Goal: Task Accomplishment & Management: Use online tool/utility

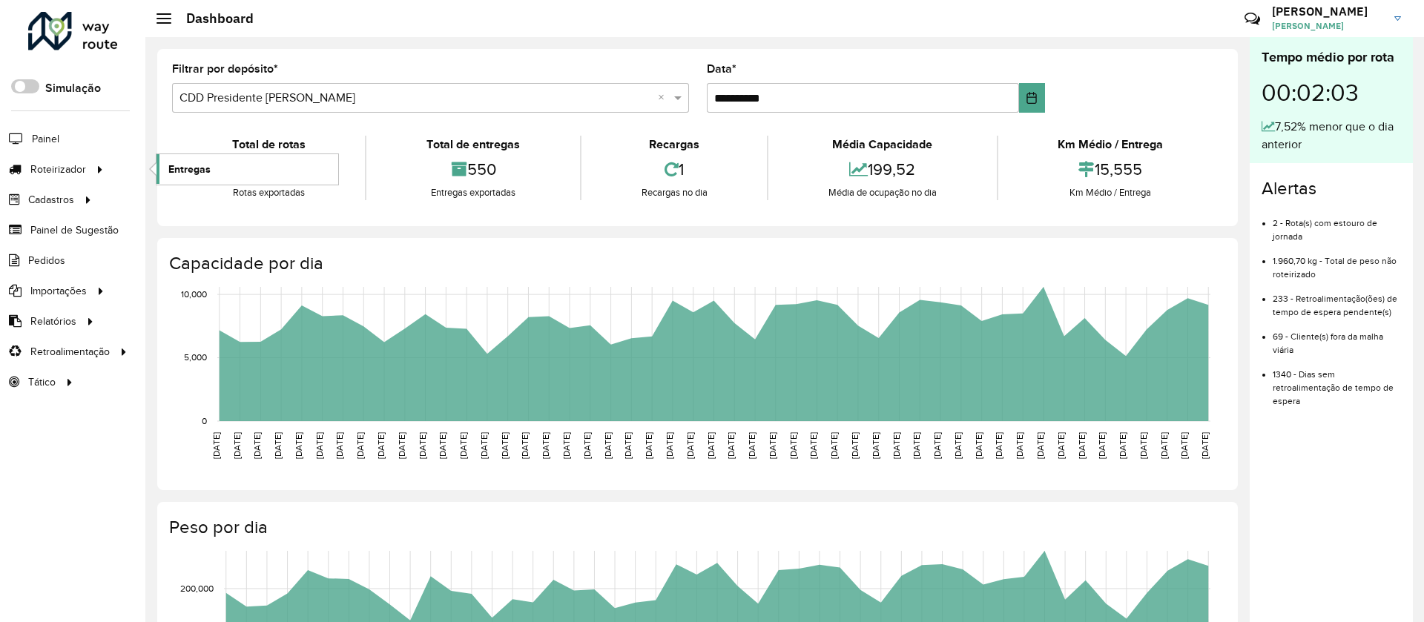
click at [188, 171] on span "Entregas" at bounding box center [189, 170] width 42 height 16
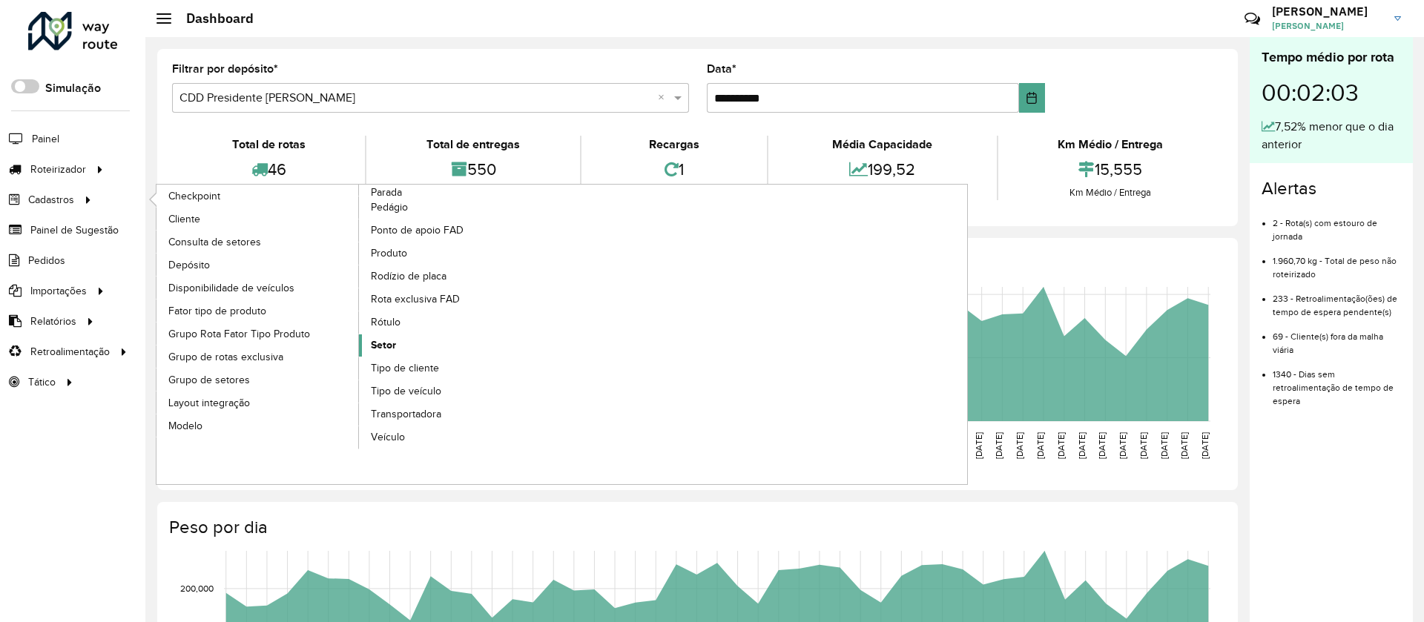
click at [385, 340] on span "Setor" at bounding box center [383, 345] width 25 height 16
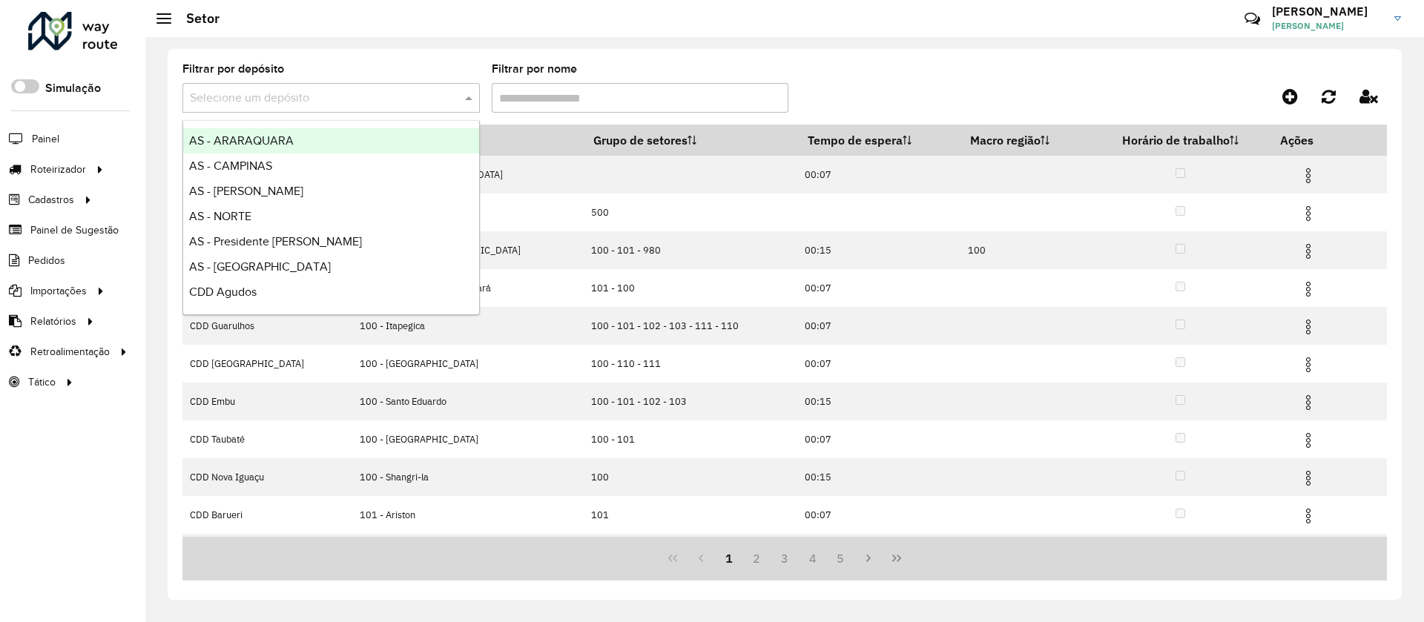
click at [259, 96] on input "text" at bounding box center [316, 99] width 253 height 18
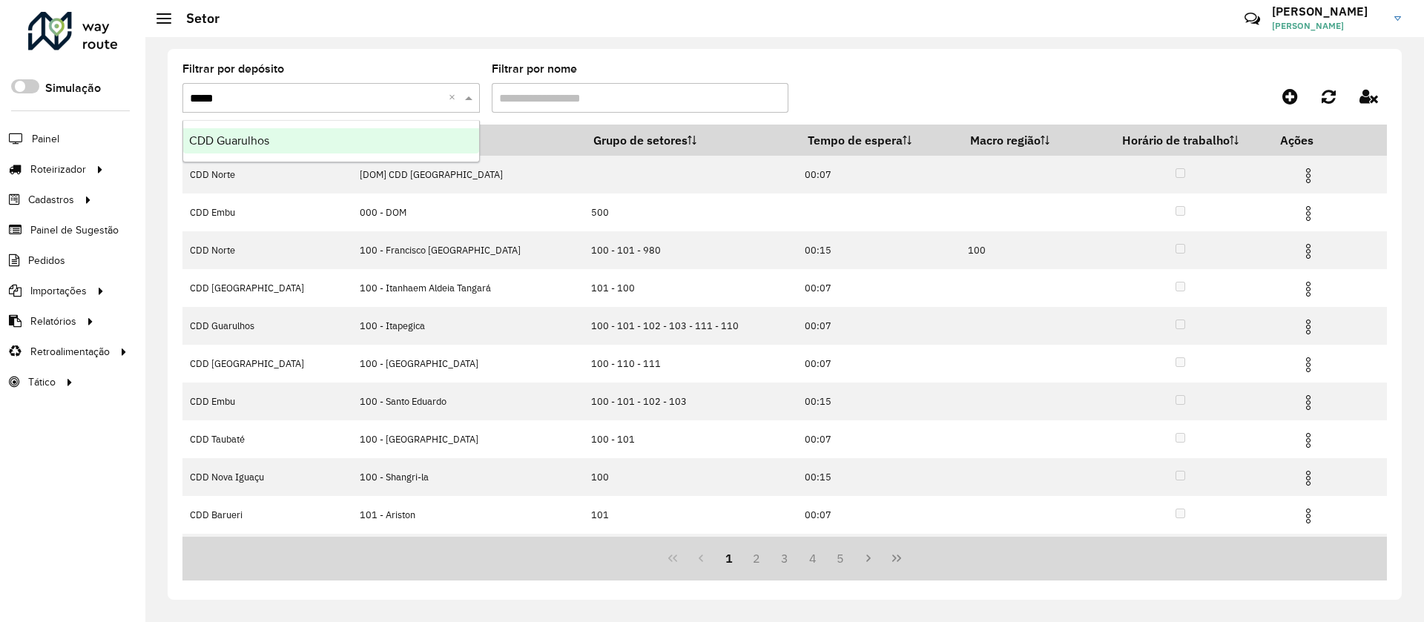
type input "******"
click at [258, 141] on span "CDD Guarulhos" at bounding box center [229, 140] width 80 height 13
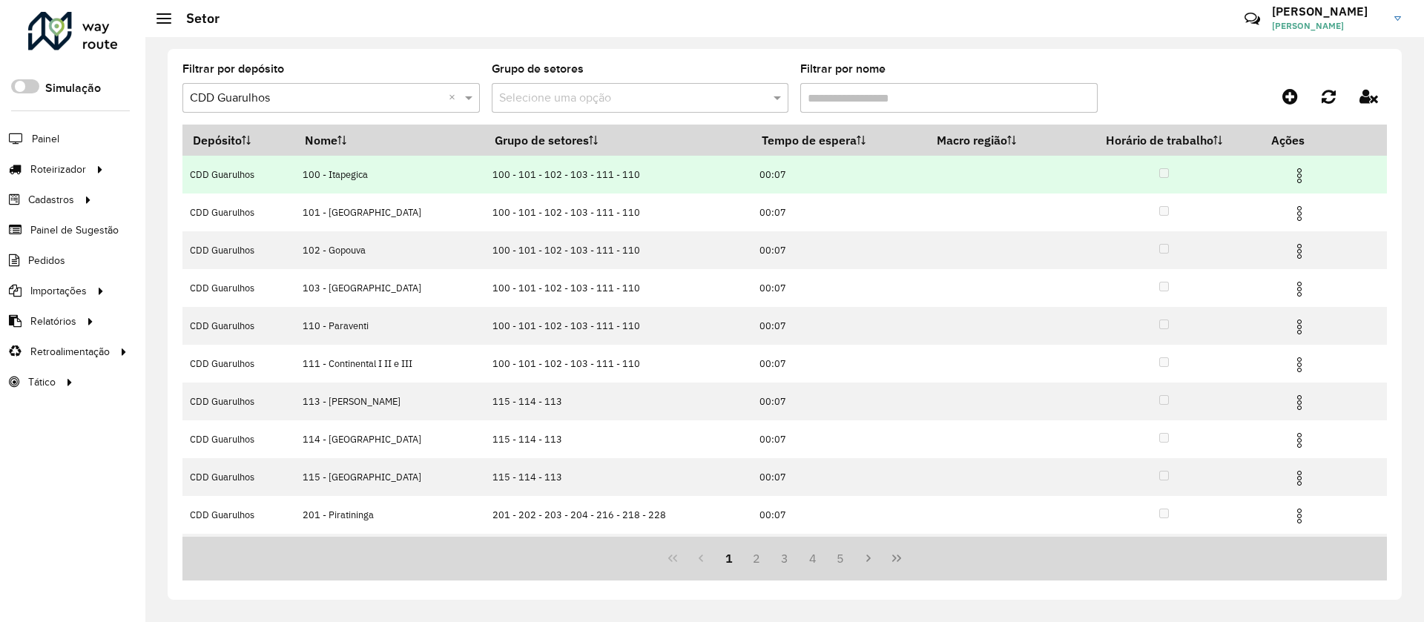
click at [1299, 168] on img at bounding box center [1300, 176] width 18 height 18
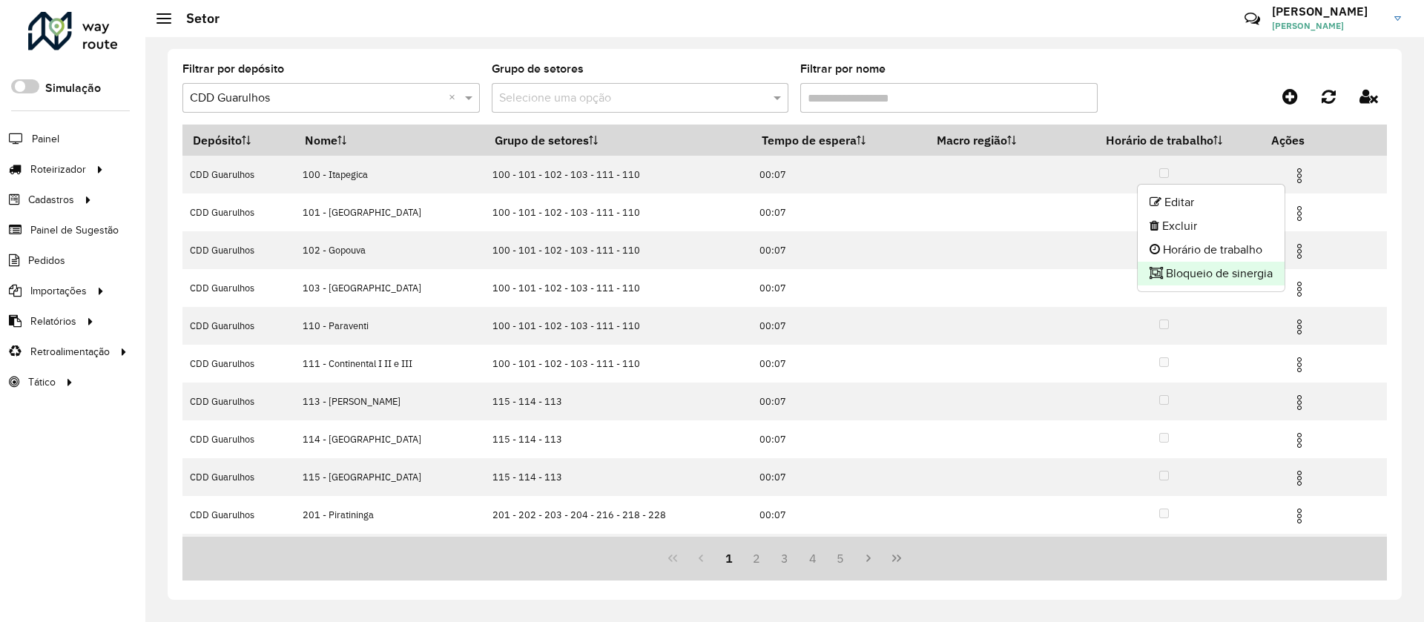
click at [1210, 274] on li "Bloqueio de sinergia" at bounding box center [1211, 274] width 147 height 24
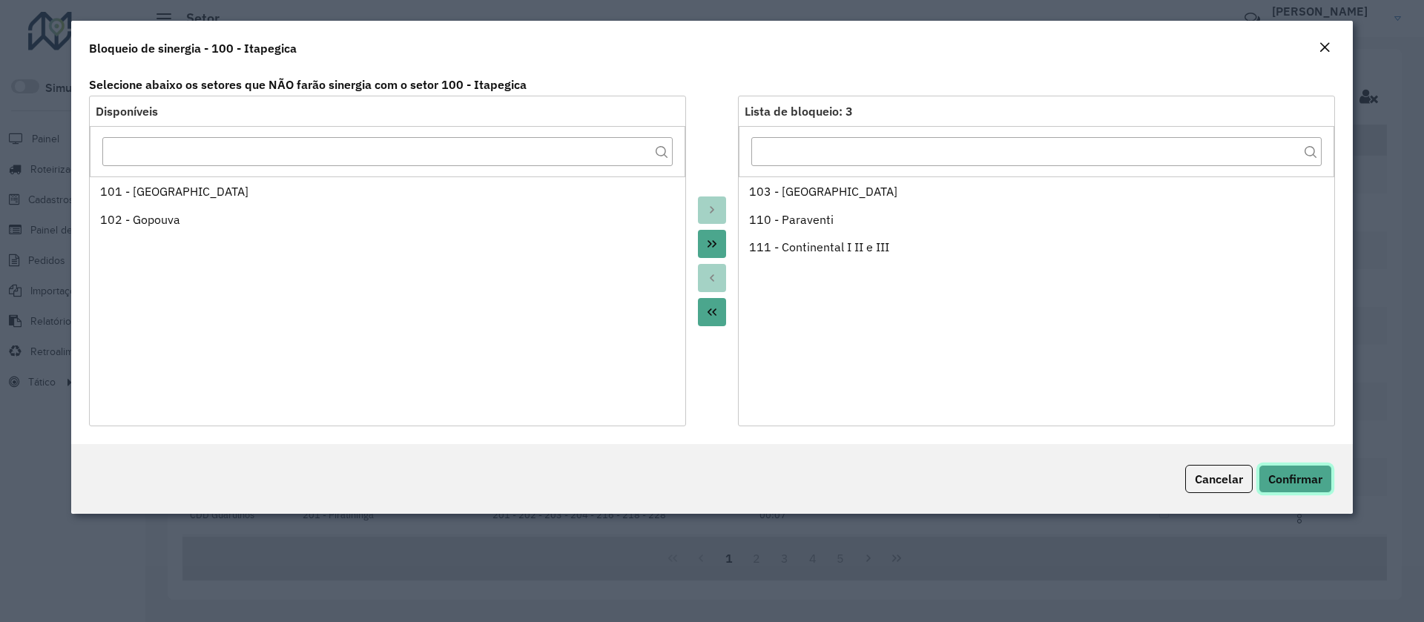
click at [1299, 476] on span "Confirmar" at bounding box center [1295, 479] width 54 height 15
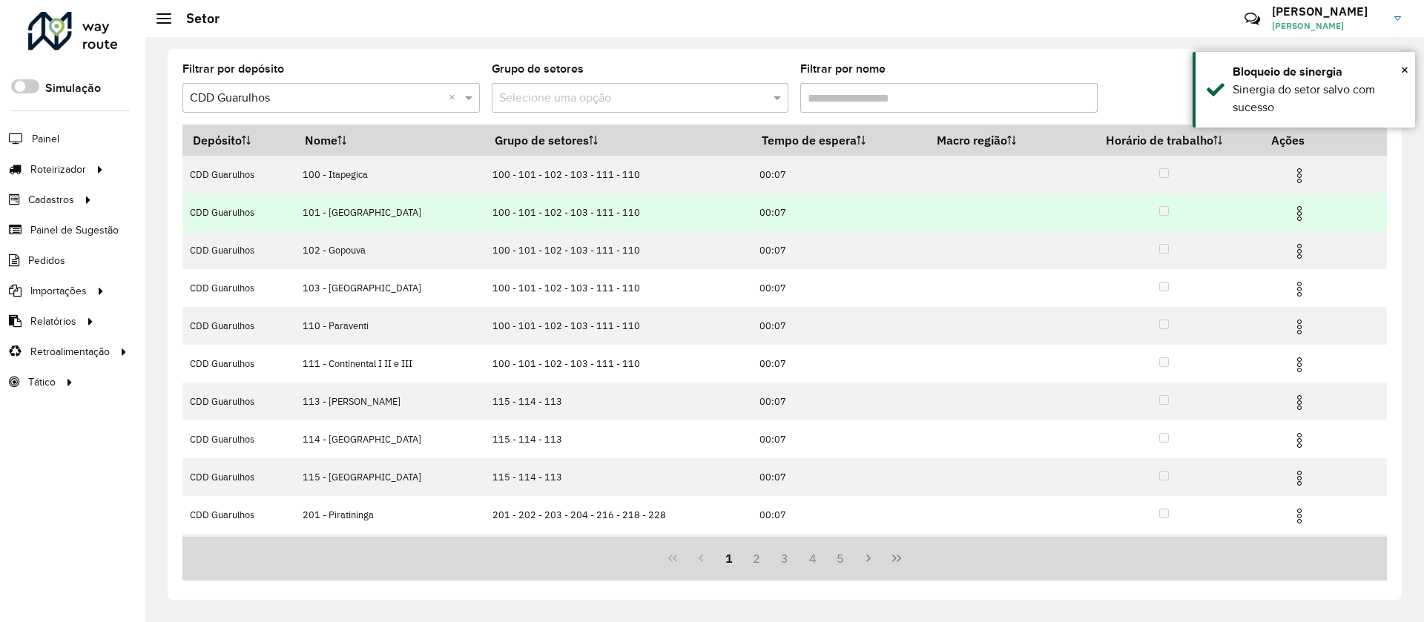
click at [1294, 211] on img at bounding box center [1300, 214] width 18 height 18
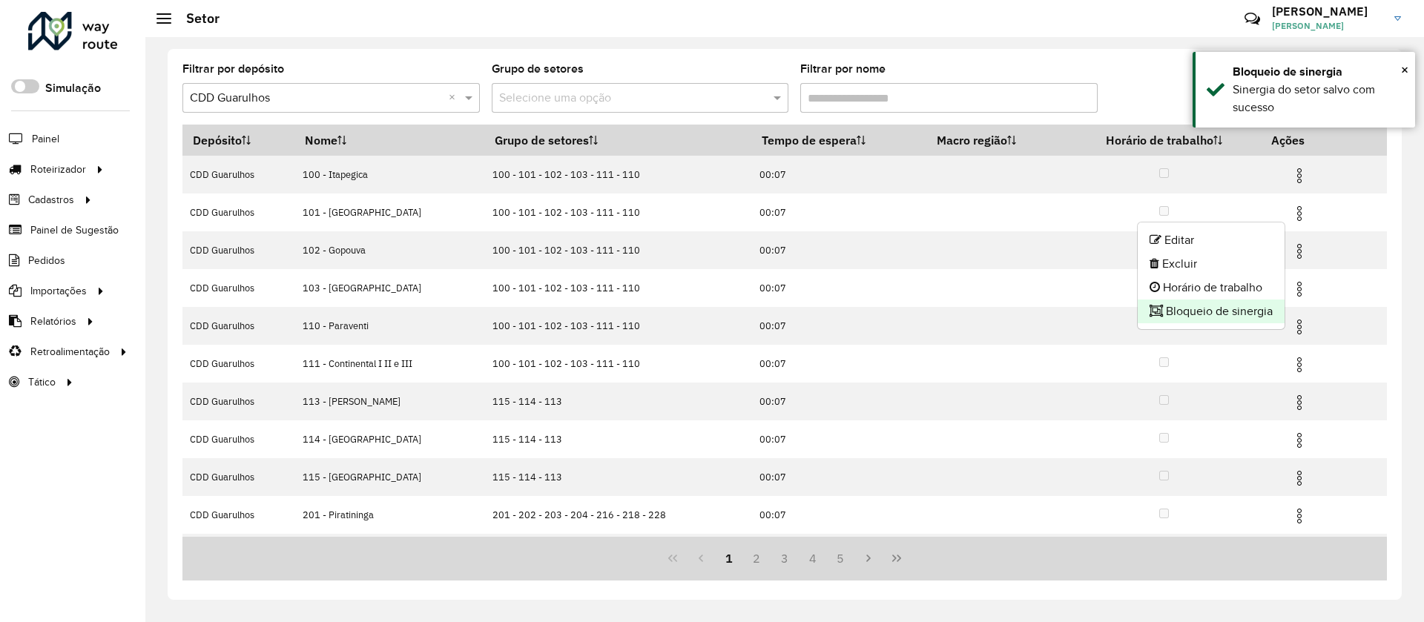
click at [1182, 307] on li "Bloqueio de sinergia" at bounding box center [1211, 312] width 147 height 24
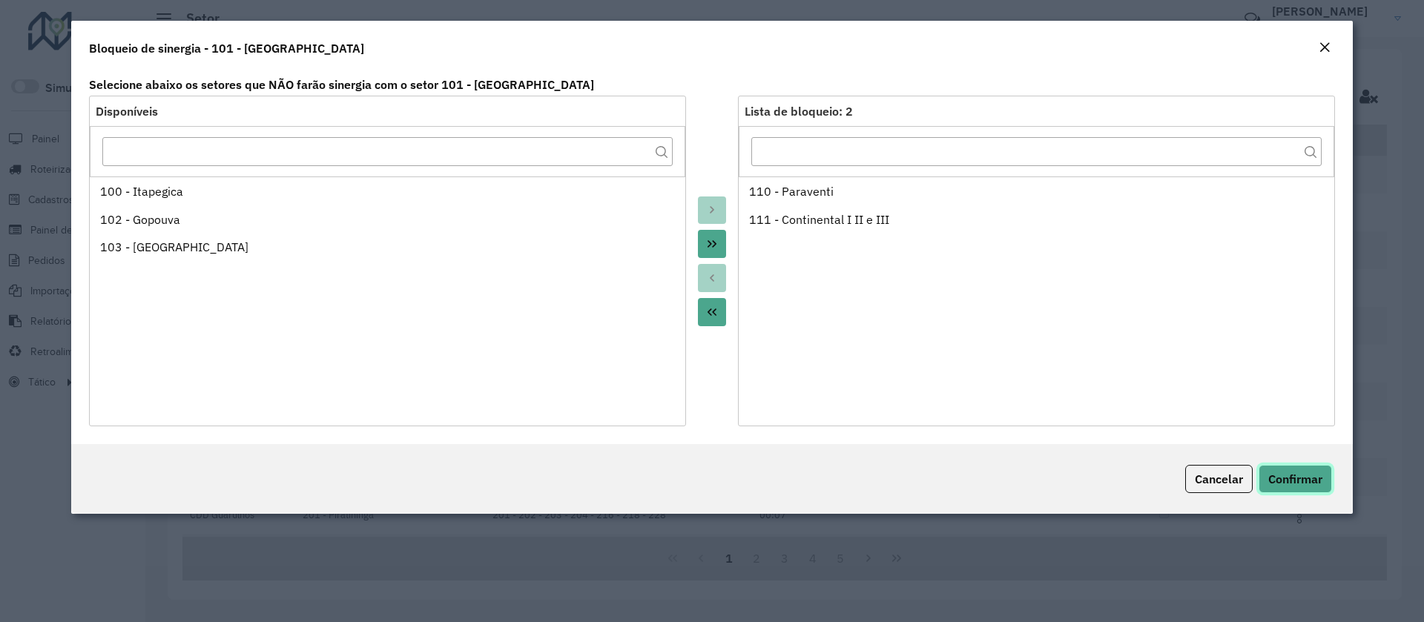
click at [1311, 479] on span "Confirmar" at bounding box center [1295, 479] width 54 height 15
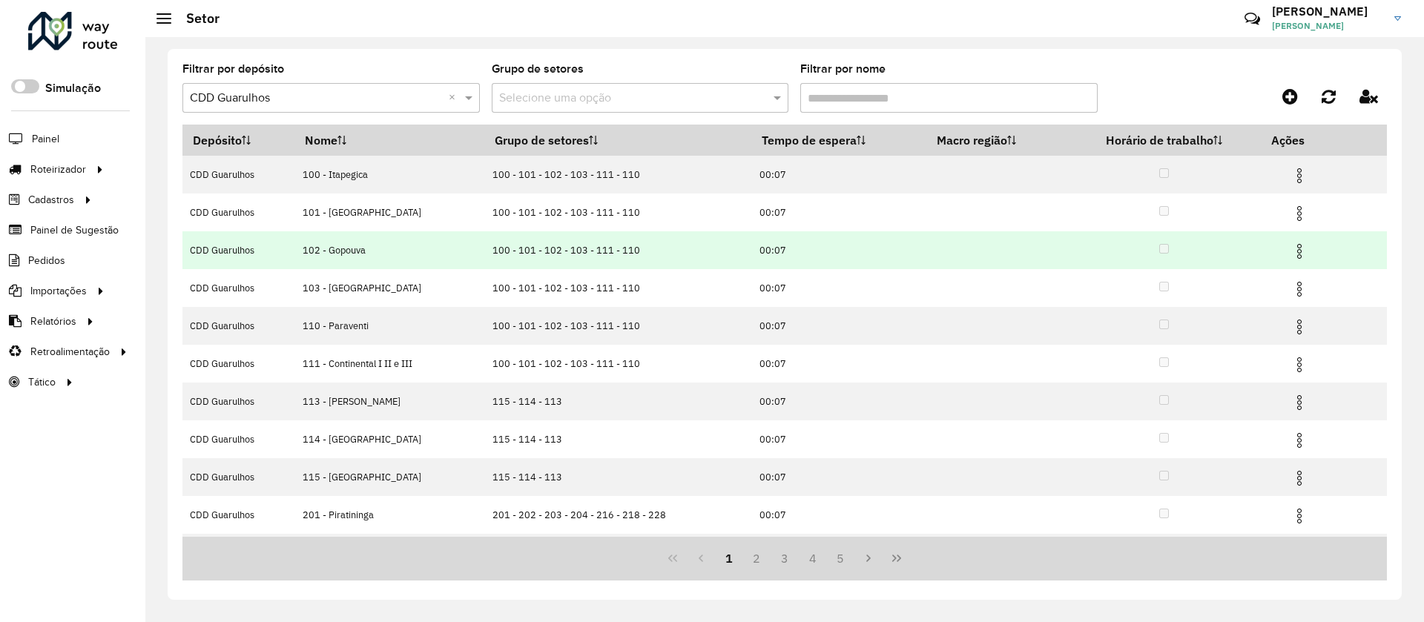
click at [1299, 253] on img at bounding box center [1300, 252] width 18 height 18
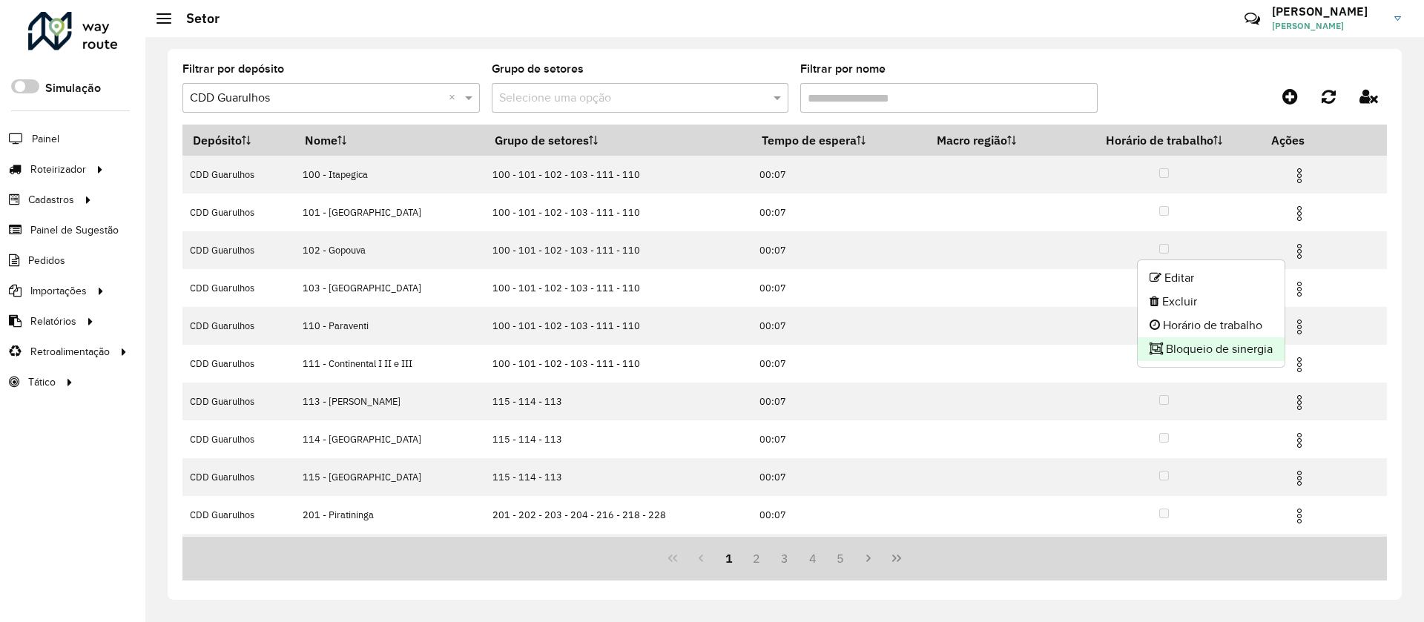
click at [1204, 347] on li "Bloqueio de sinergia" at bounding box center [1211, 349] width 147 height 24
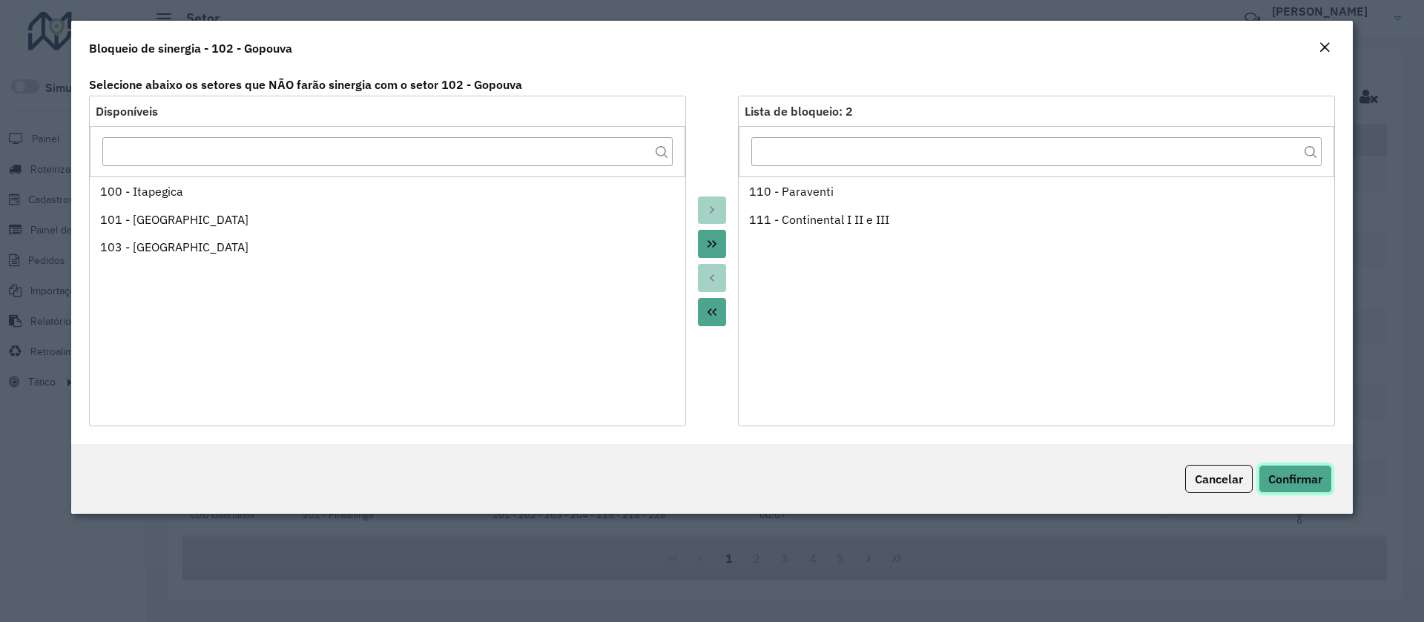
click at [1295, 483] on span "Confirmar" at bounding box center [1295, 479] width 54 height 15
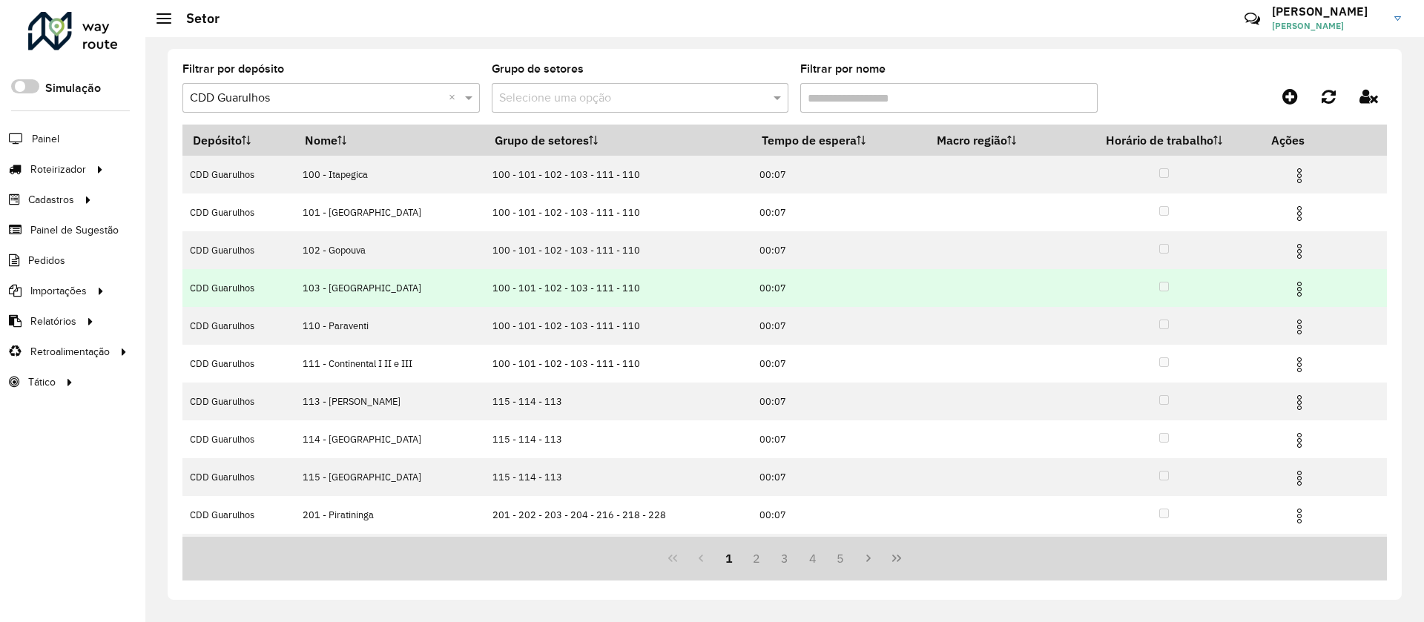
click at [1291, 282] on img at bounding box center [1300, 289] width 18 height 18
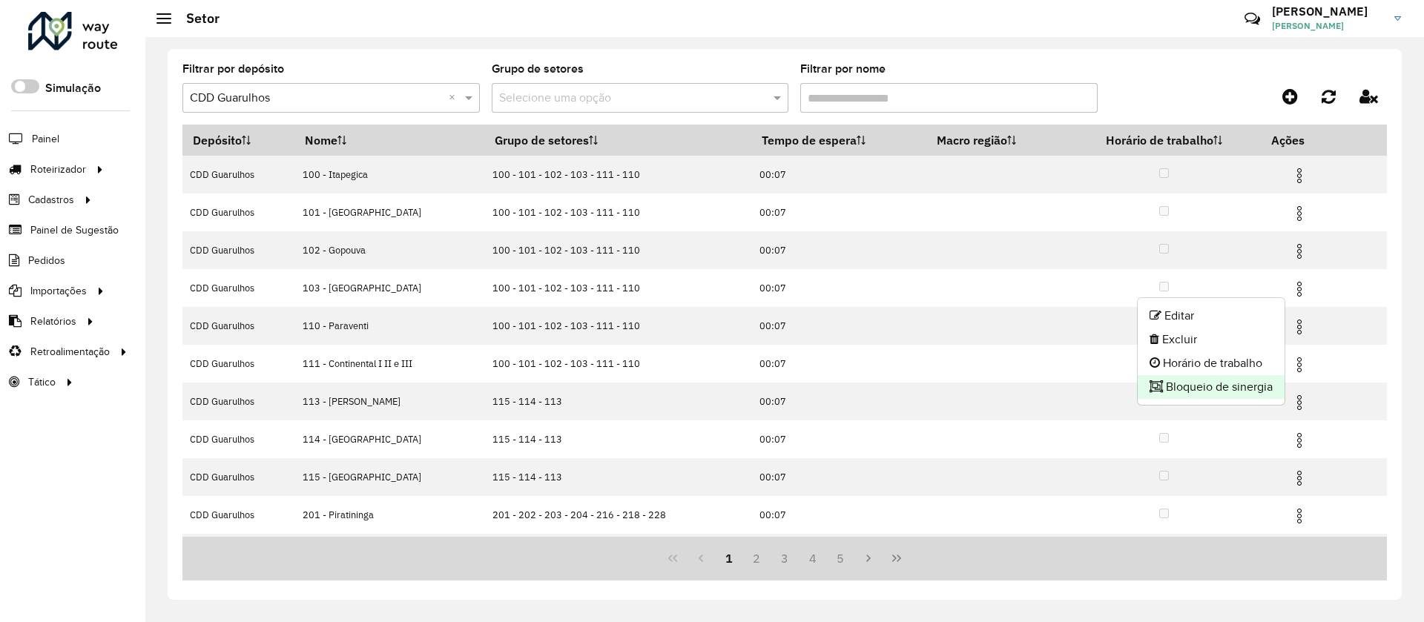
click at [1186, 387] on li "Bloqueio de sinergia" at bounding box center [1211, 387] width 147 height 24
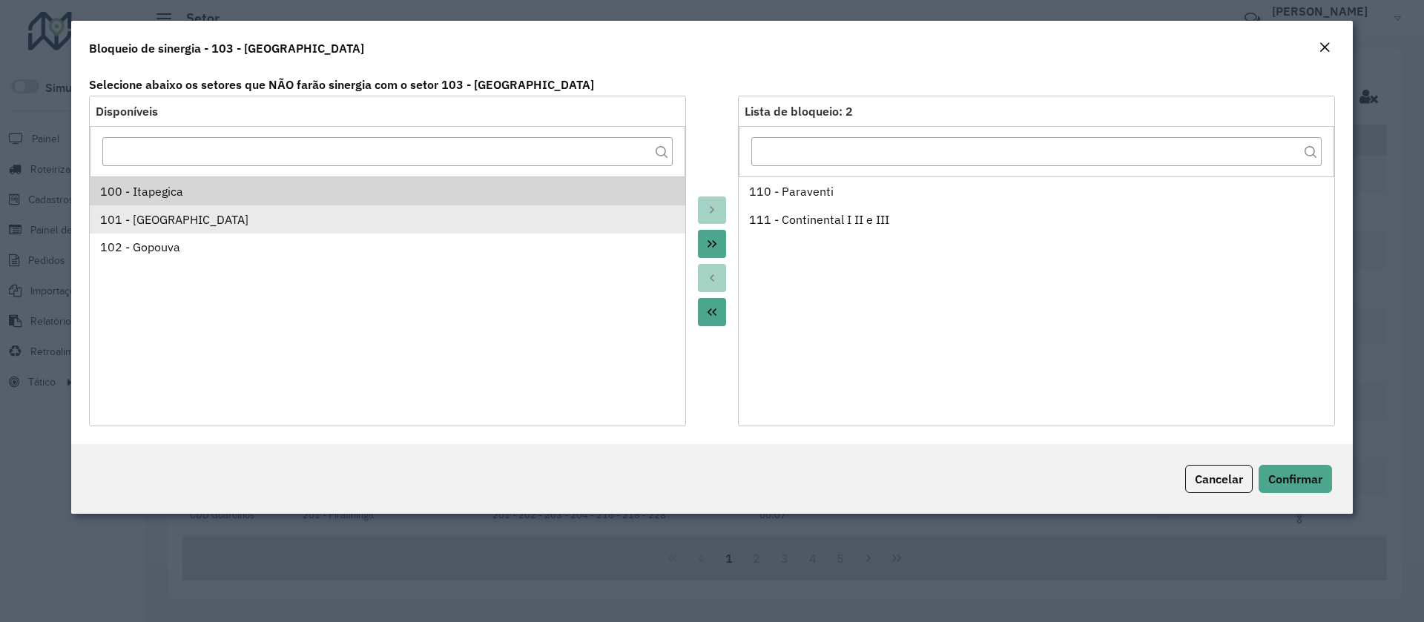
click at [148, 224] on div "101 - Ponte Grande" at bounding box center [388, 220] width 576 height 18
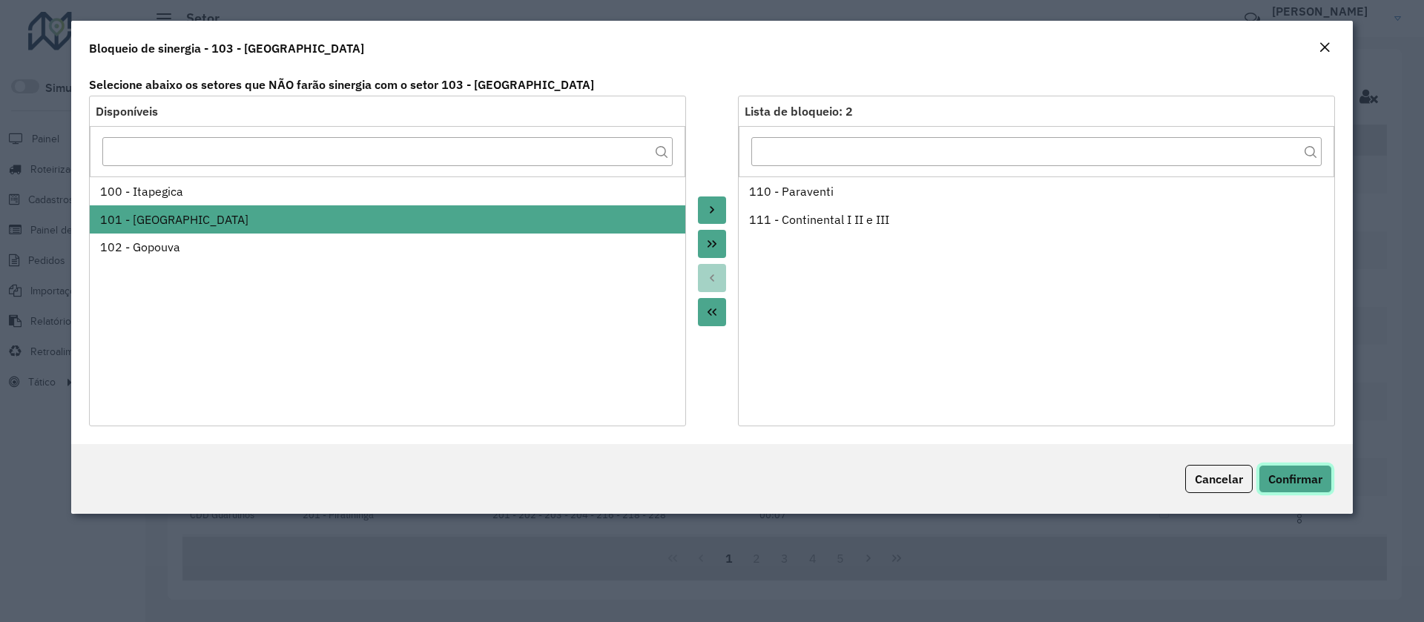
click at [1291, 472] on span "Confirmar" at bounding box center [1295, 479] width 54 height 15
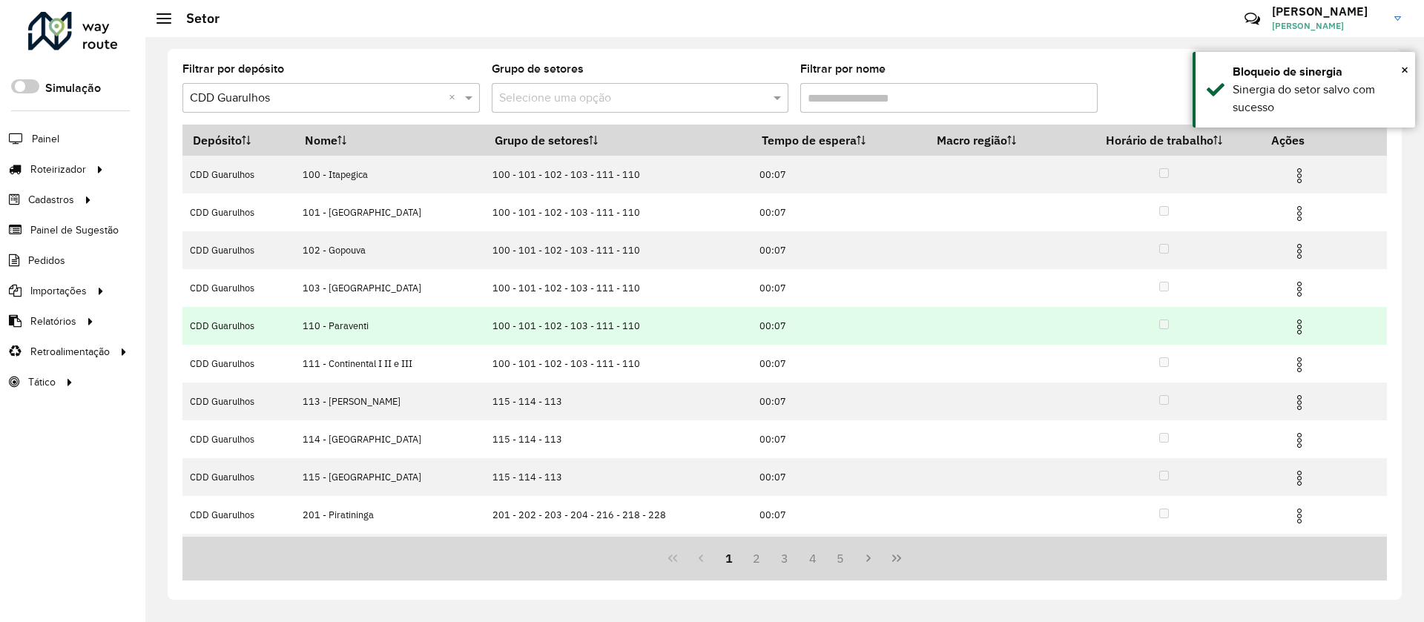
click at [1293, 318] on img at bounding box center [1300, 327] width 18 height 18
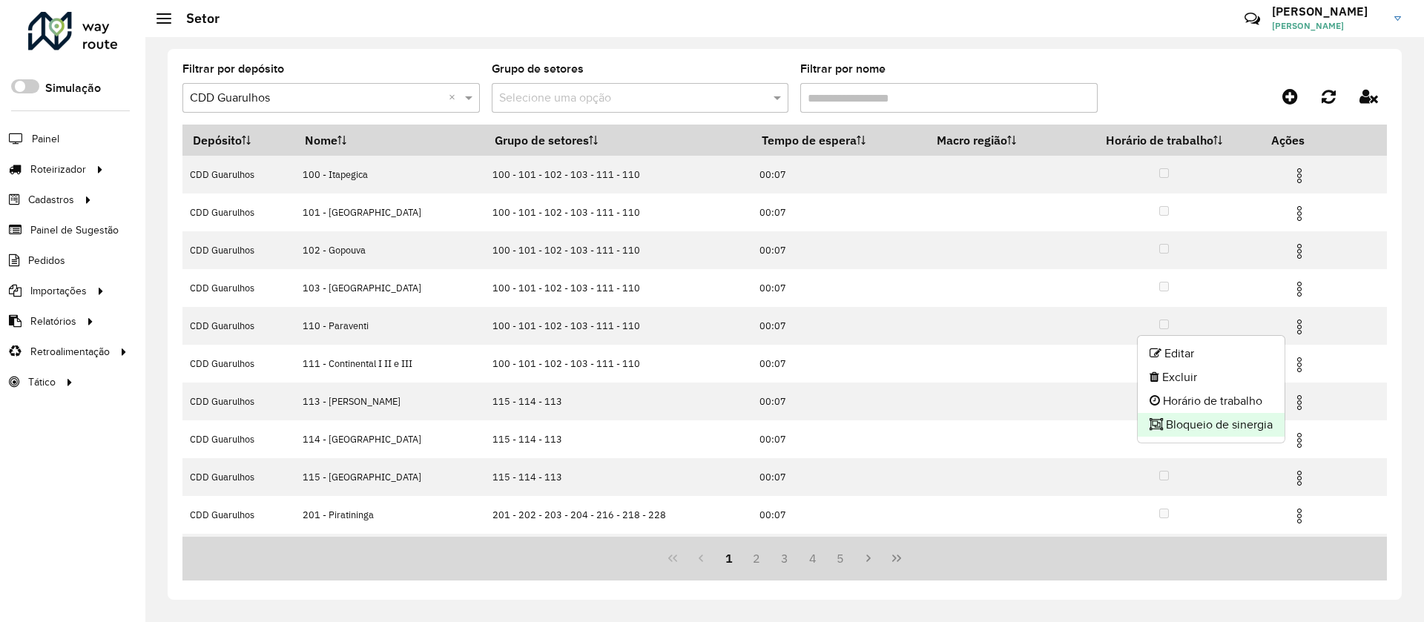
click at [1184, 421] on li "Bloqueio de sinergia" at bounding box center [1211, 425] width 147 height 24
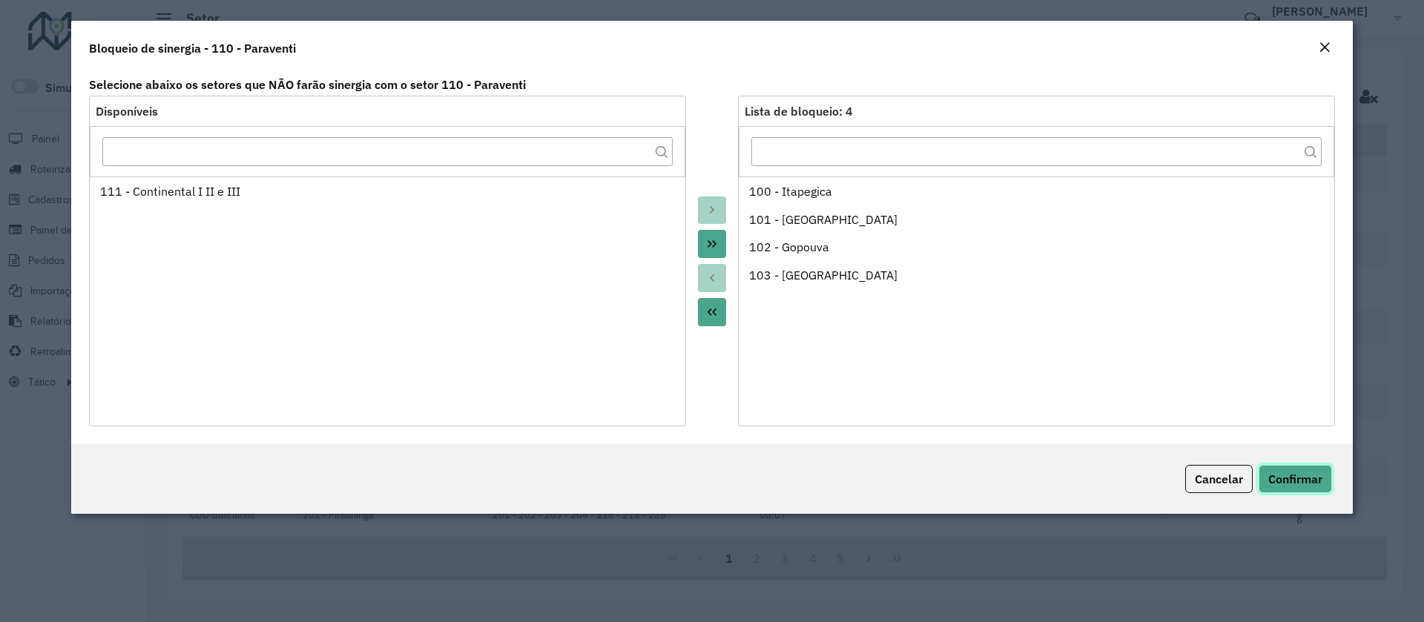
click at [1305, 475] on span "Confirmar" at bounding box center [1295, 479] width 54 height 15
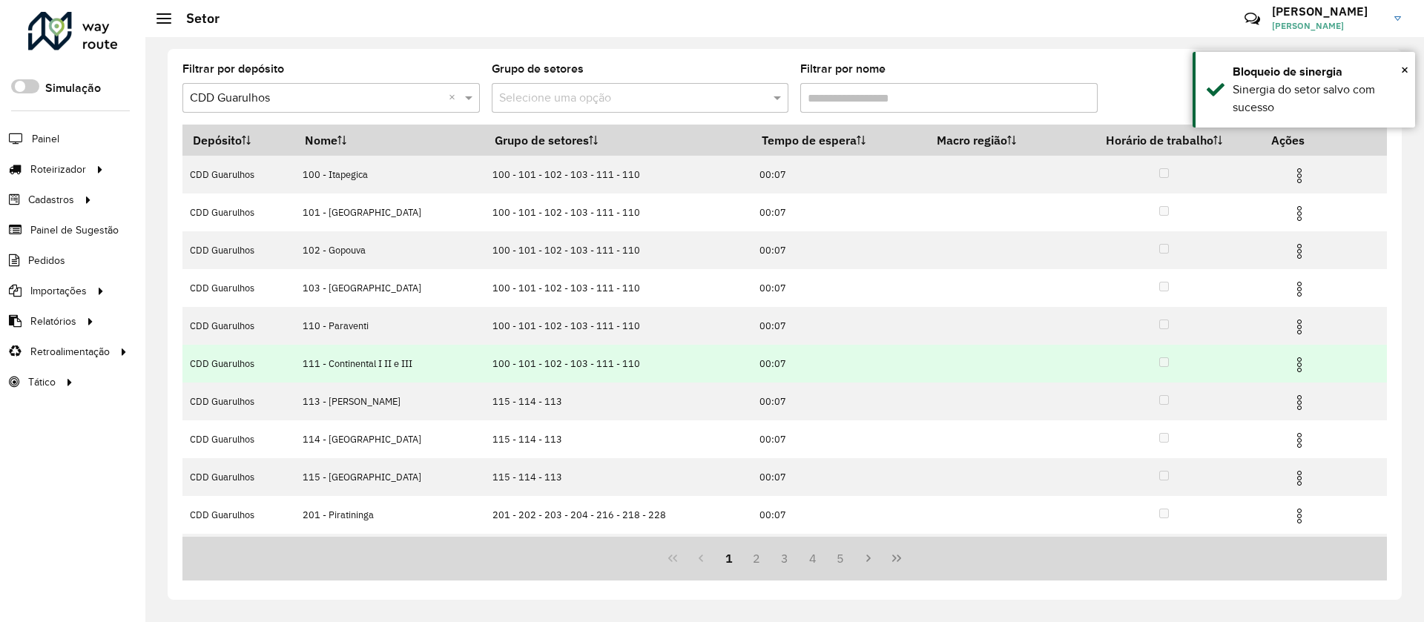
click at [1295, 360] on img at bounding box center [1300, 365] width 18 height 18
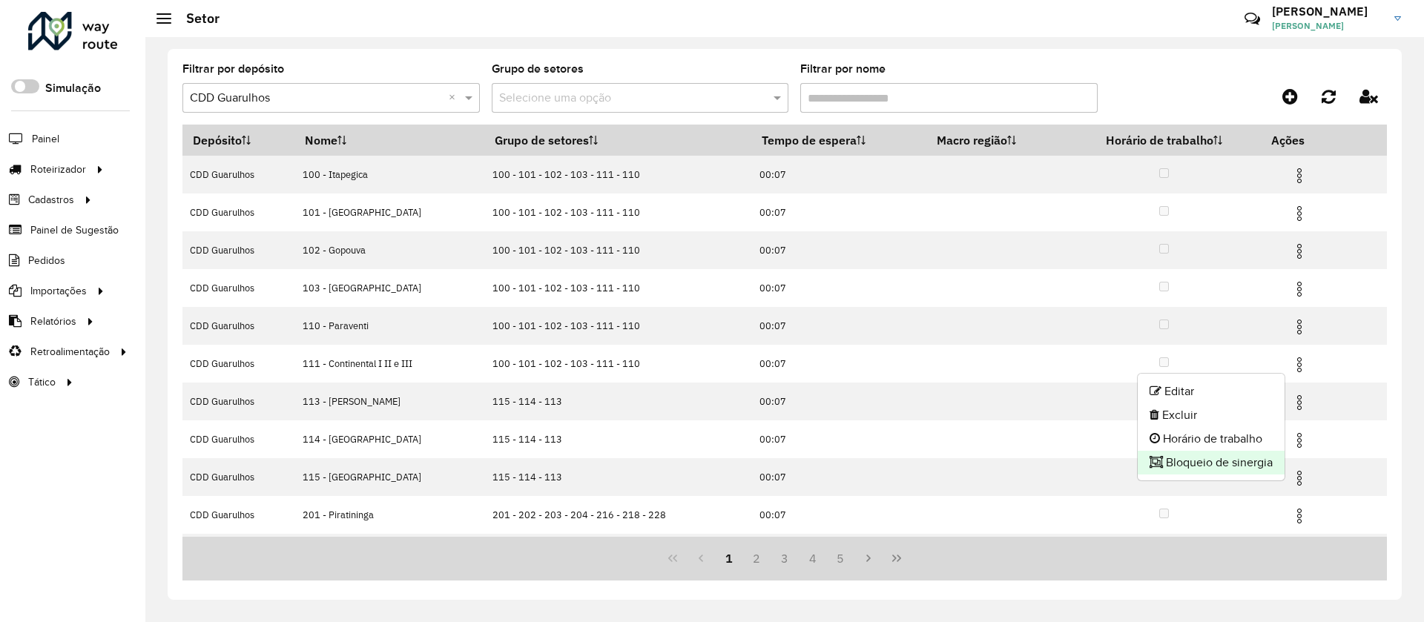
click at [1190, 461] on li "Bloqueio de sinergia" at bounding box center [1211, 463] width 147 height 24
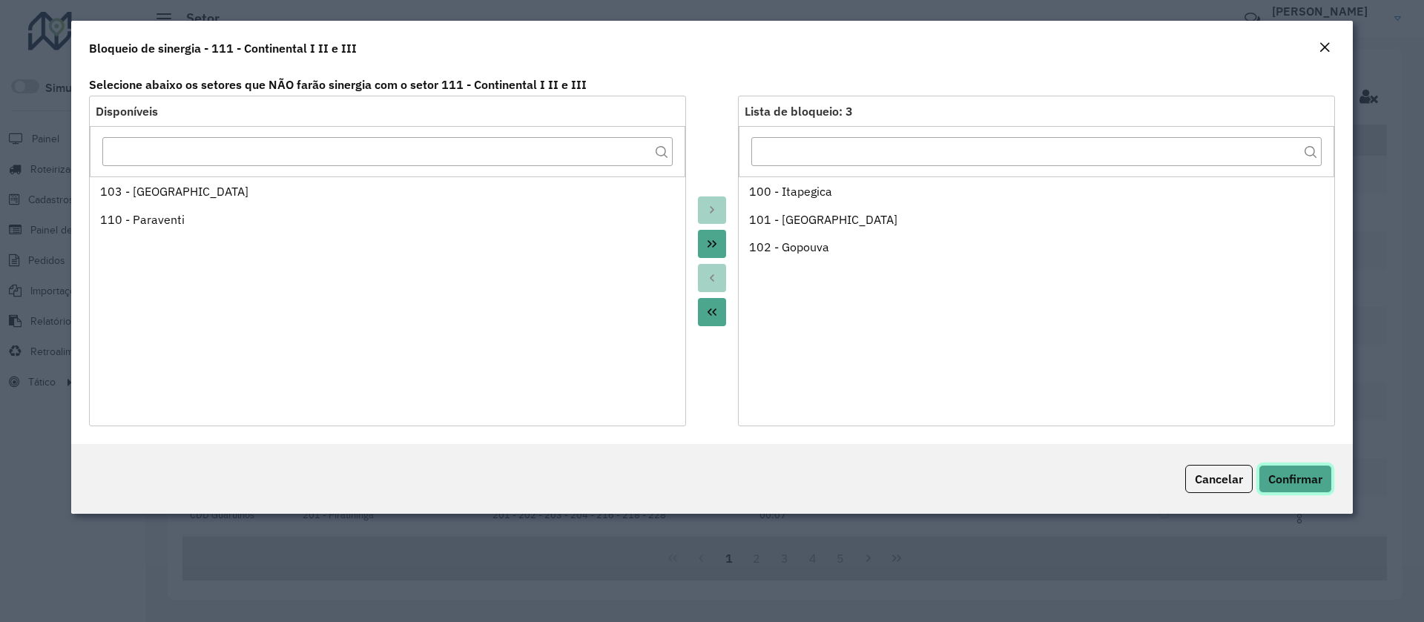
click at [1320, 482] on span "Confirmar" at bounding box center [1295, 479] width 54 height 15
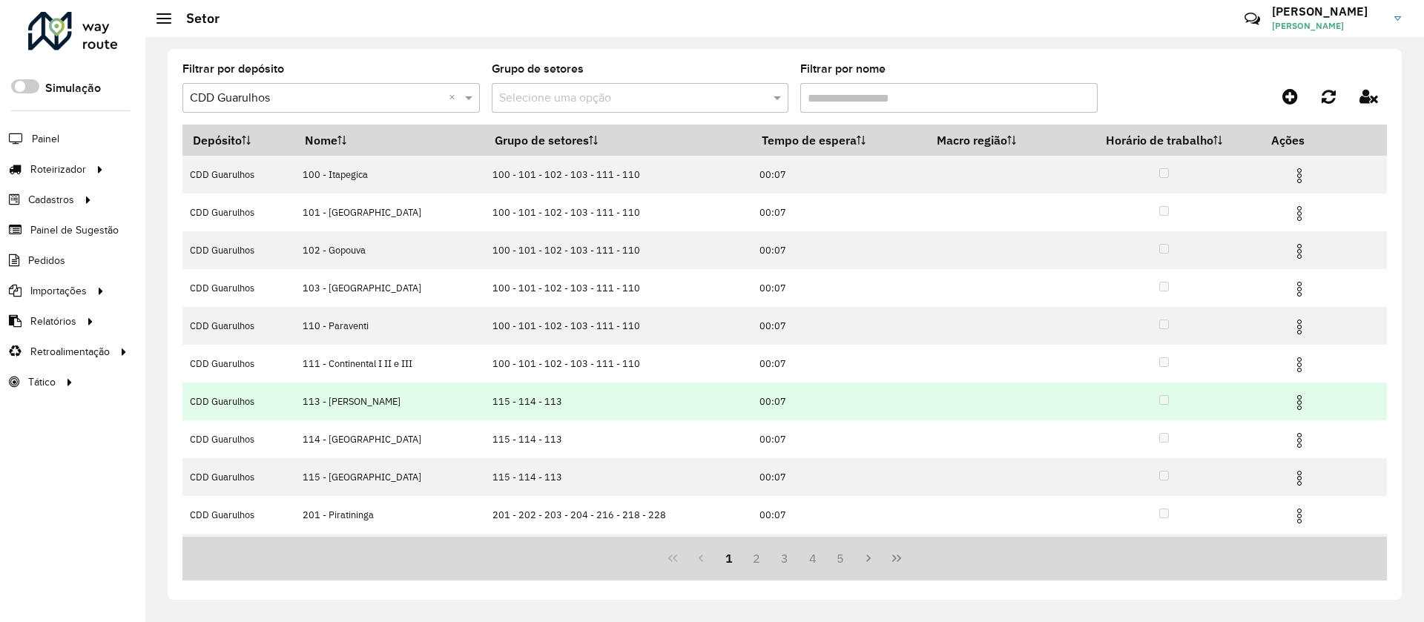
click at [1291, 398] on img at bounding box center [1300, 403] width 18 height 18
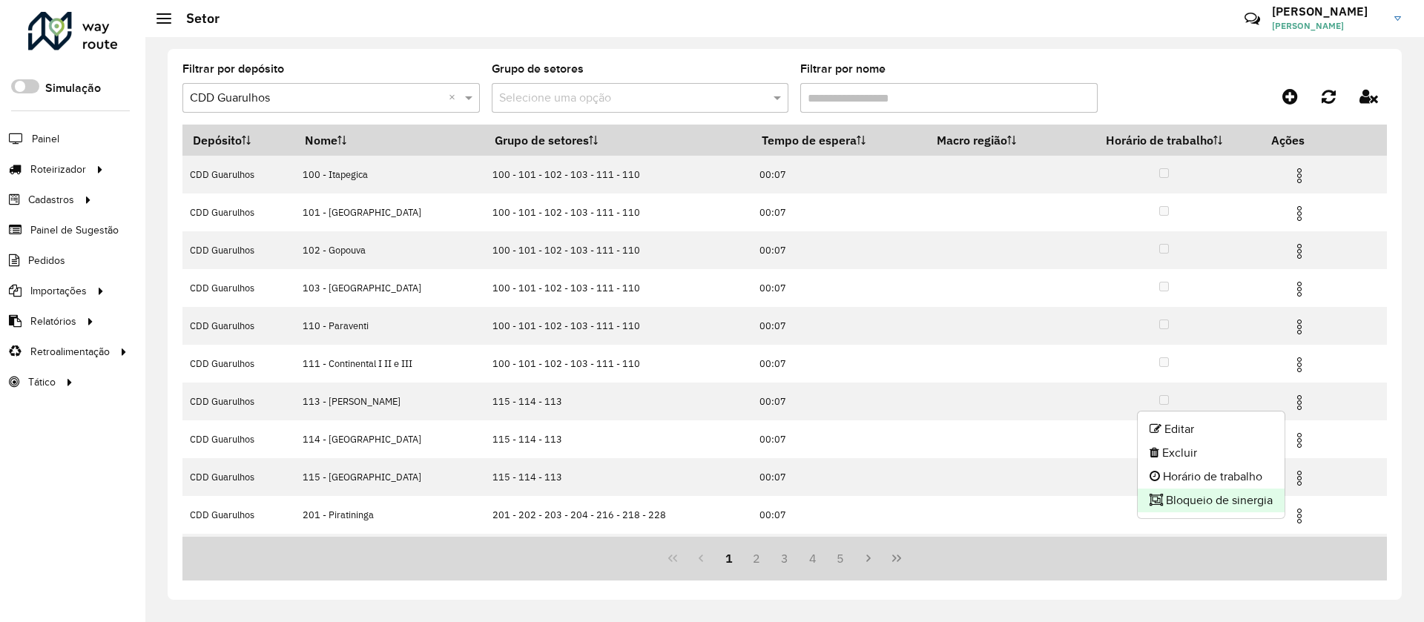
click at [1184, 498] on li "Bloqueio de sinergia" at bounding box center [1211, 501] width 147 height 24
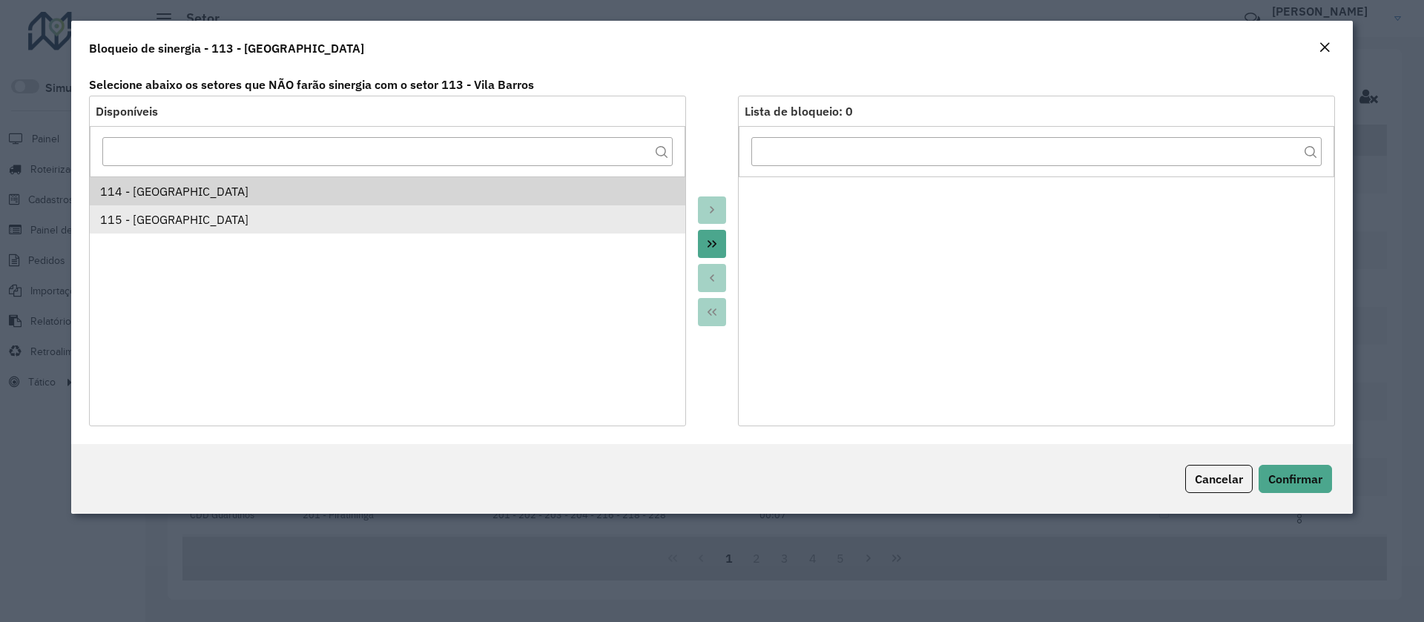
click at [159, 222] on div "115 - Vila Rio" at bounding box center [388, 220] width 576 height 18
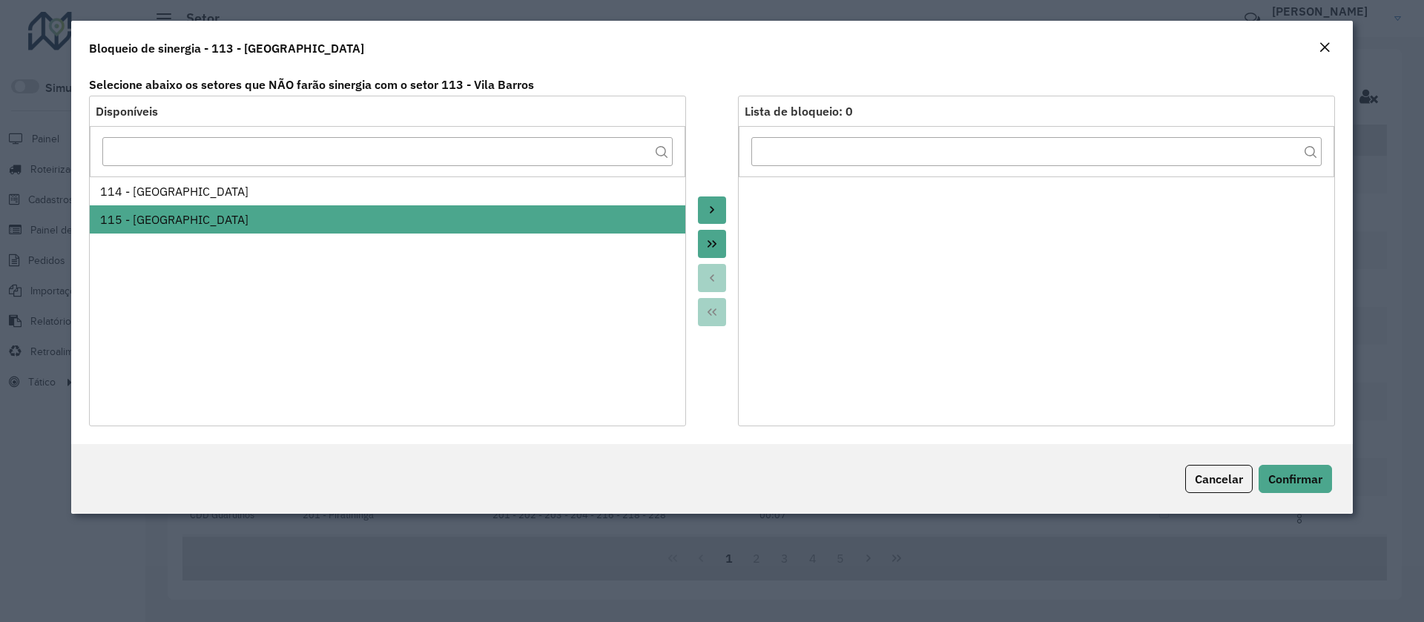
click at [723, 208] on button "Move to Target" at bounding box center [712, 211] width 28 height 28
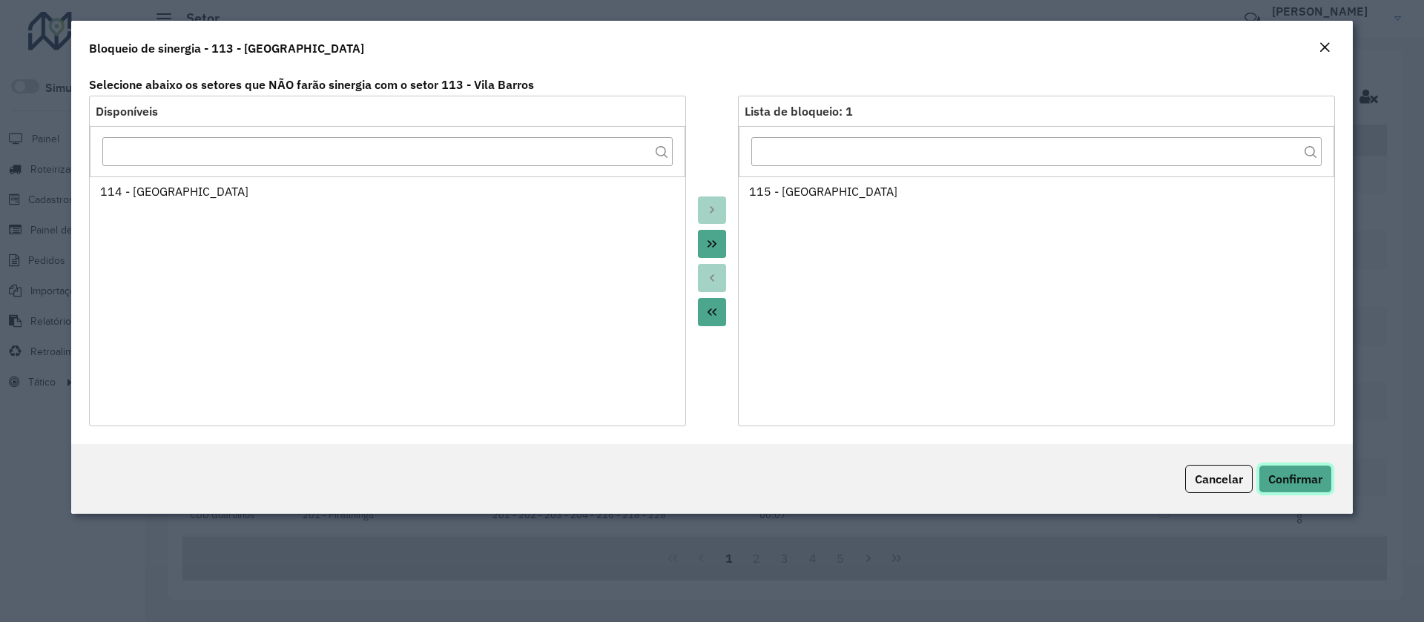
click at [1289, 472] on span "Confirmar" at bounding box center [1295, 479] width 54 height 15
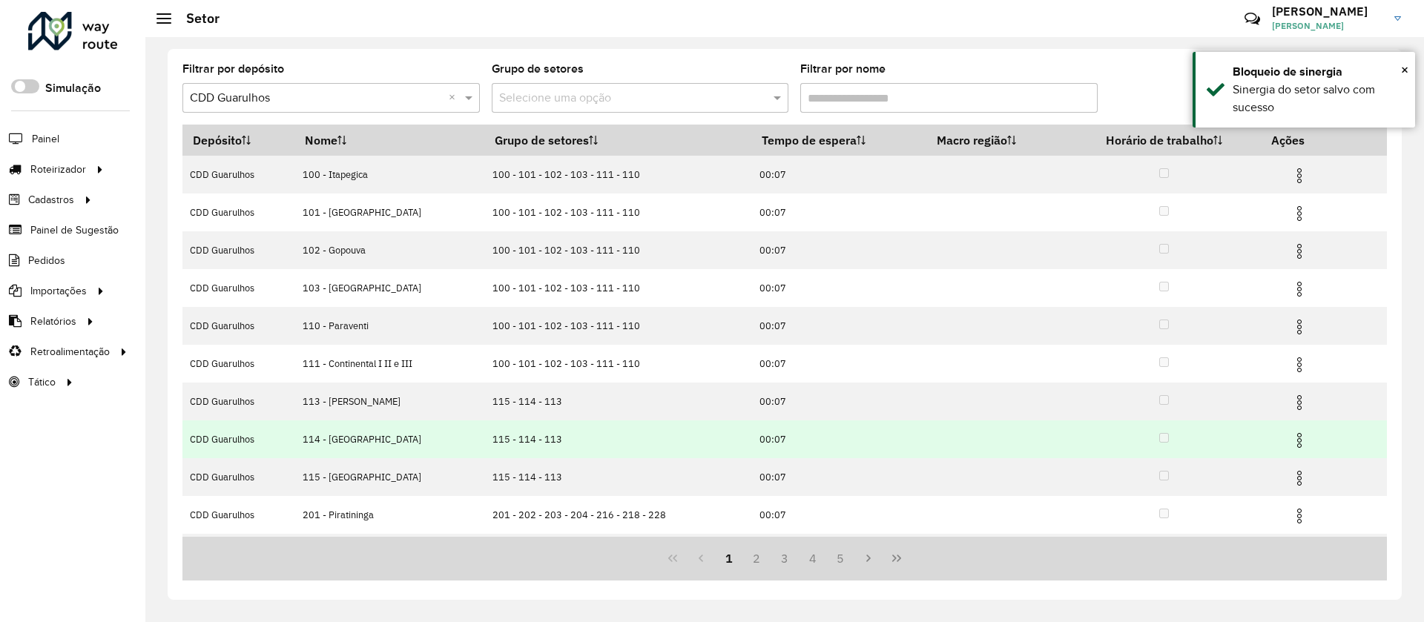
click at [1296, 435] on img at bounding box center [1300, 441] width 18 height 18
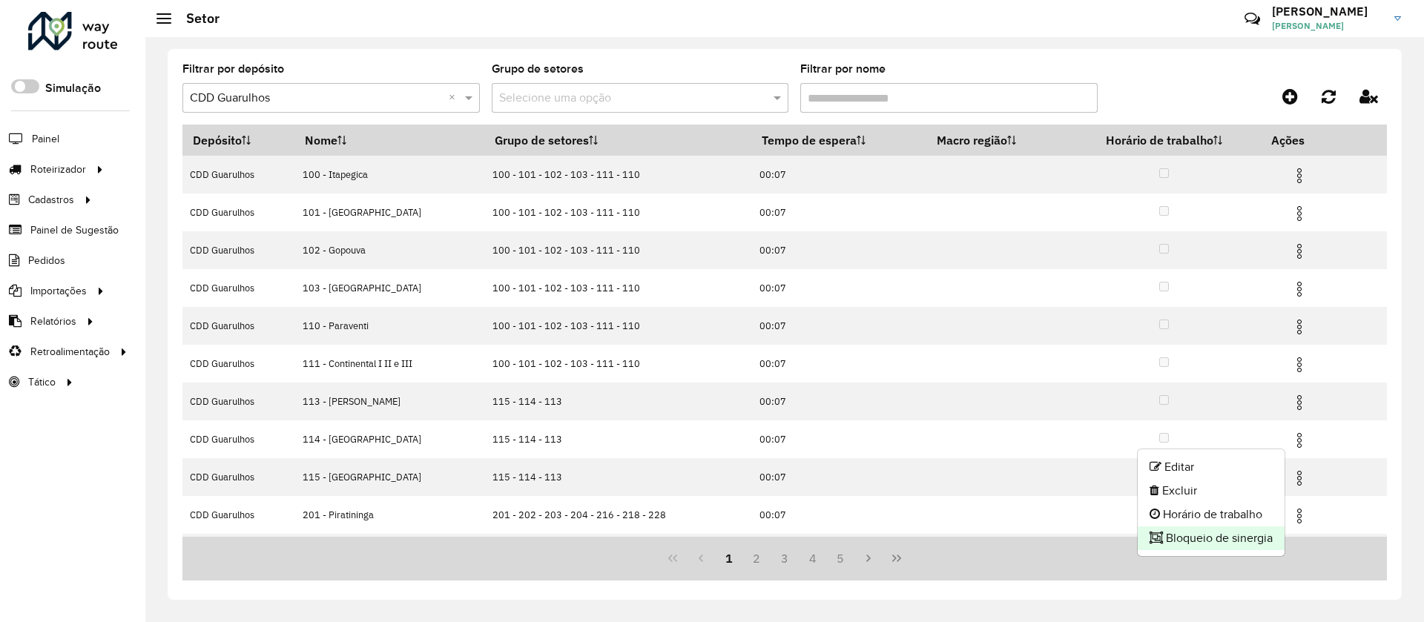
click at [1186, 538] on li "Bloqueio de sinergia" at bounding box center [1211, 539] width 147 height 24
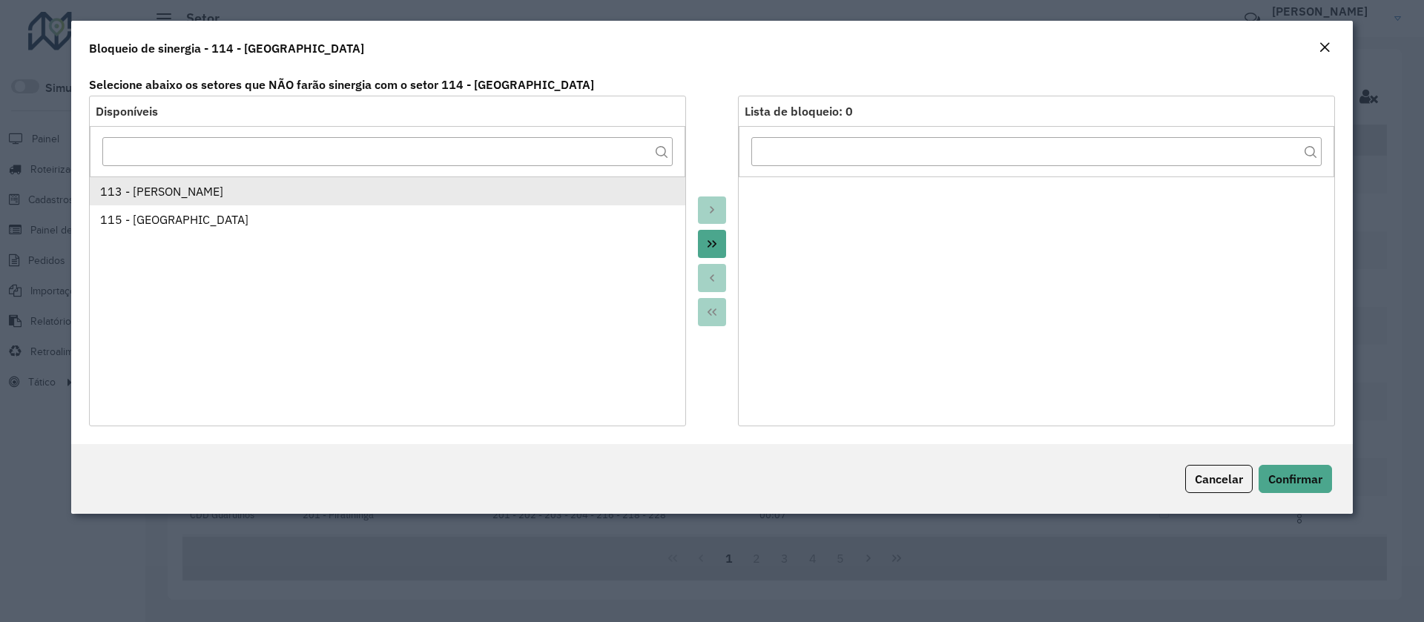
click at [152, 202] on li "113 - Vila Barros" at bounding box center [388, 191] width 596 height 28
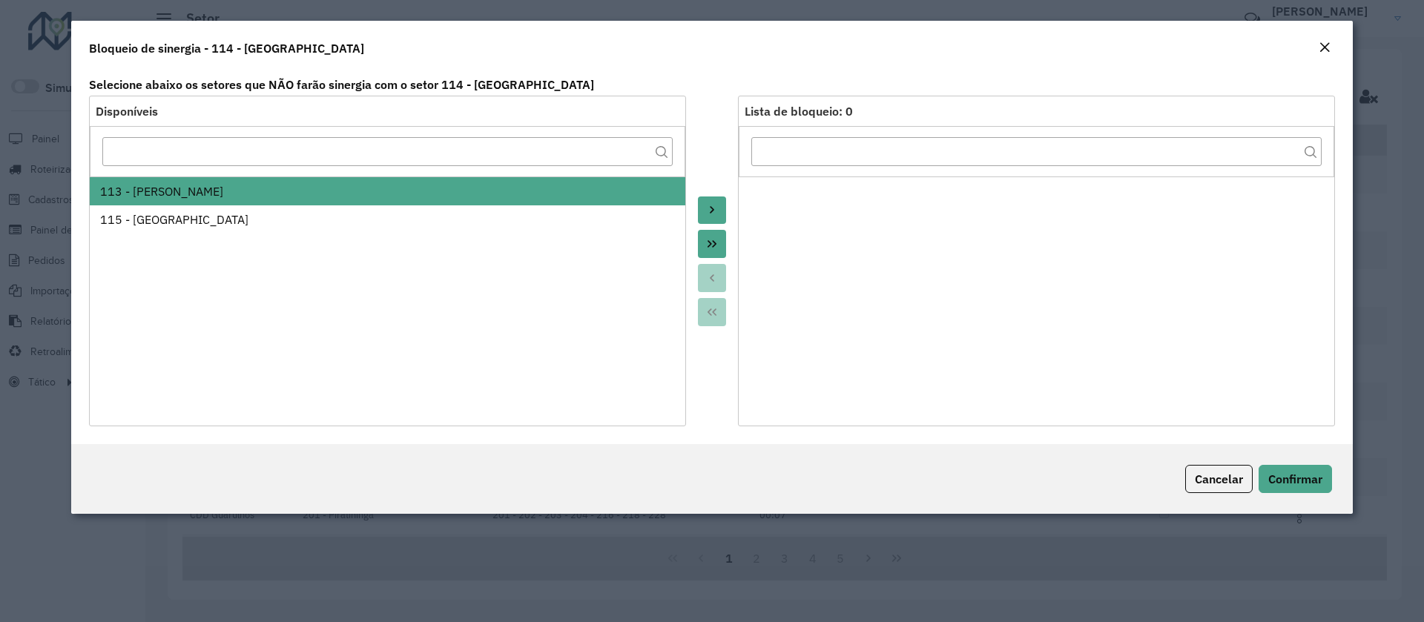
click at [716, 211] on icon "Move to Target" at bounding box center [712, 210] width 12 height 12
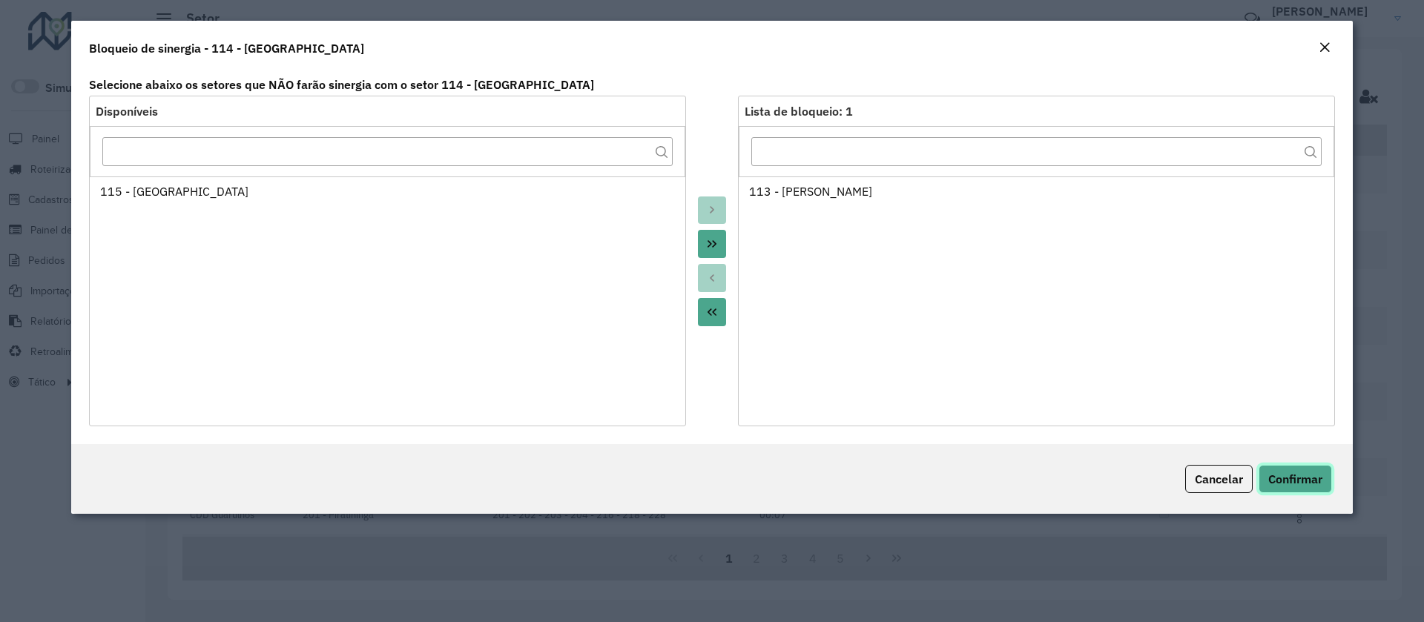
click at [1298, 475] on span "Confirmar" at bounding box center [1295, 479] width 54 height 15
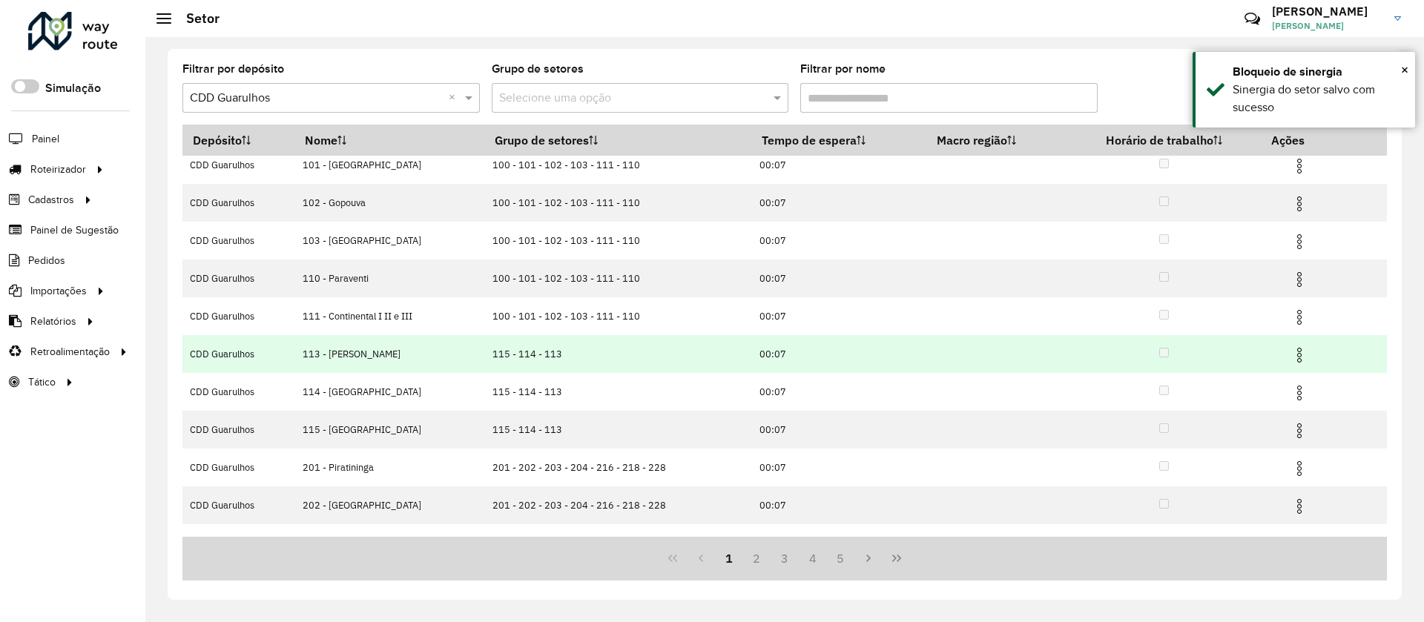
scroll to position [73, 0]
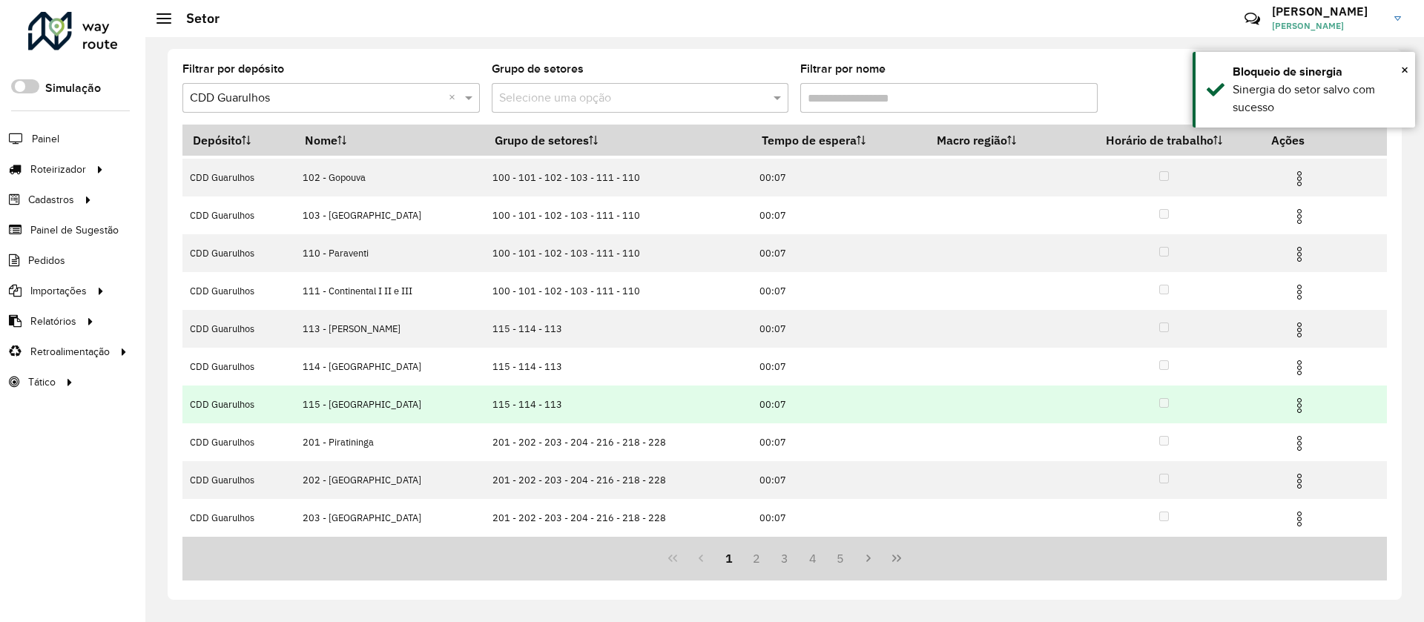
click at [1296, 406] on img at bounding box center [1300, 406] width 18 height 18
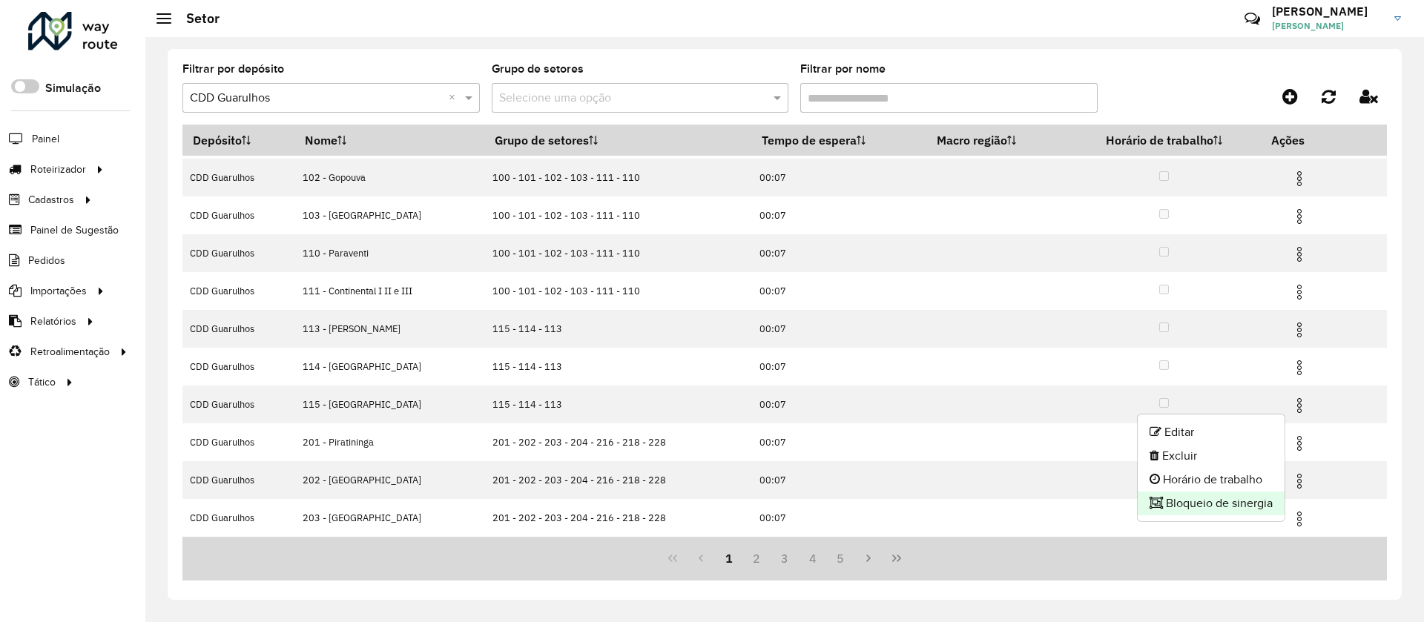
click at [1189, 497] on li "Bloqueio de sinergia" at bounding box center [1211, 504] width 147 height 24
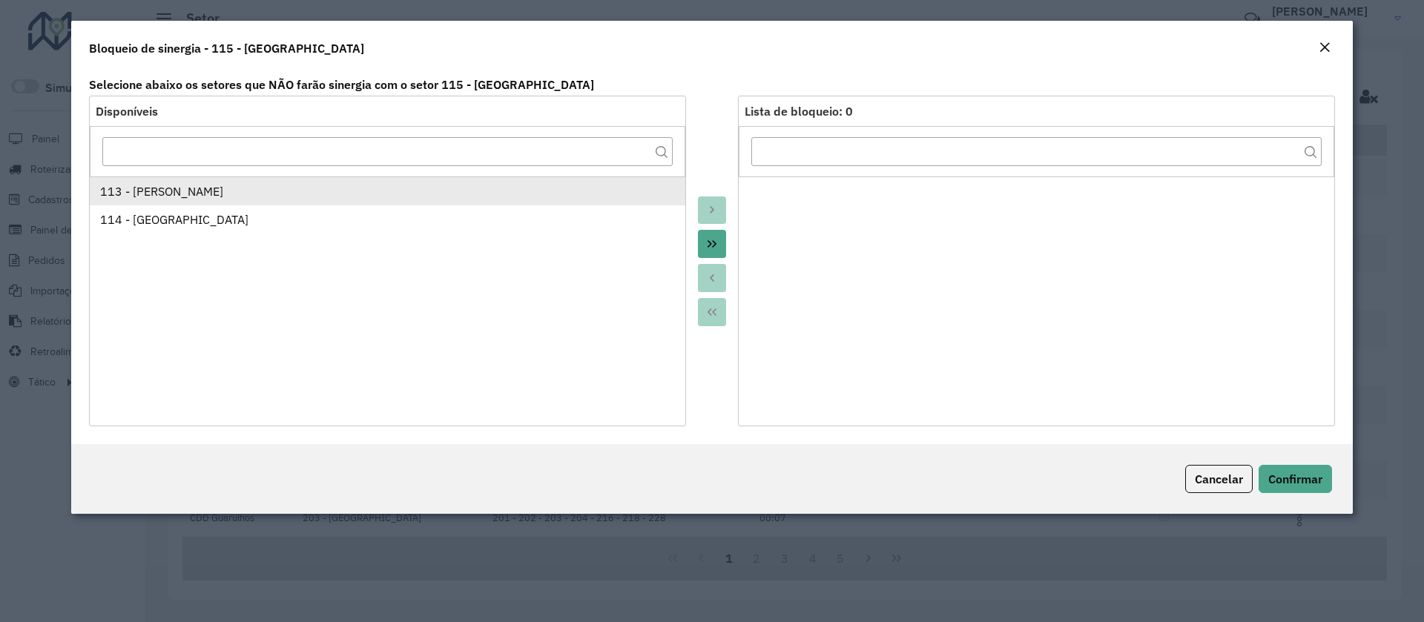
click at [174, 197] on div "113 - Vila Barros" at bounding box center [388, 191] width 576 height 18
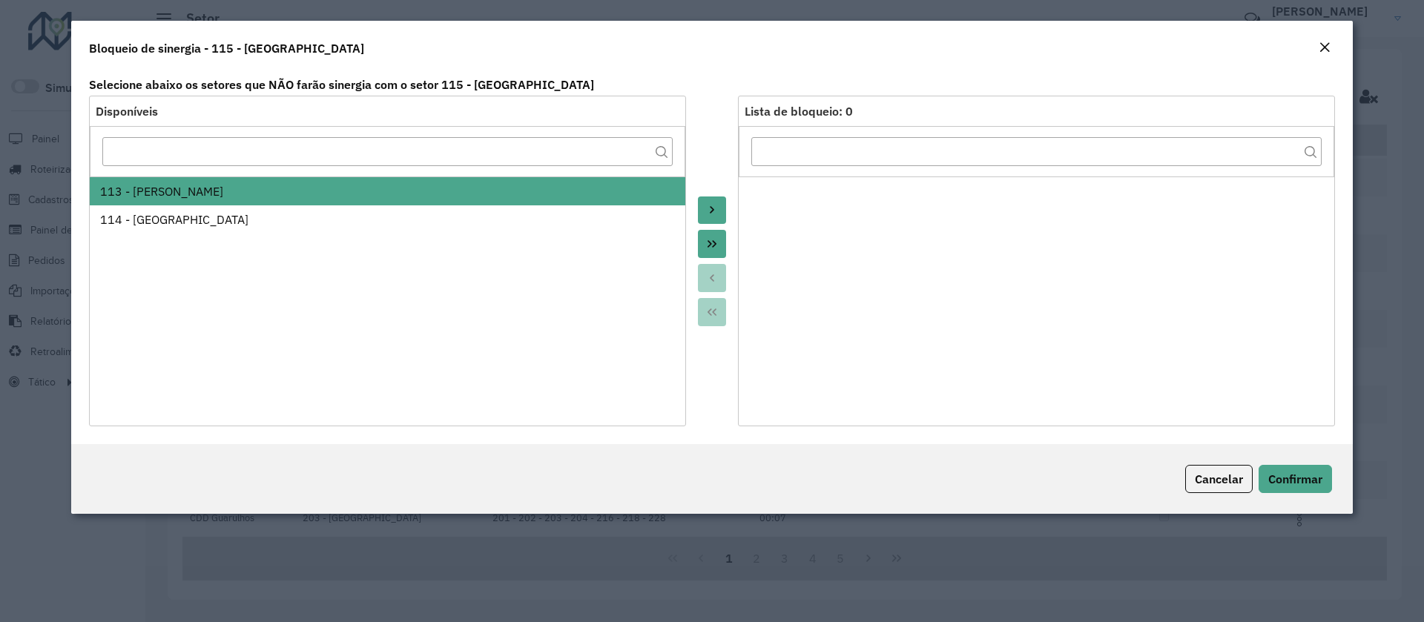
click at [716, 208] on icon "Move to Target" at bounding box center [712, 210] width 12 height 12
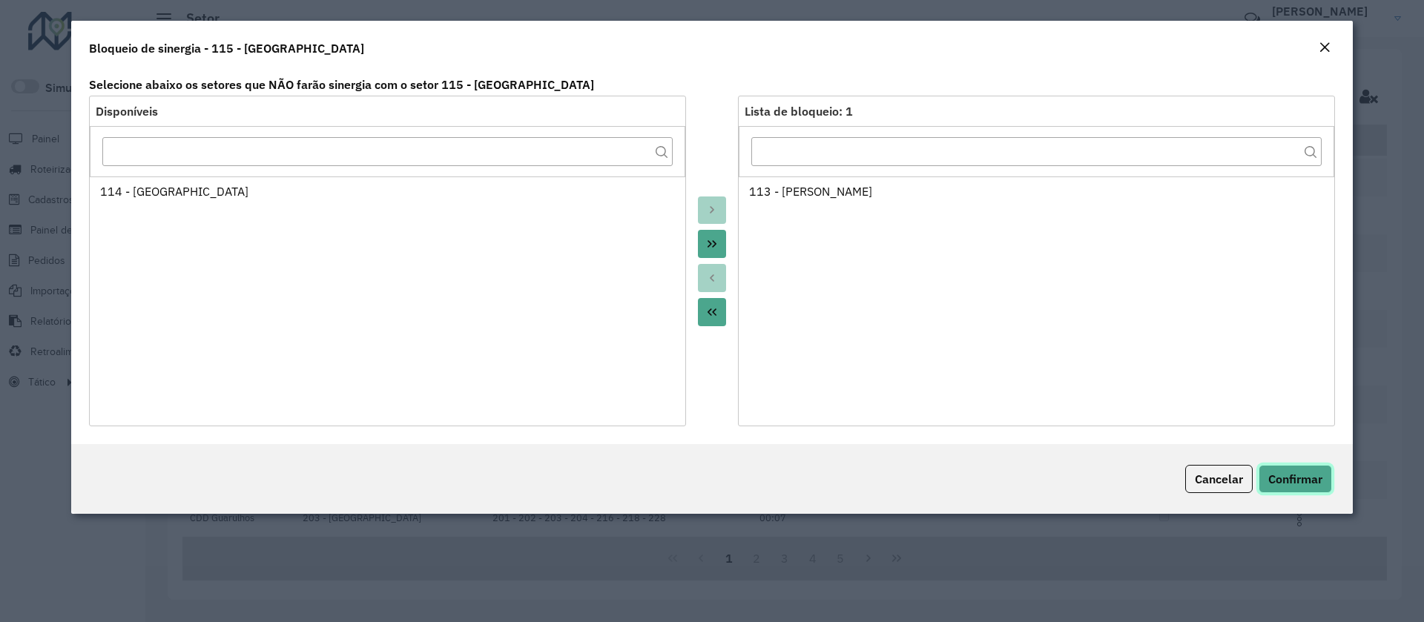
click at [1295, 484] on span "Confirmar" at bounding box center [1295, 479] width 54 height 15
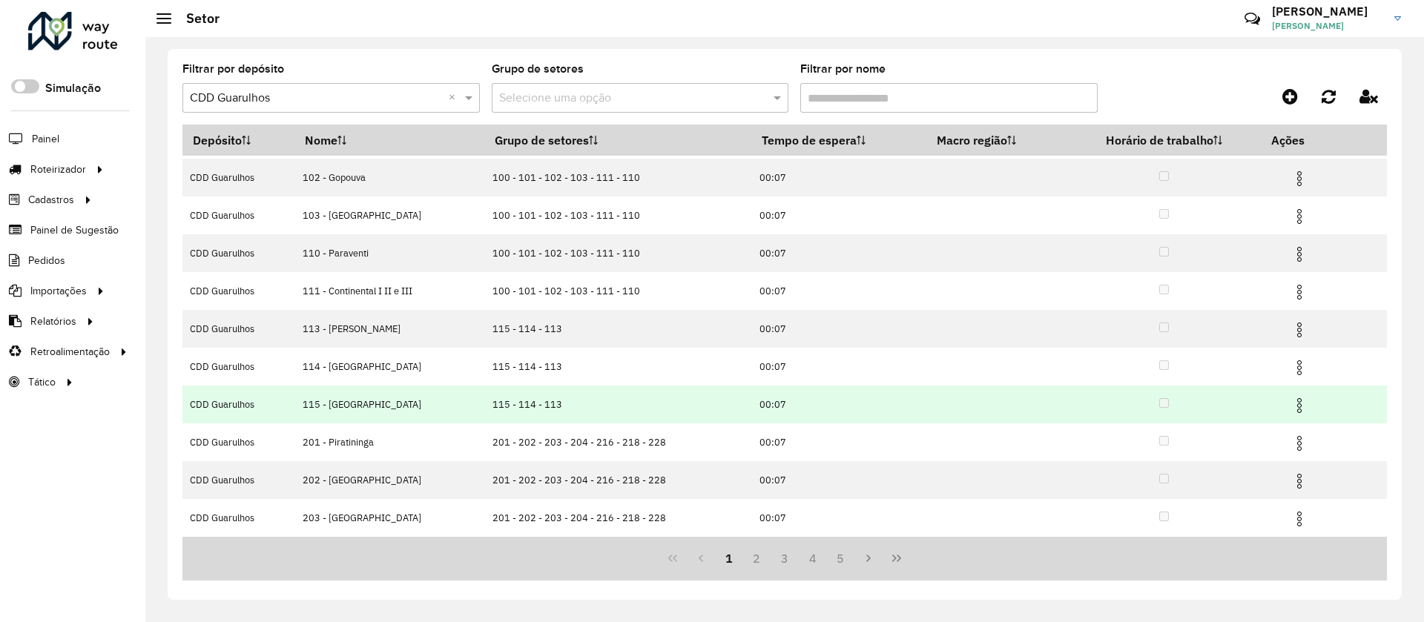
click at [1291, 407] on img at bounding box center [1300, 406] width 18 height 18
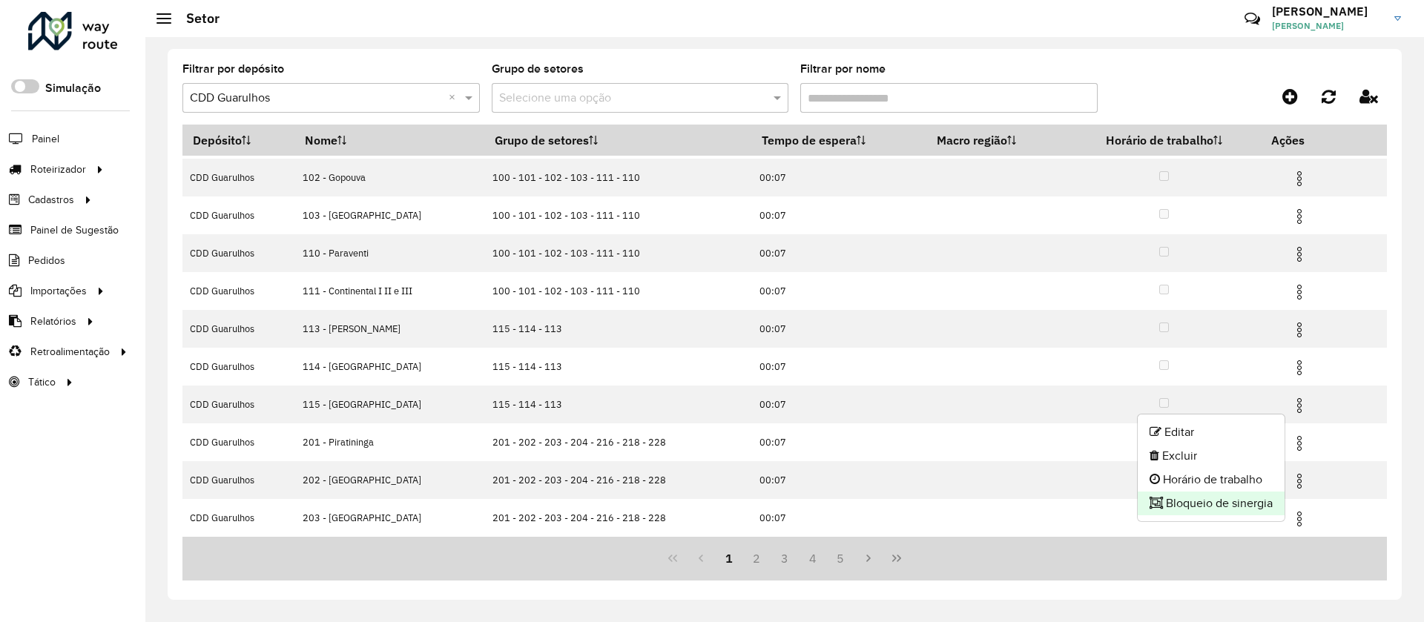
click at [1207, 499] on li "Bloqueio de sinergia" at bounding box center [1211, 504] width 147 height 24
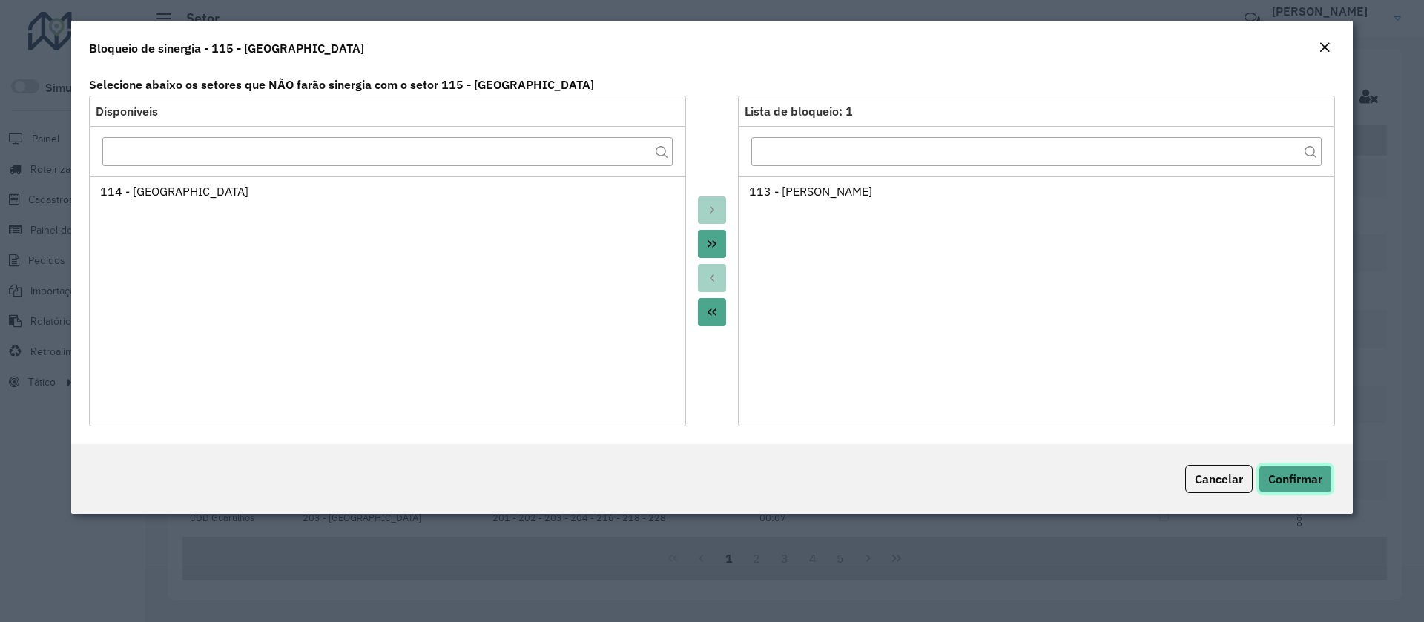
click at [1291, 476] on span "Confirmar" at bounding box center [1295, 479] width 54 height 15
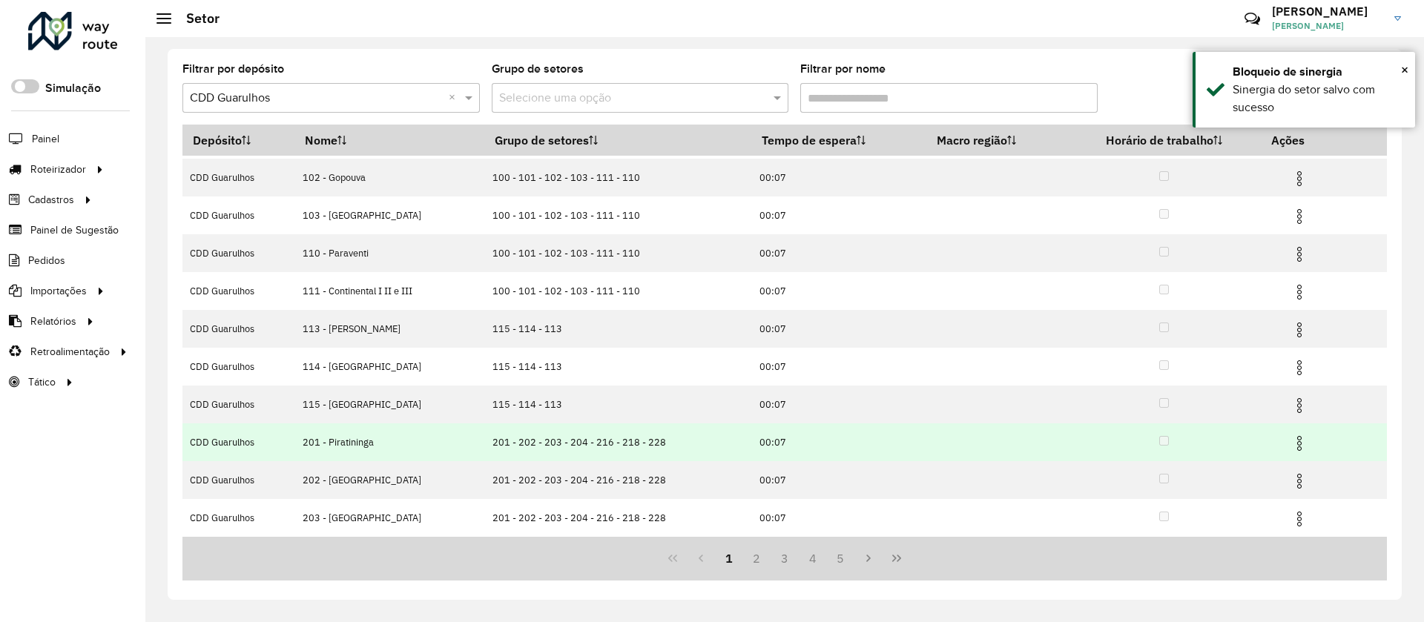
click at [1291, 439] on img at bounding box center [1300, 444] width 18 height 18
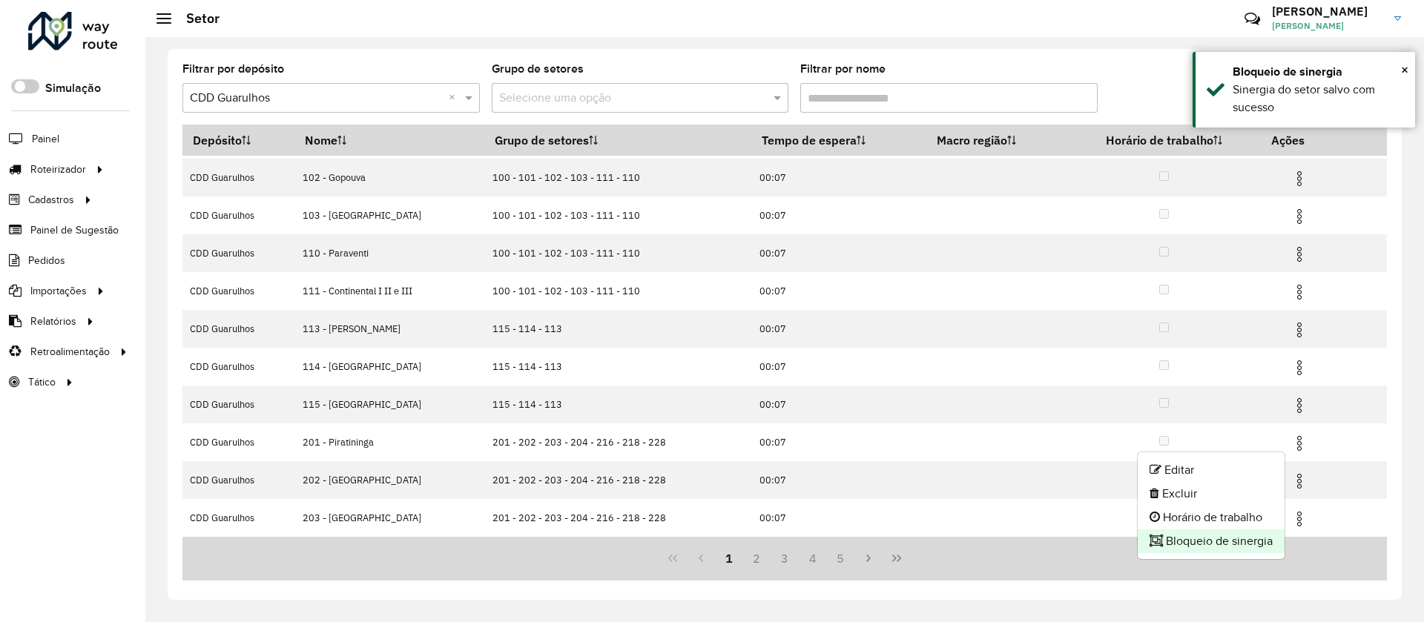
click at [1193, 538] on li "Bloqueio de sinergia" at bounding box center [1211, 542] width 147 height 24
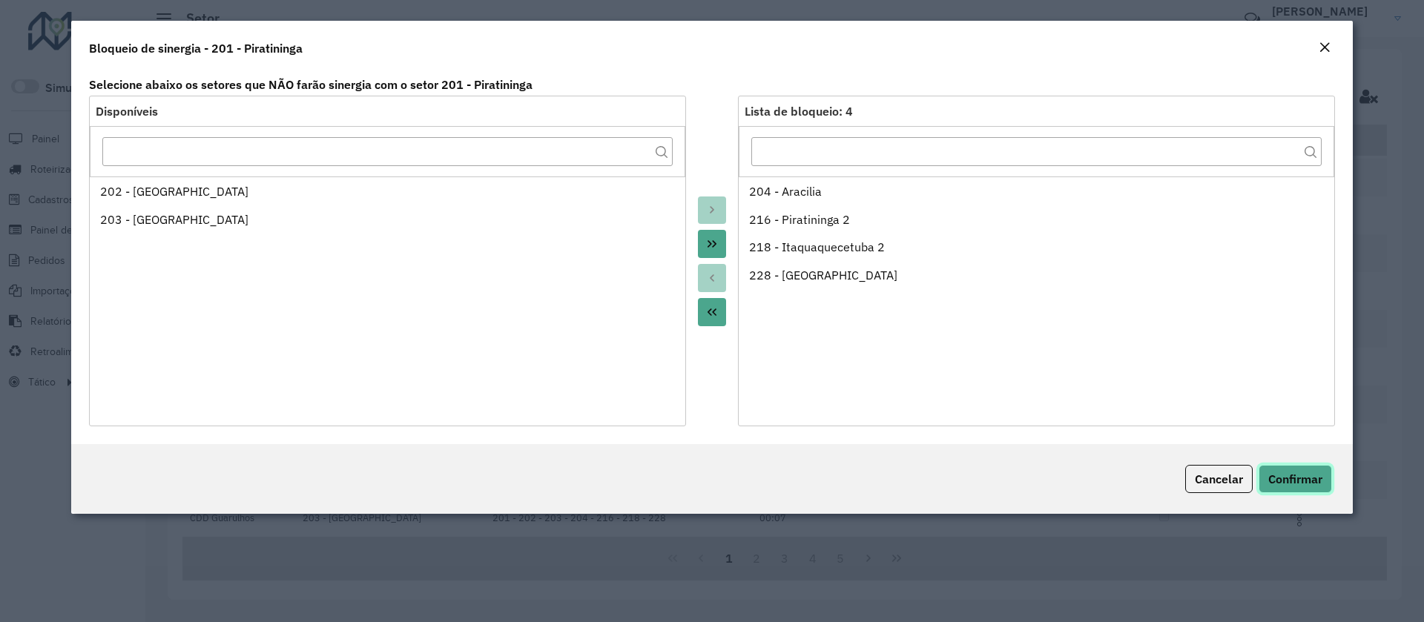
click at [1302, 475] on span "Confirmar" at bounding box center [1295, 479] width 54 height 15
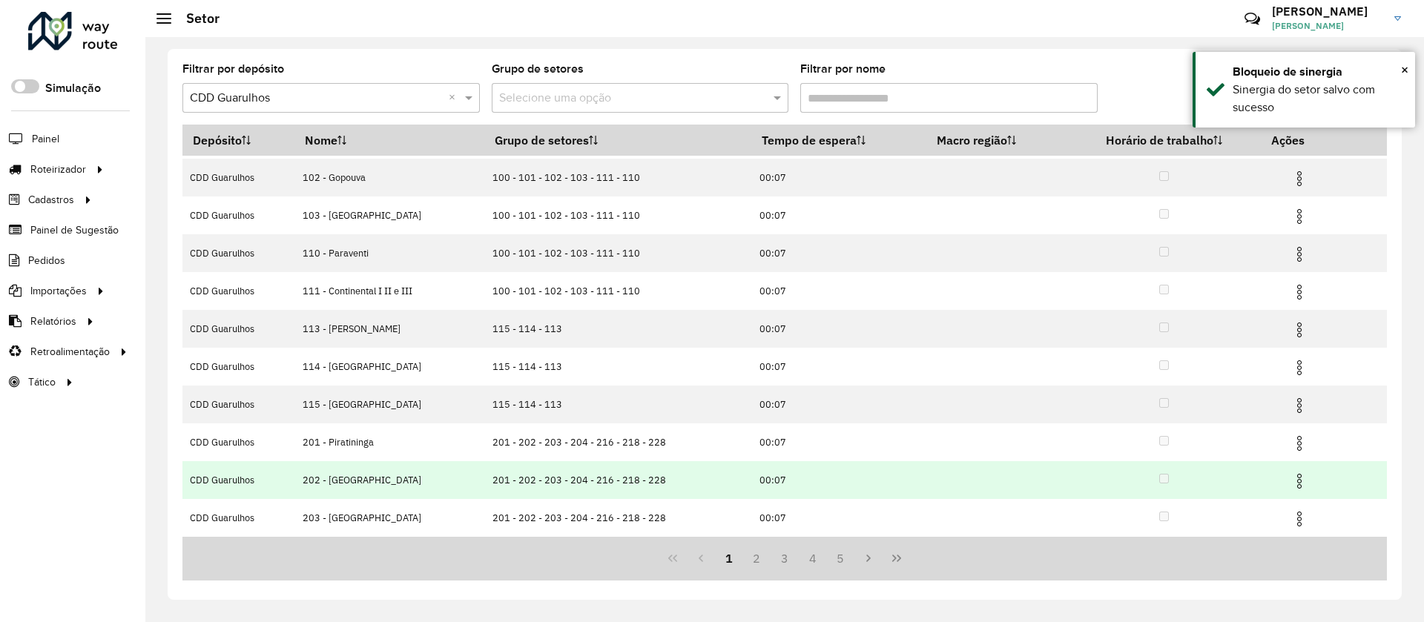
click at [1293, 480] on img at bounding box center [1300, 481] width 18 height 18
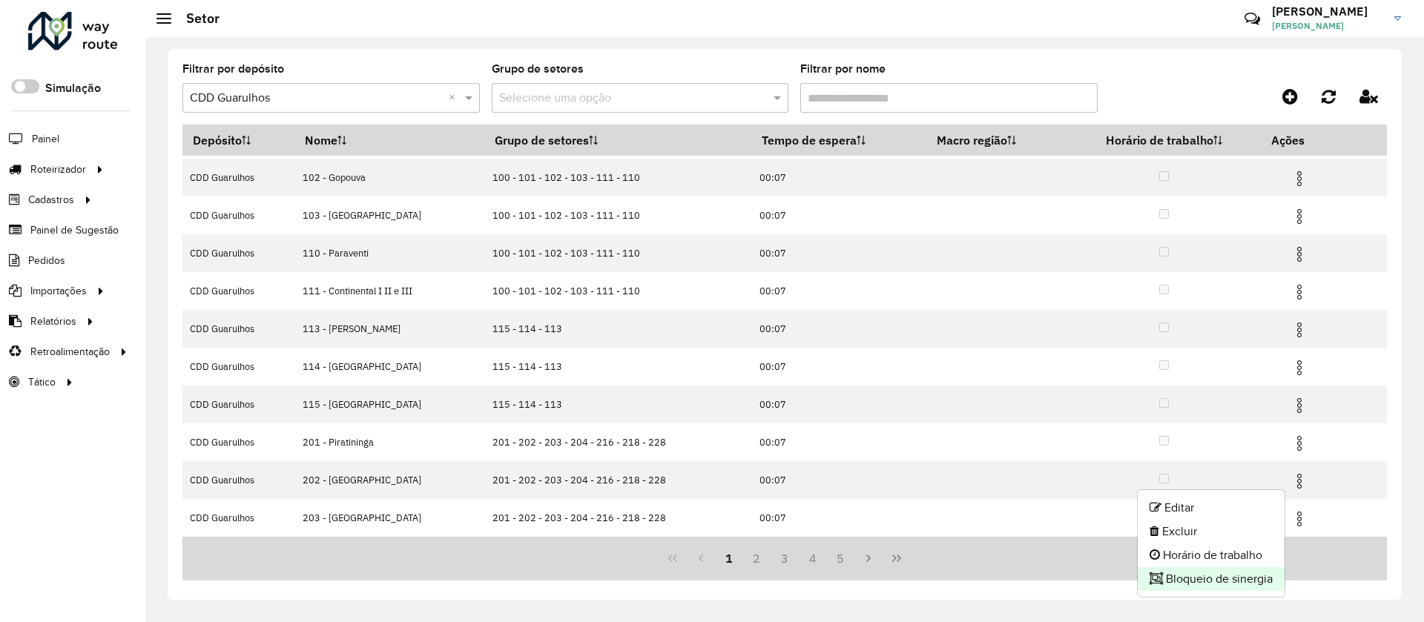
click at [1183, 576] on li "Bloqueio de sinergia" at bounding box center [1211, 579] width 147 height 24
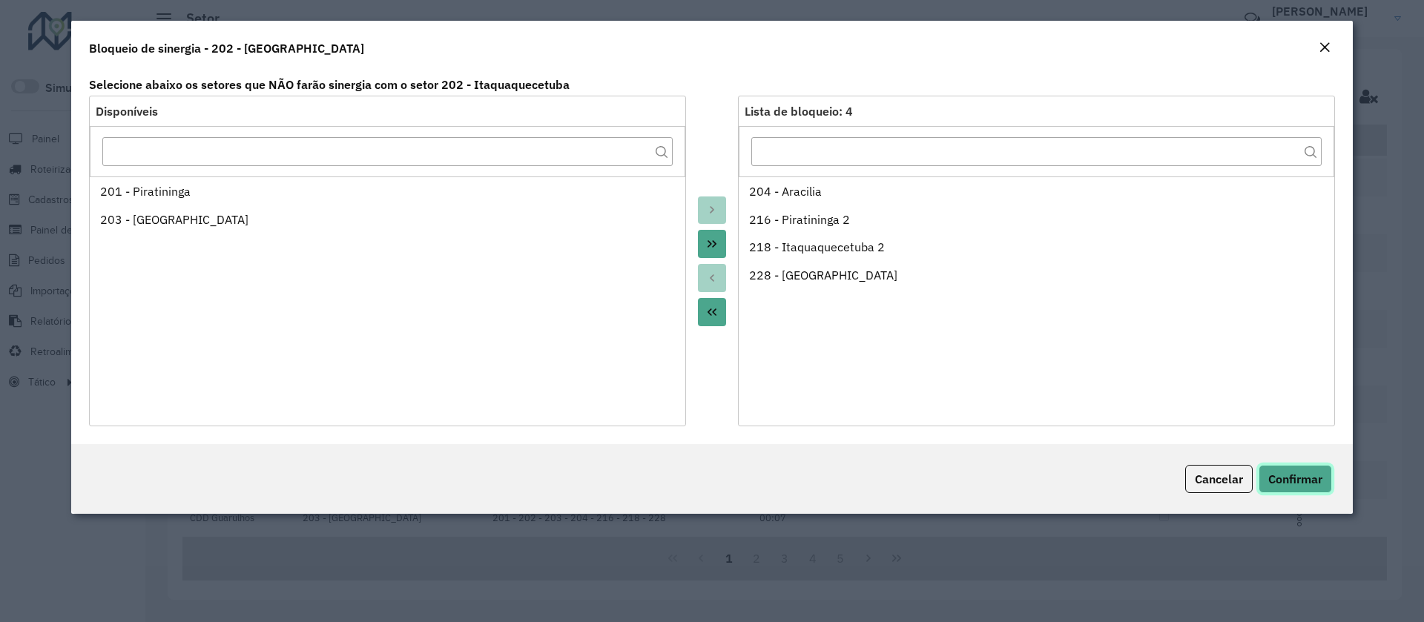
click at [1283, 478] on span "Confirmar" at bounding box center [1295, 479] width 54 height 15
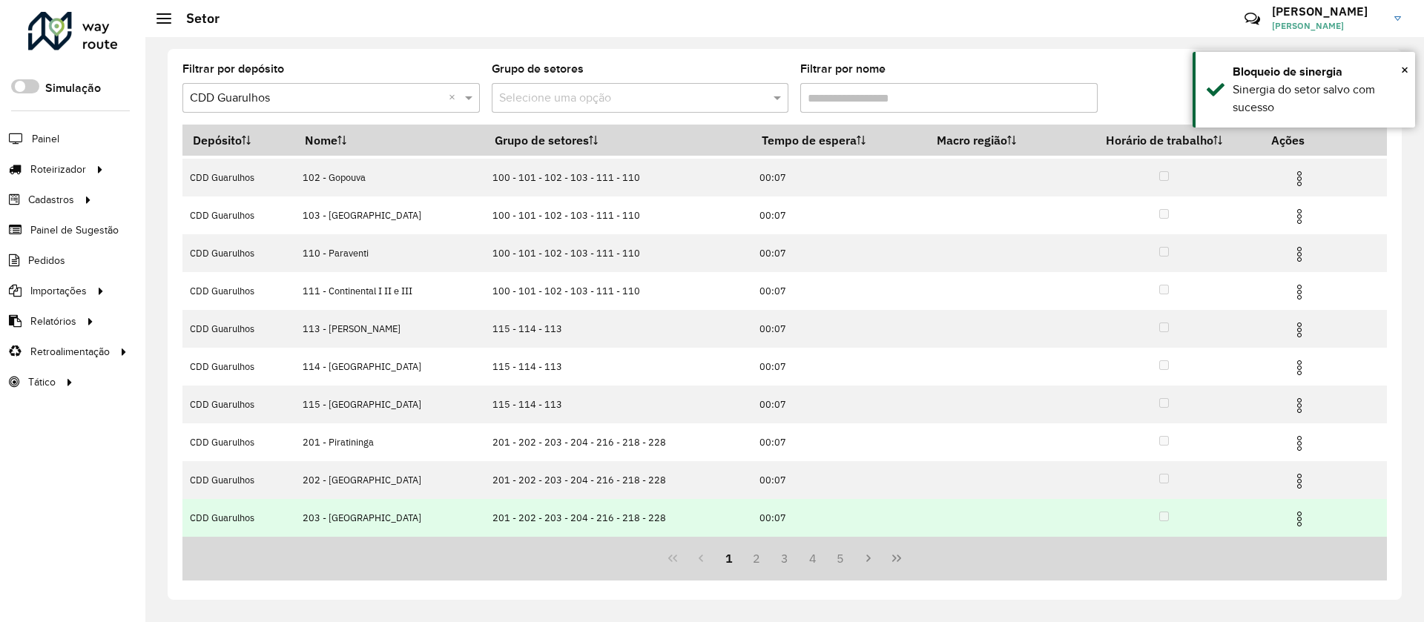
click at [1298, 516] on img at bounding box center [1300, 519] width 18 height 18
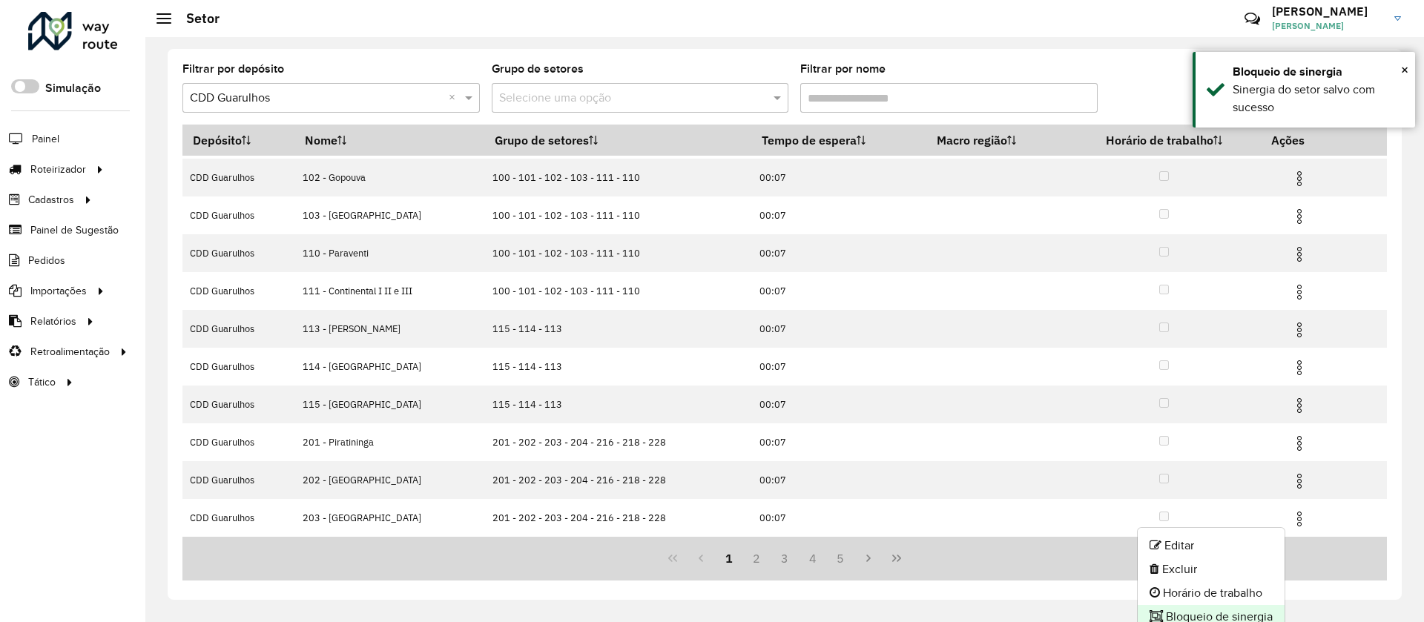
click at [1202, 618] on li "Bloqueio de sinergia" at bounding box center [1211, 617] width 147 height 24
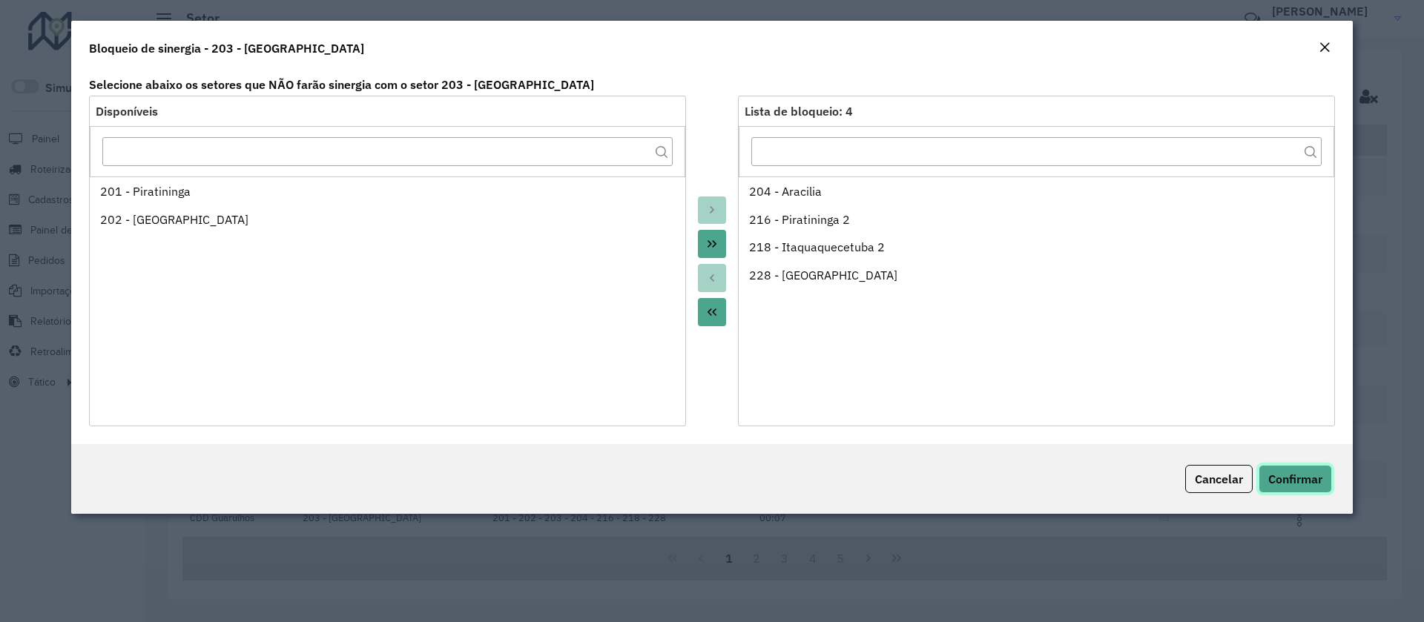
click at [1279, 476] on span "Confirmar" at bounding box center [1295, 479] width 54 height 15
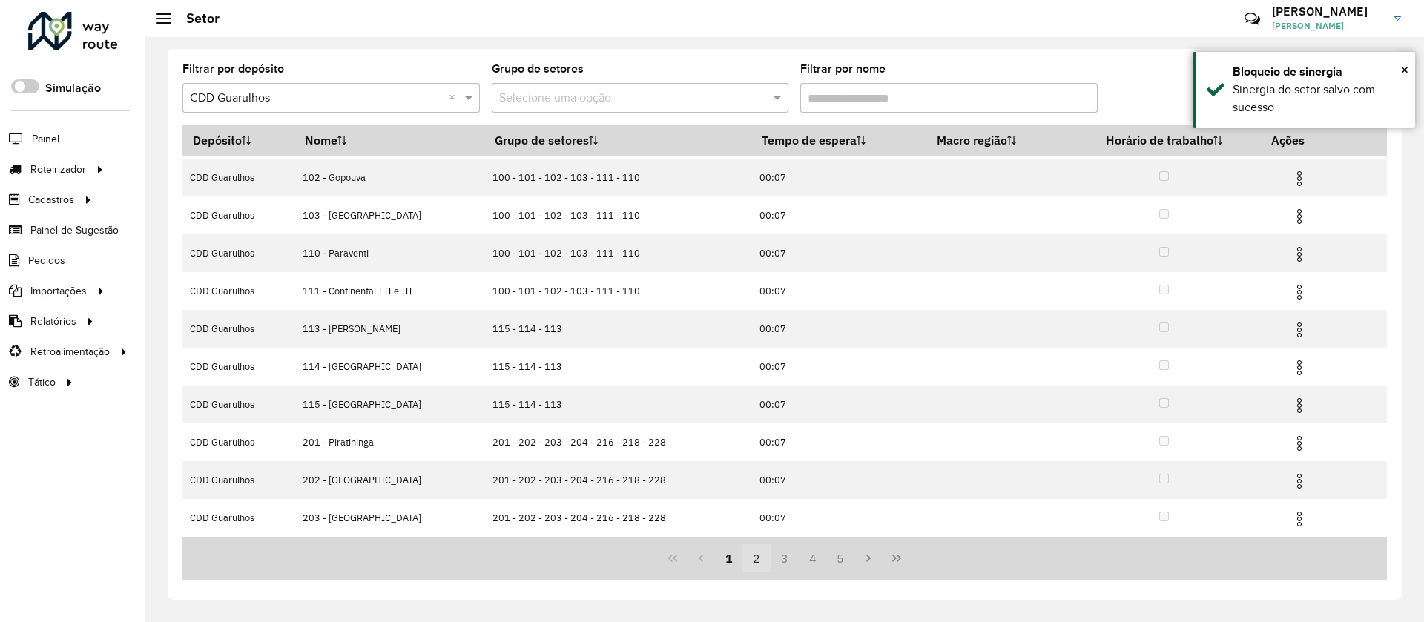
click at [761, 553] on button "2" at bounding box center [756, 558] width 28 height 28
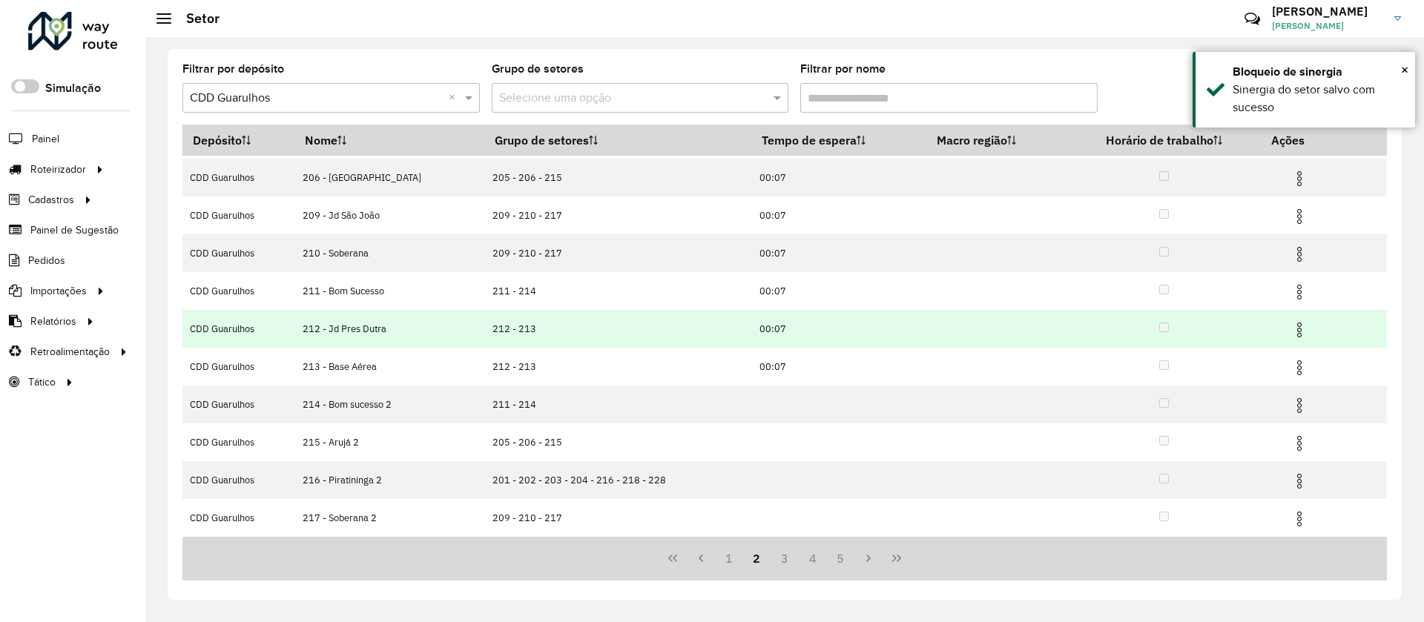
scroll to position [0, 0]
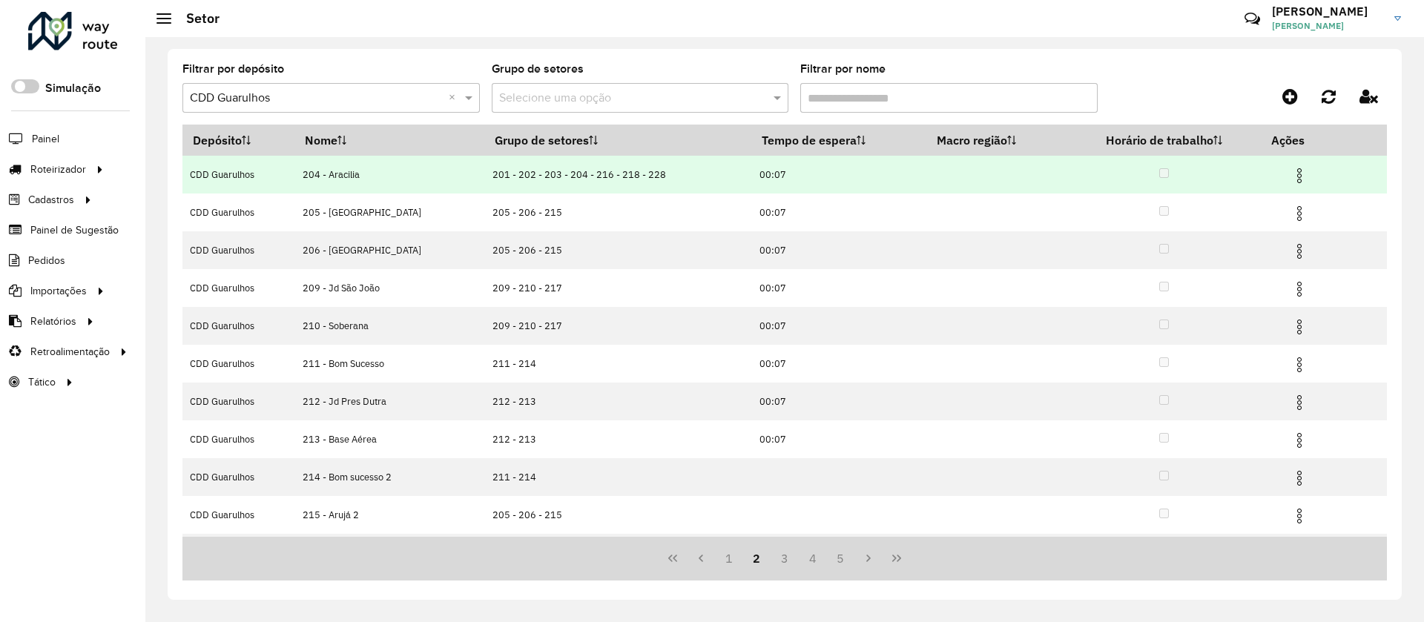
click at [1292, 171] on img at bounding box center [1300, 176] width 18 height 18
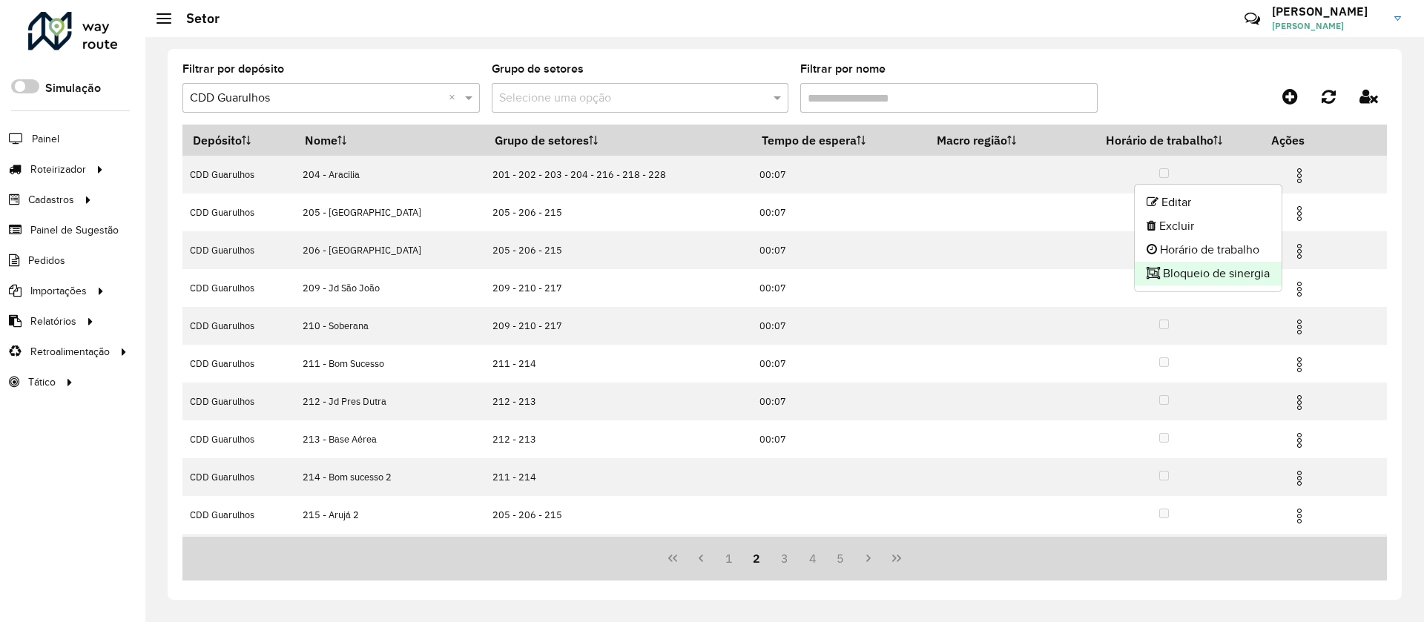
click at [1196, 274] on li "Bloqueio de sinergia" at bounding box center [1208, 274] width 147 height 24
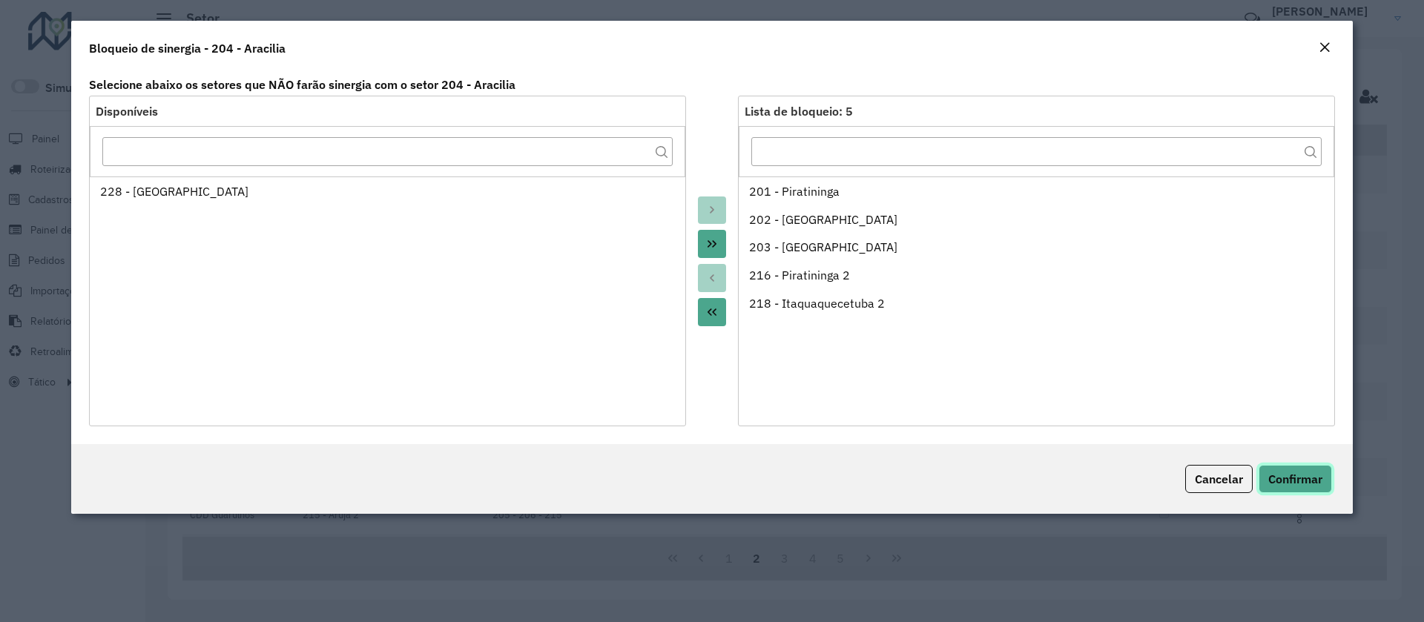
click at [1294, 488] on button "Confirmar" at bounding box center [1295, 479] width 73 height 28
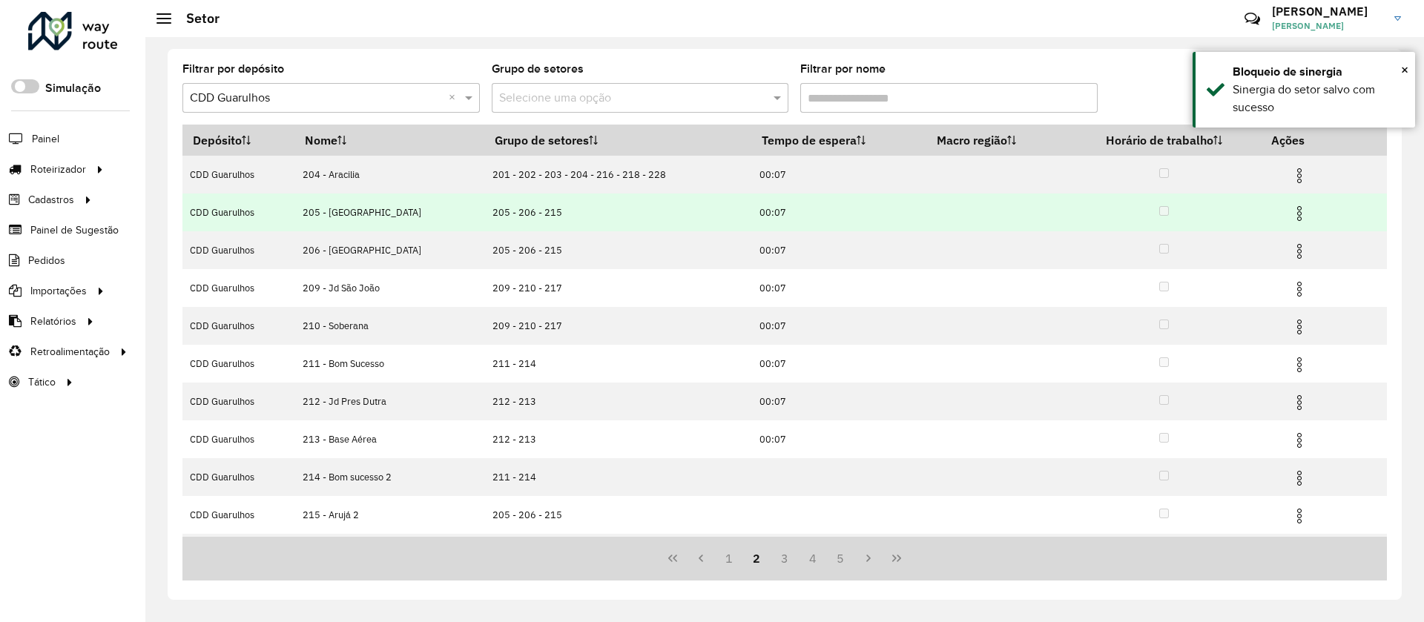
click at [1296, 211] on img at bounding box center [1300, 214] width 18 height 18
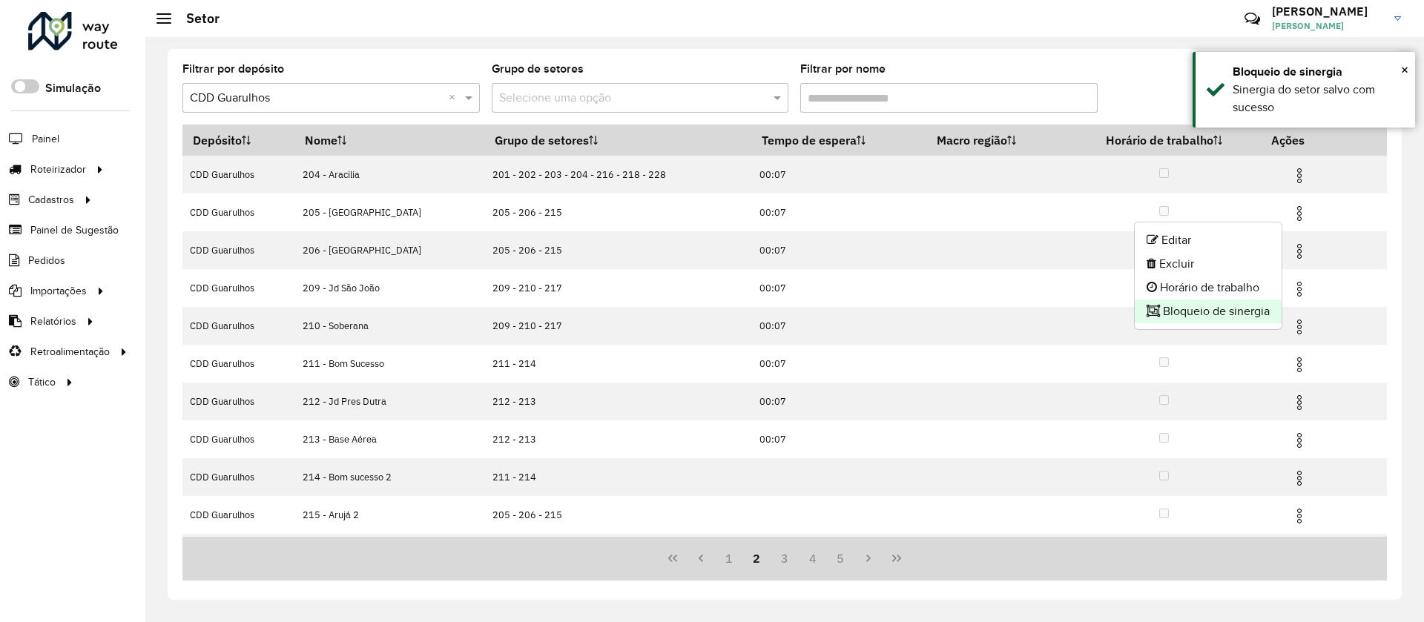
click at [1176, 315] on li "Bloqueio de sinergia" at bounding box center [1208, 312] width 147 height 24
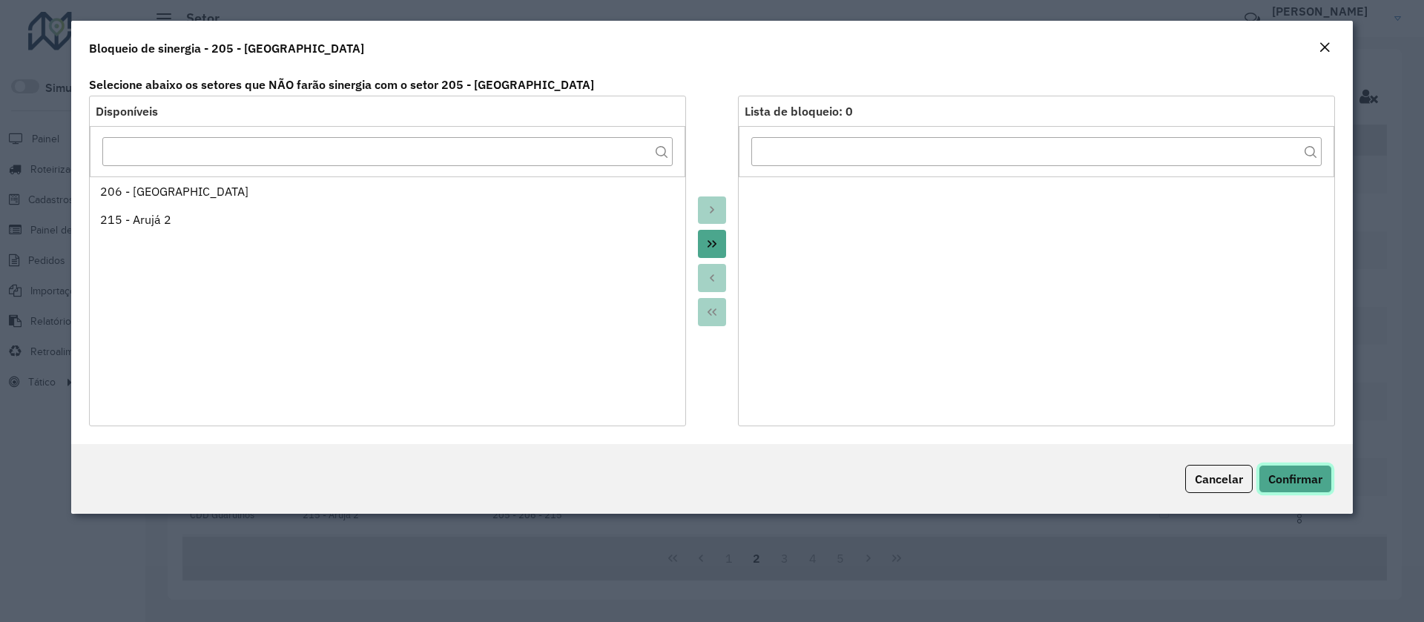
click at [1291, 476] on span "Confirmar" at bounding box center [1295, 479] width 54 height 15
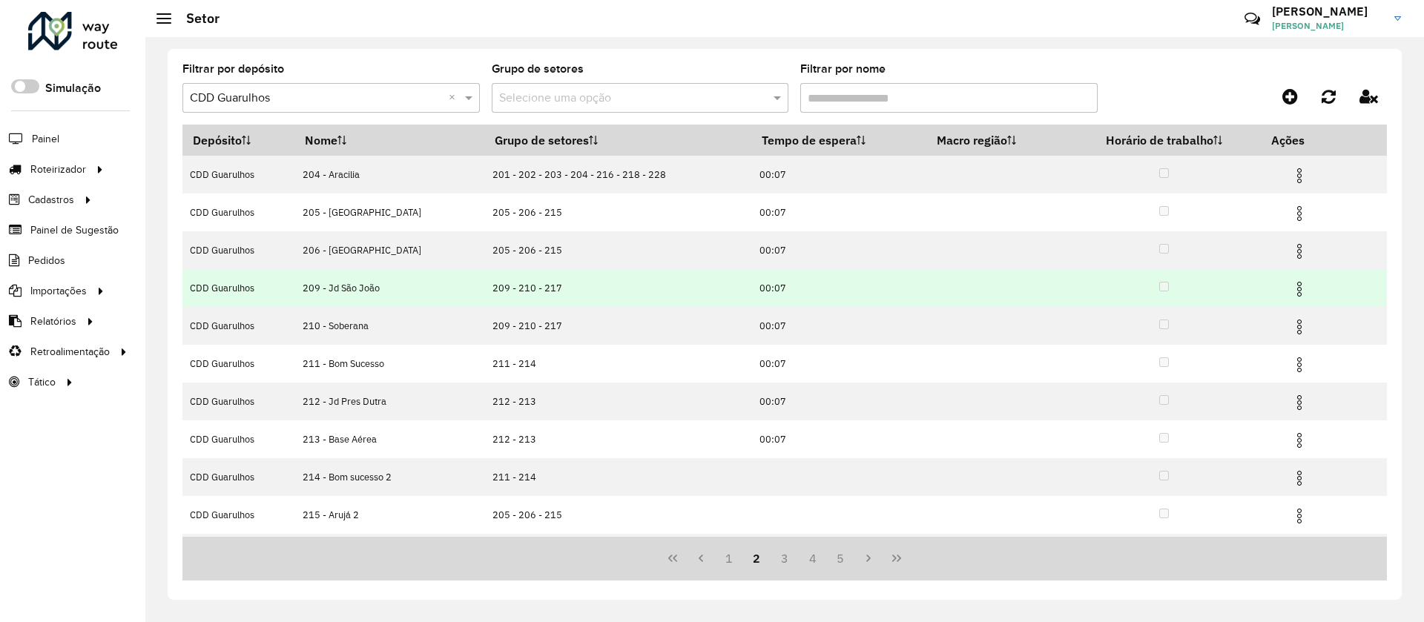
click at [1293, 287] on img at bounding box center [1300, 289] width 18 height 18
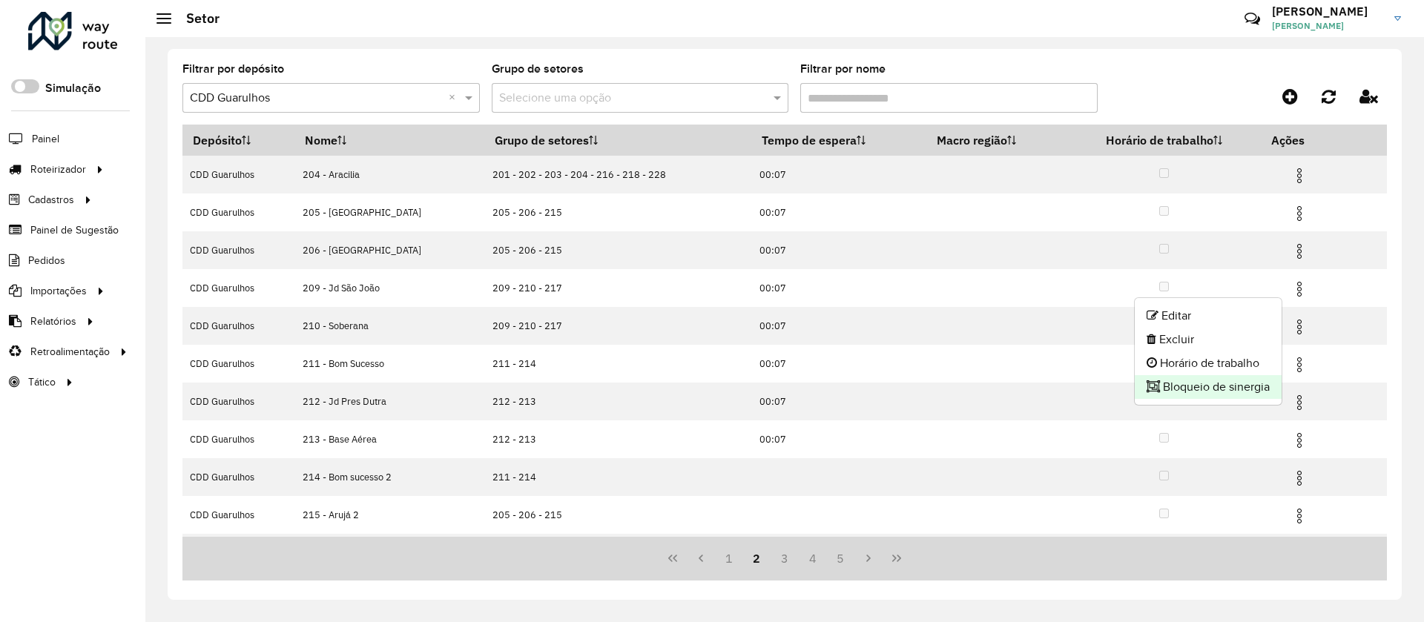
click at [1193, 384] on li "Bloqueio de sinergia" at bounding box center [1208, 387] width 147 height 24
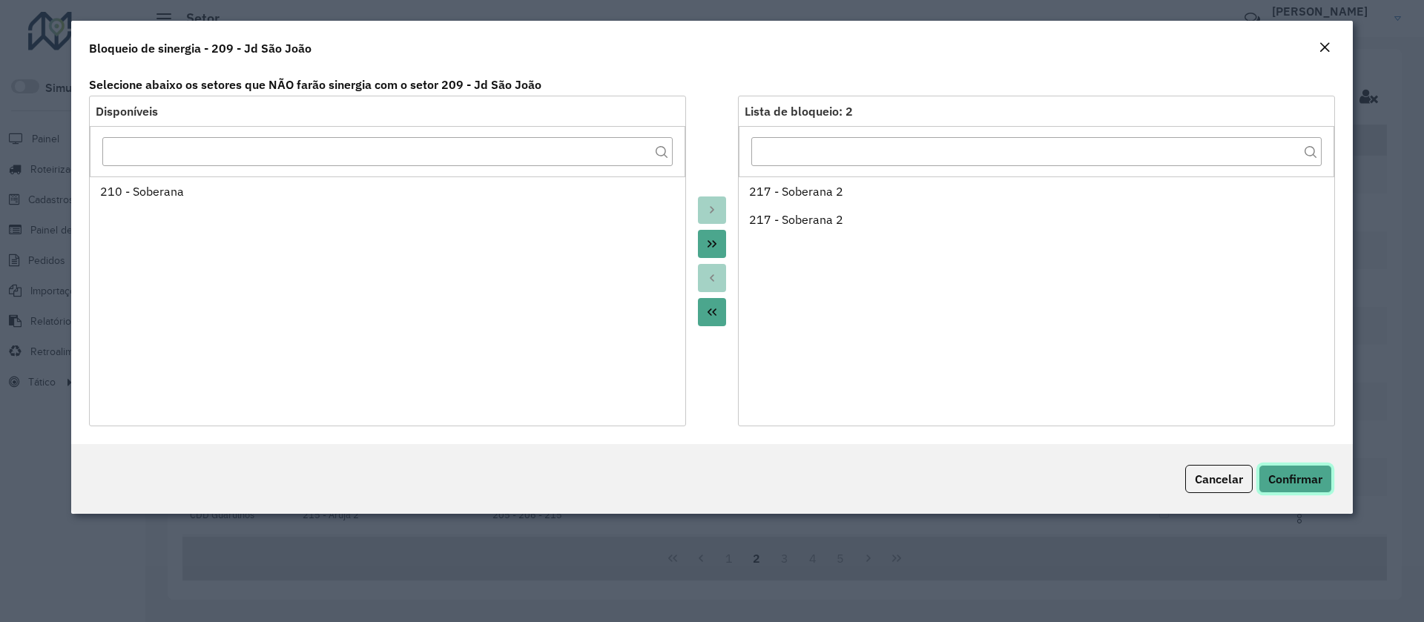
click at [1301, 486] on span "Confirmar" at bounding box center [1295, 479] width 54 height 15
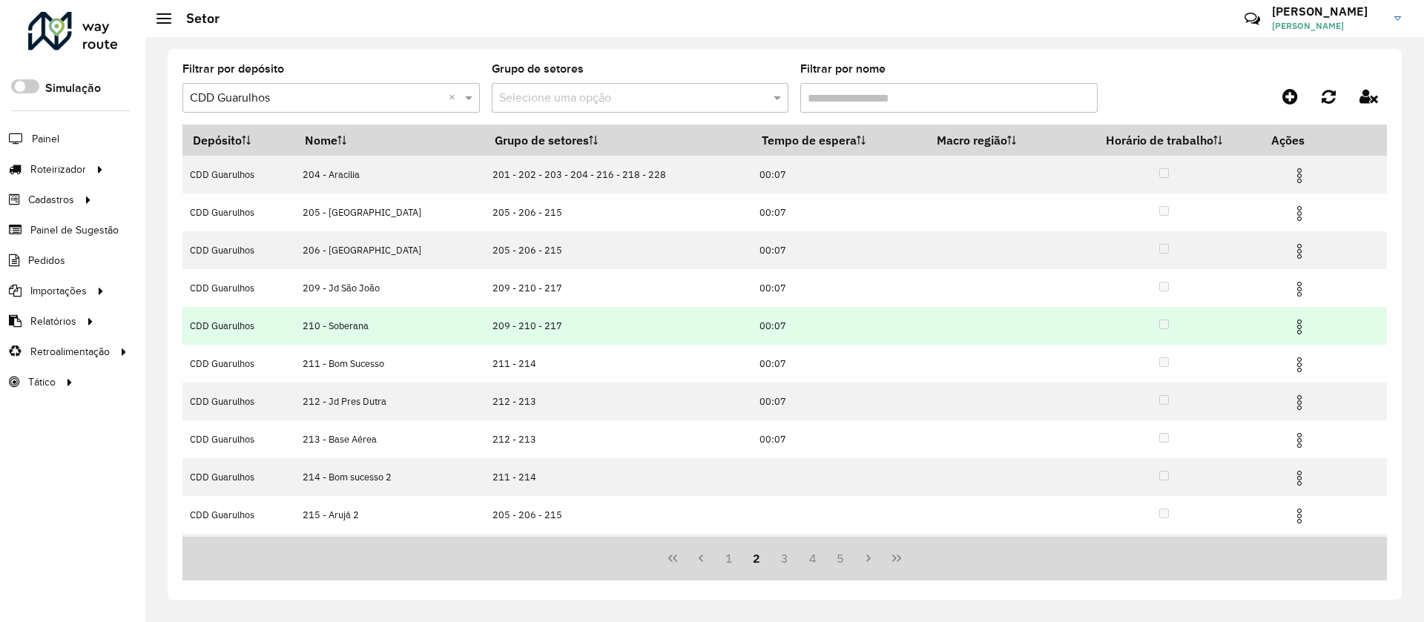
click at [1291, 320] on img at bounding box center [1300, 327] width 18 height 18
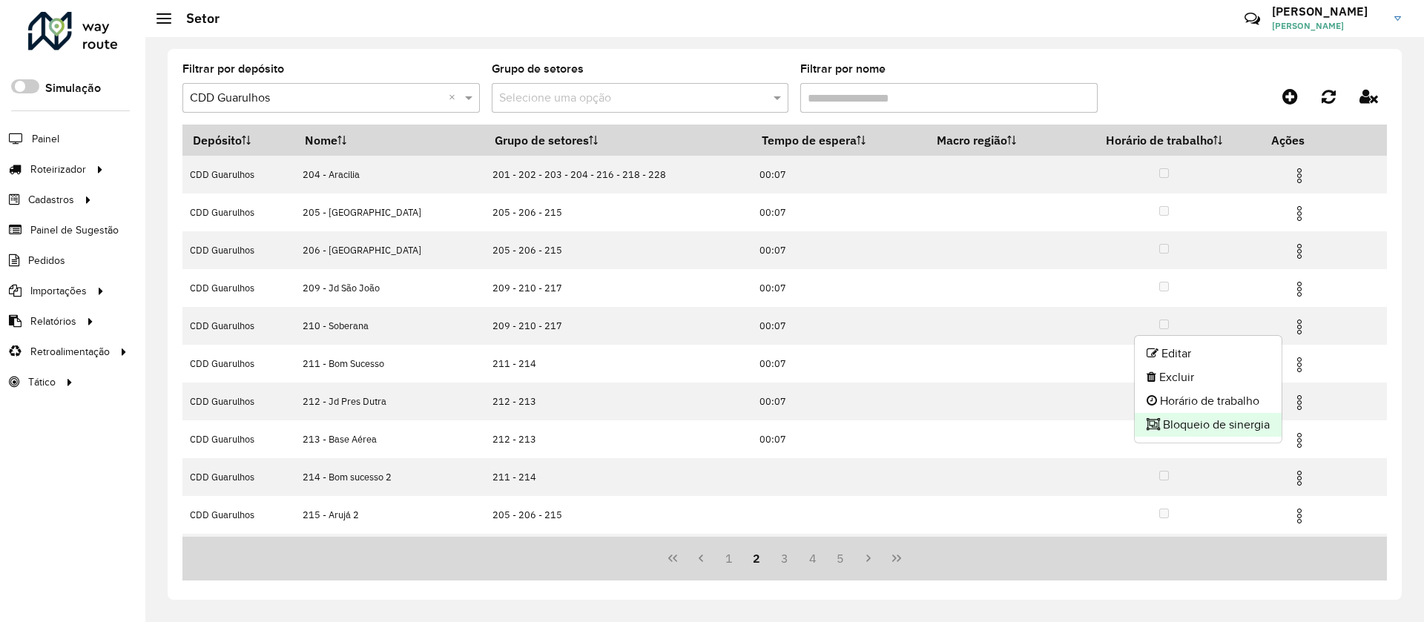
click at [1176, 423] on li "Bloqueio de sinergia" at bounding box center [1208, 425] width 147 height 24
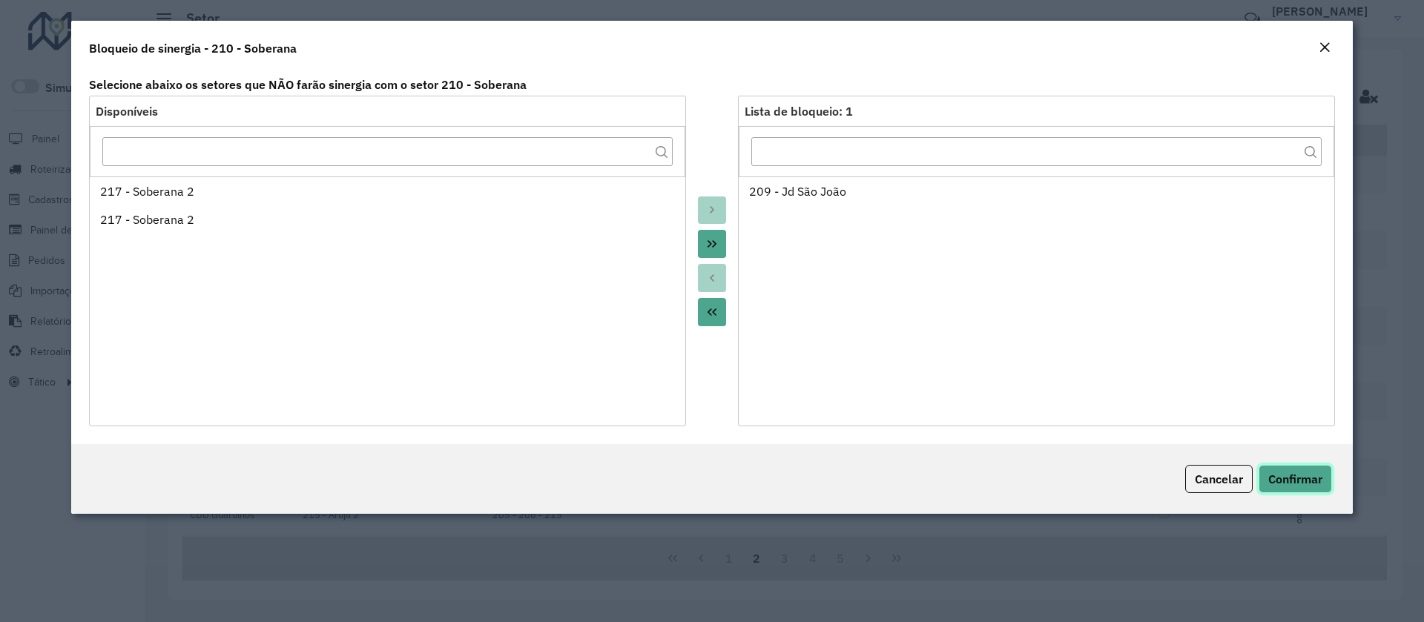
click at [1291, 469] on button "Confirmar" at bounding box center [1295, 479] width 73 height 28
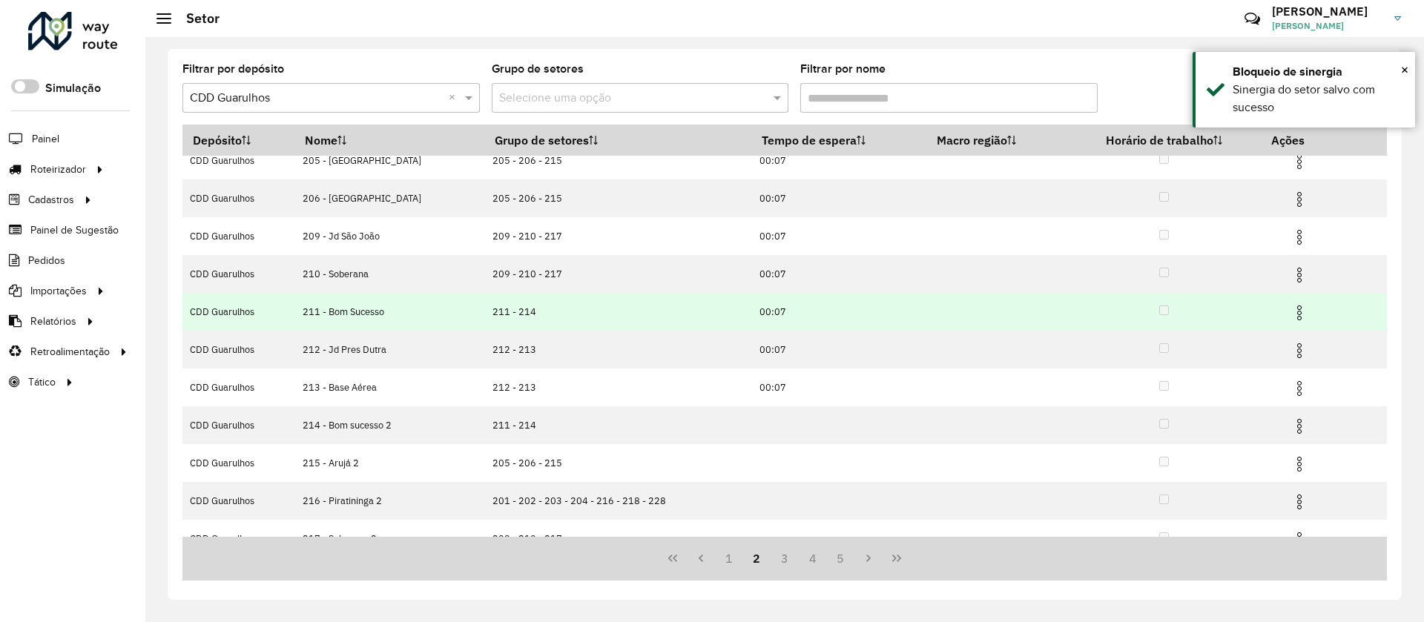
scroll to position [73, 0]
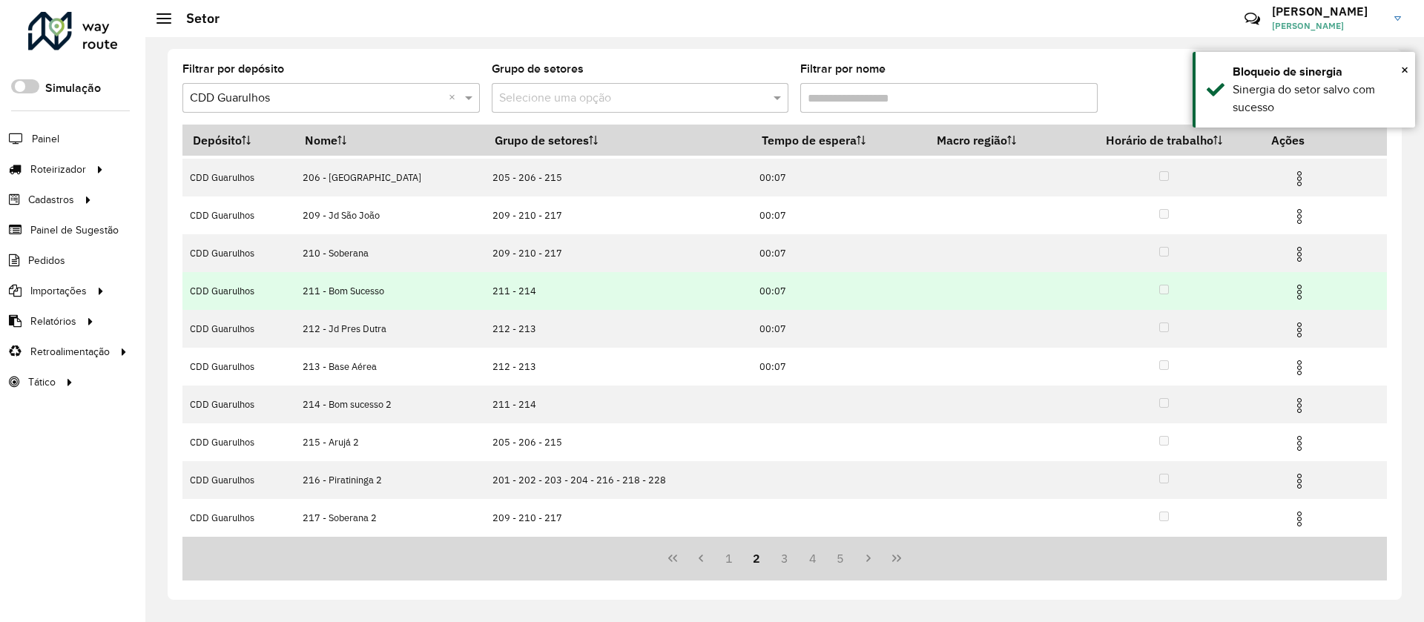
click at [1295, 290] on img at bounding box center [1300, 292] width 18 height 18
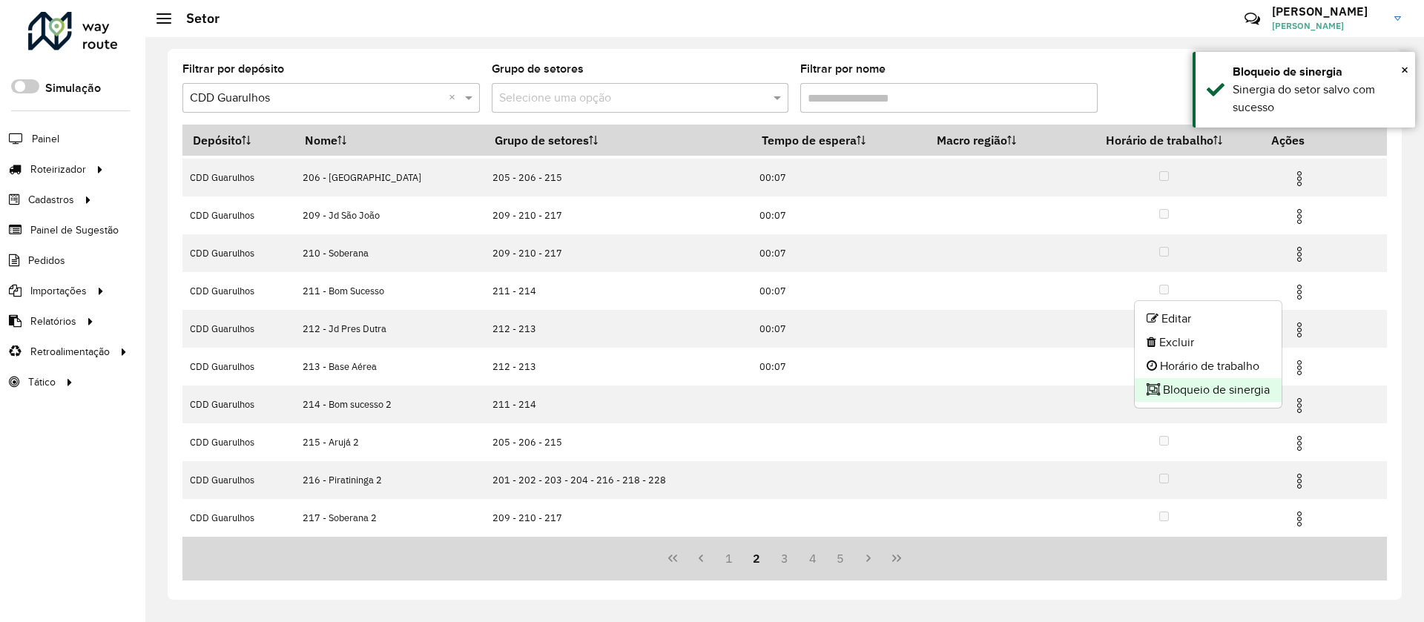
click at [1201, 386] on li "Bloqueio de sinergia" at bounding box center [1208, 390] width 147 height 24
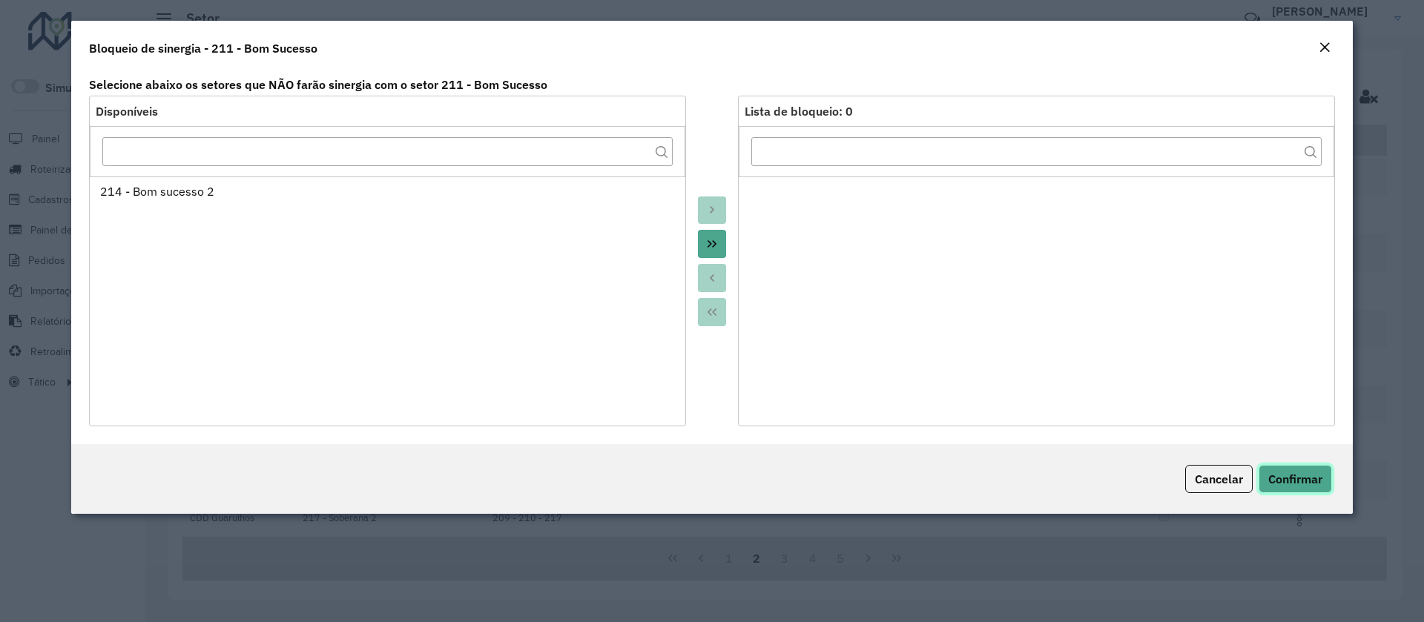
click at [1302, 478] on span "Confirmar" at bounding box center [1295, 479] width 54 height 15
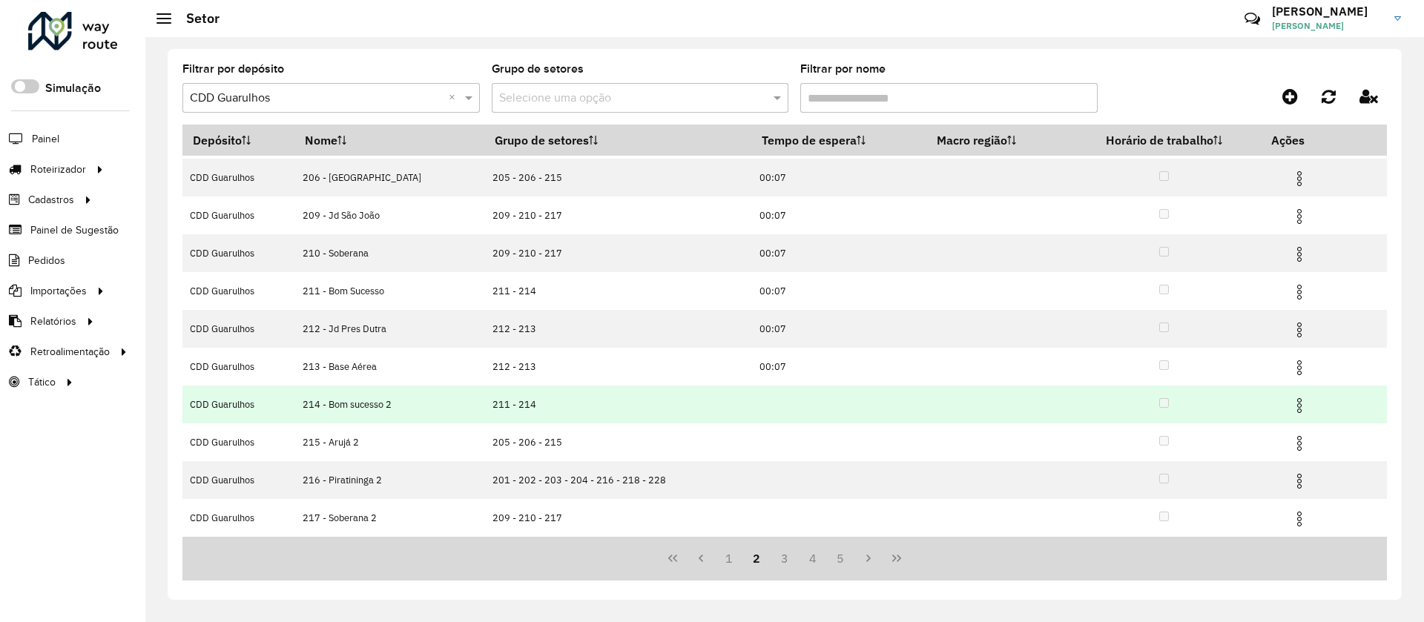
click at [1305, 403] on td at bounding box center [1305, 404] width 89 height 37
click at [1299, 401] on img at bounding box center [1300, 406] width 18 height 18
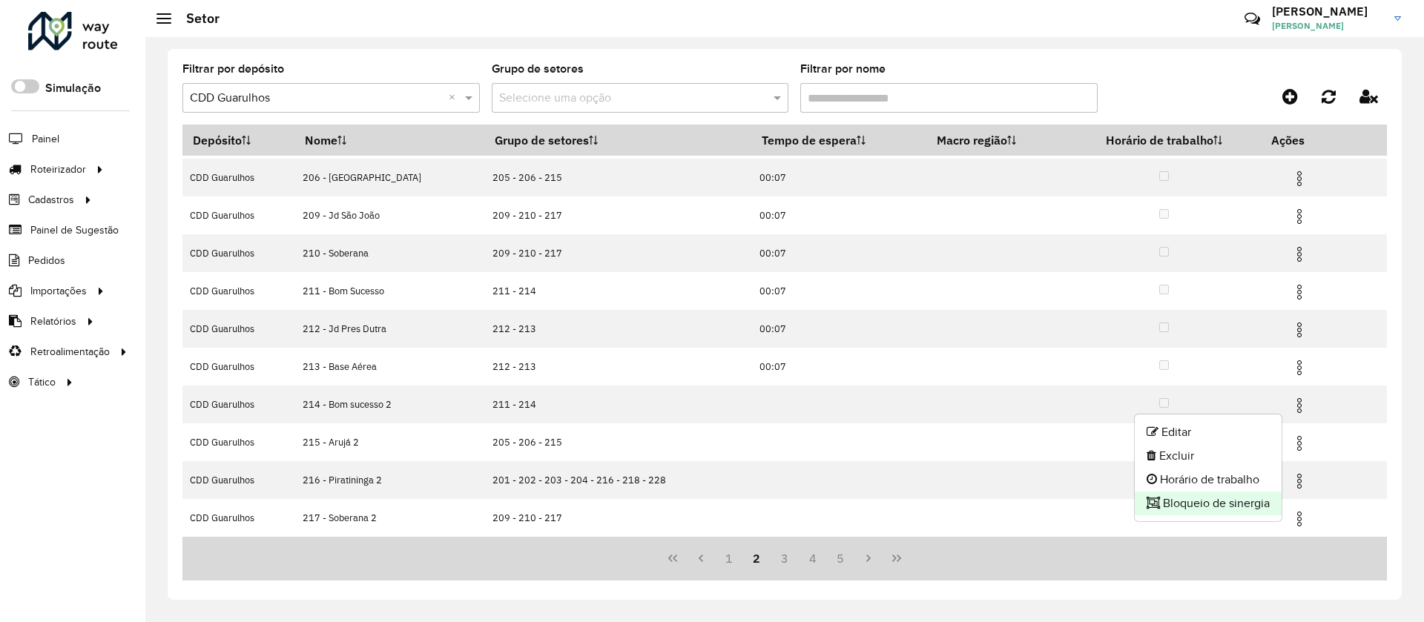
click at [1180, 495] on li "Bloqueio de sinergia" at bounding box center [1208, 504] width 147 height 24
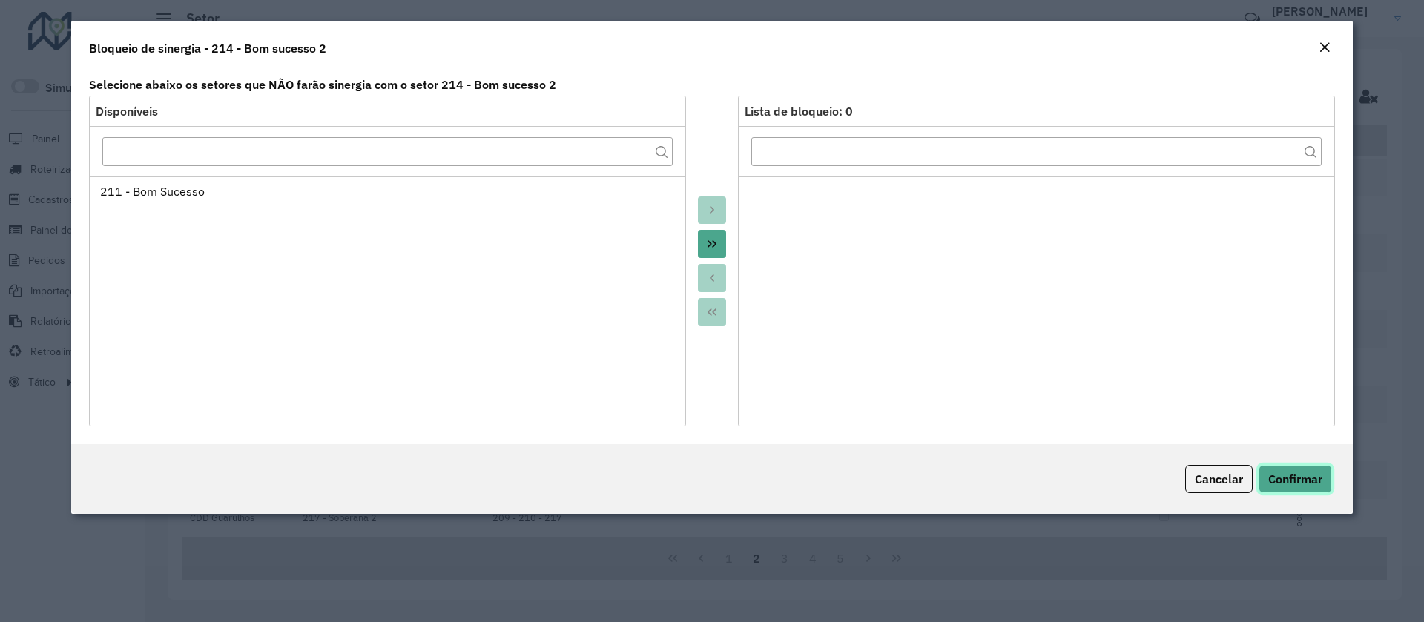
click at [1279, 472] on span "Confirmar" at bounding box center [1295, 479] width 54 height 15
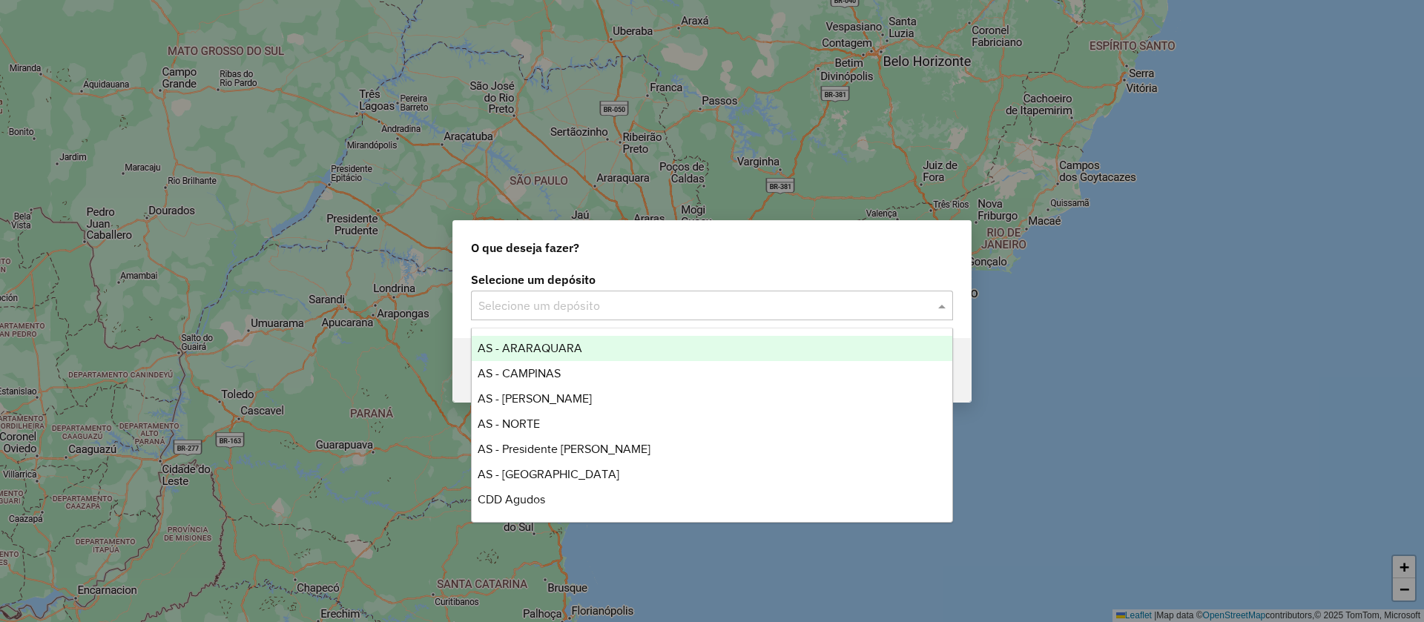
click at [544, 312] on input "text" at bounding box center [697, 306] width 438 height 18
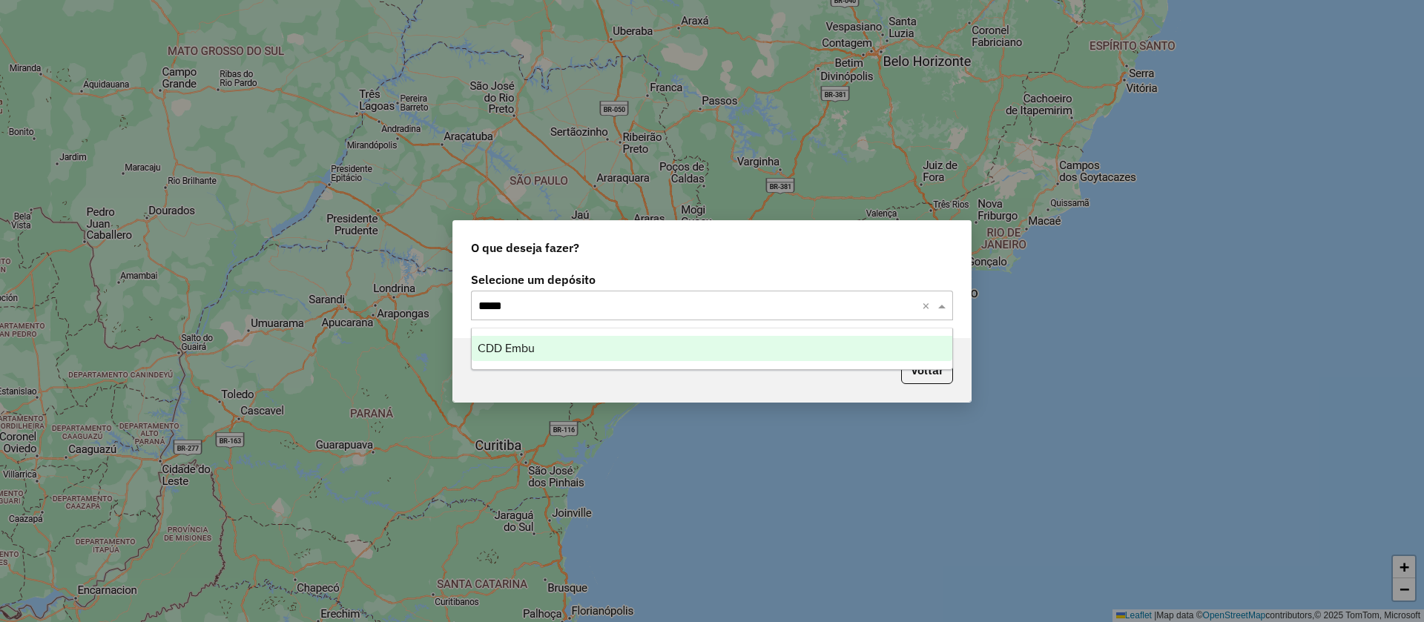
type input "******"
click at [510, 340] on div "CDD Embu" at bounding box center [712, 348] width 481 height 25
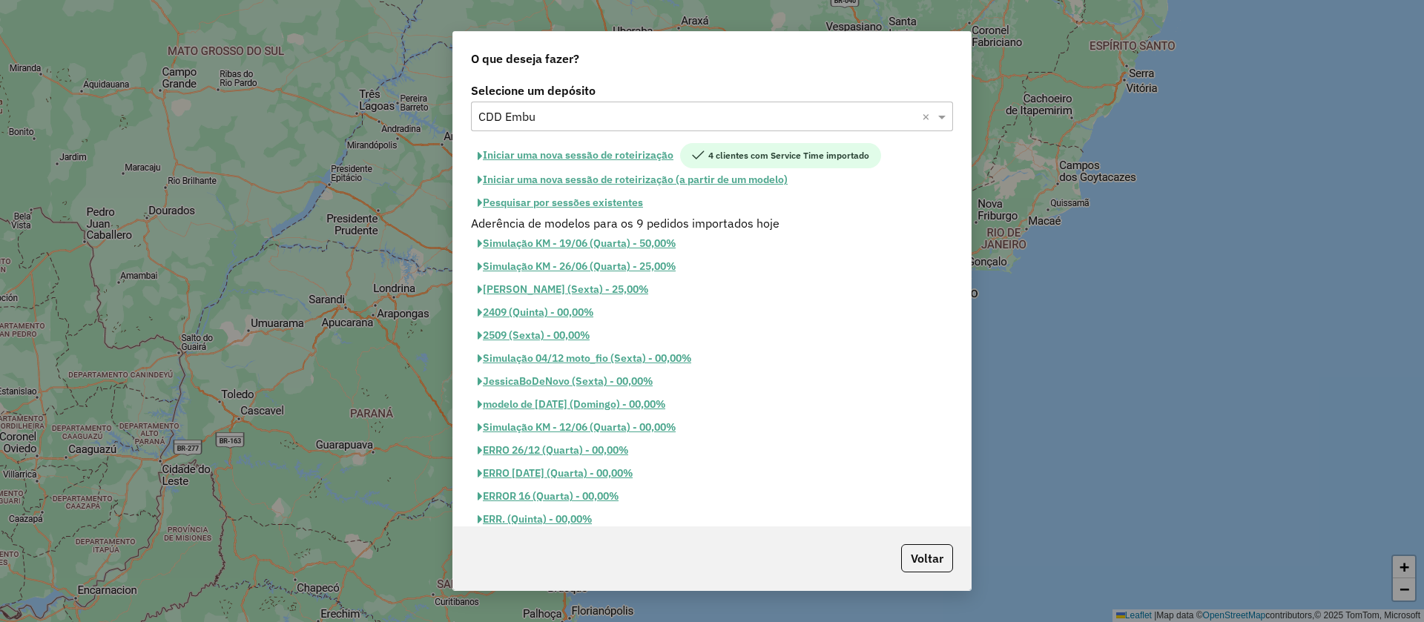
click at [554, 202] on button "Pesquisar por sessões existentes" at bounding box center [560, 202] width 179 height 23
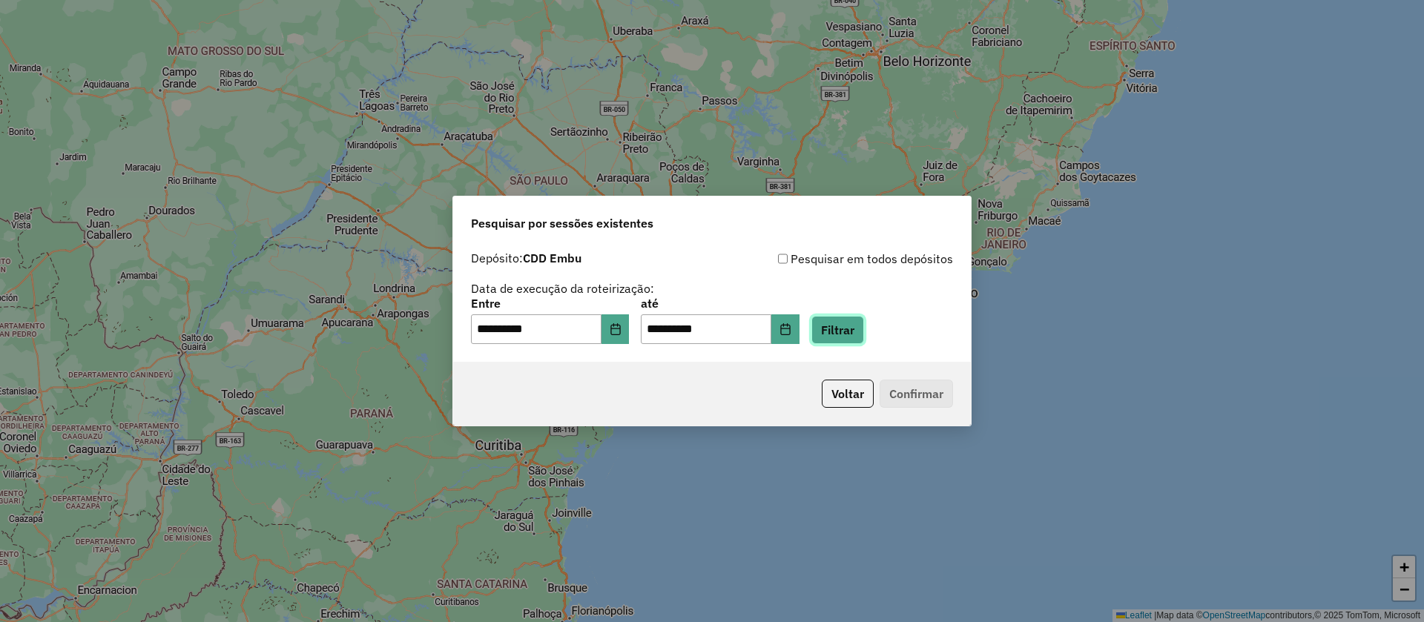
click at [860, 323] on button "Filtrar" at bounding box center [837, 330] width 53 height 28
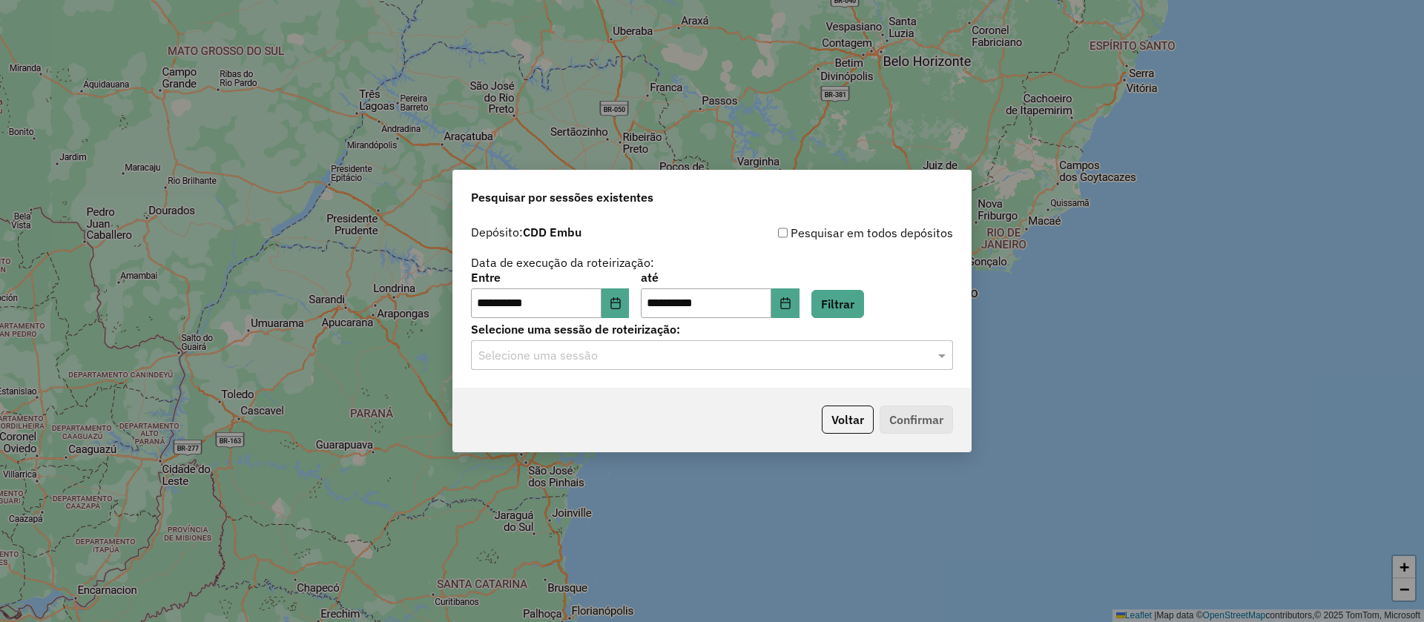
click at [567, 356] on input "text" at bounding box center [697, 356] width 438 height 18
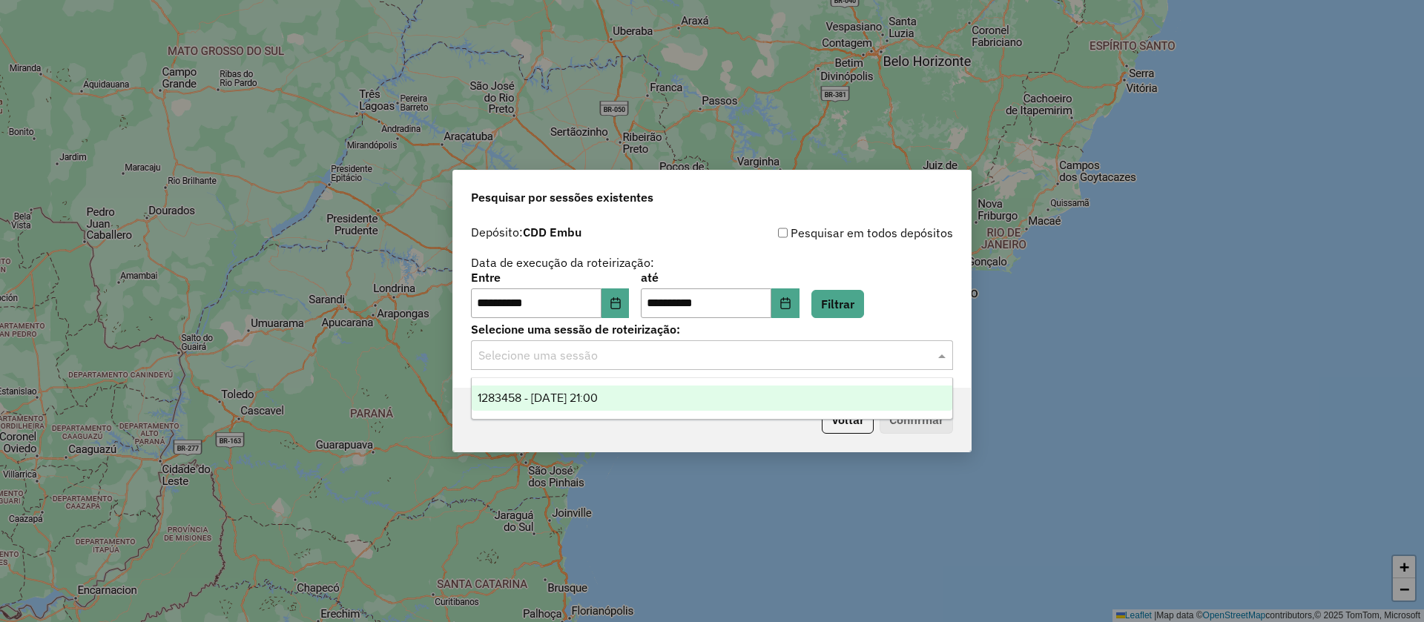
click at [551, 393] on span "1283458 - 26/09/2025 21:00" at bounding box center [538, 398] width 120 height 13
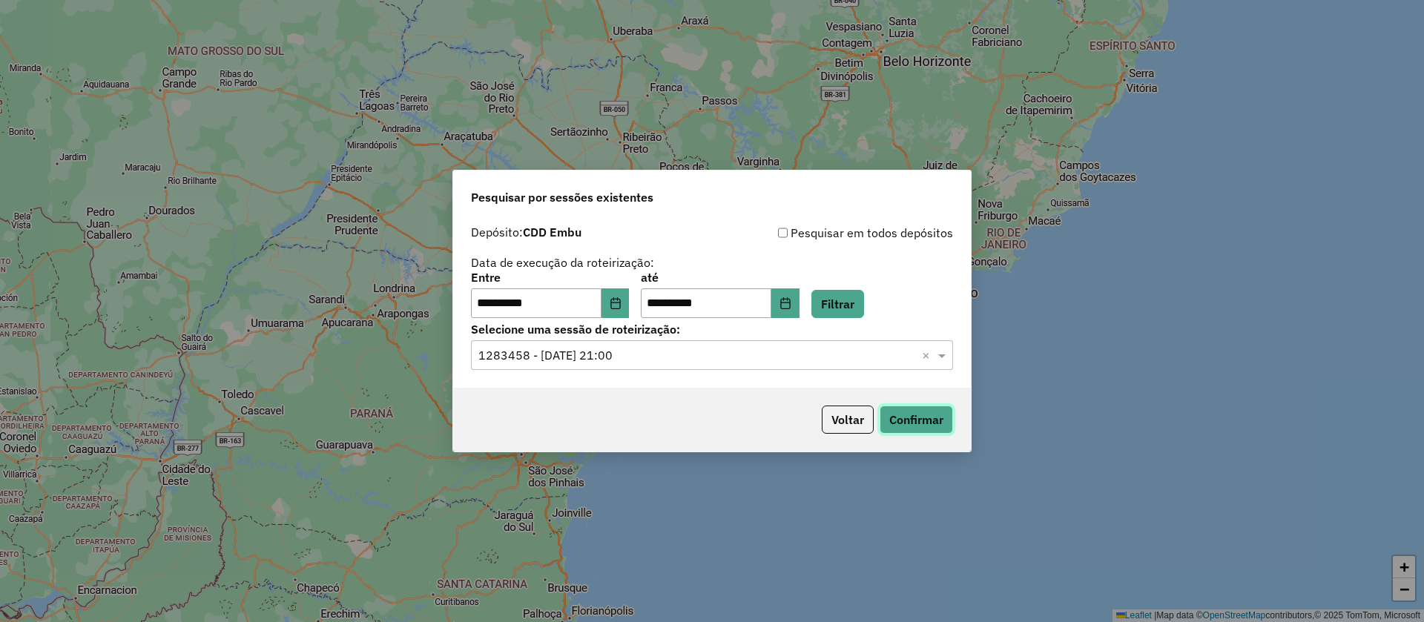
click at [919, 421] on button "Confirmar" at bounding box center [916, 420] width 73 height 28
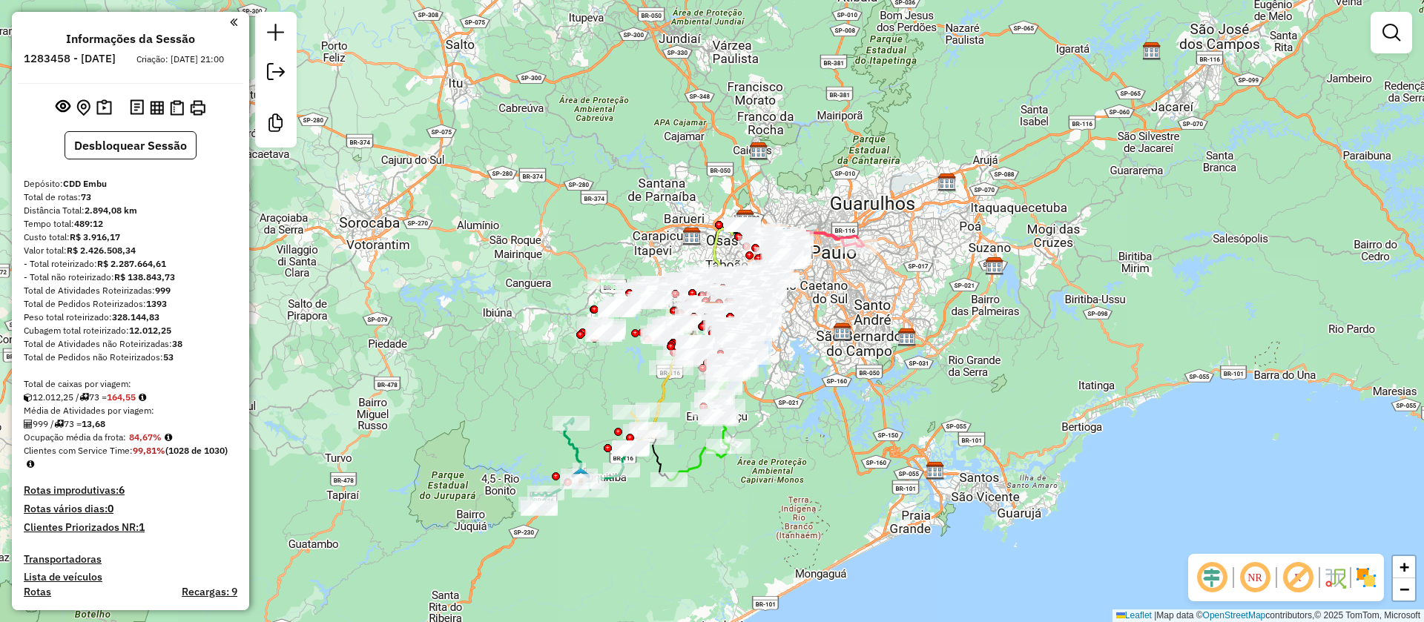
click at [1304, 580] on em at bounding box center [1298, 578] width 36 height 36
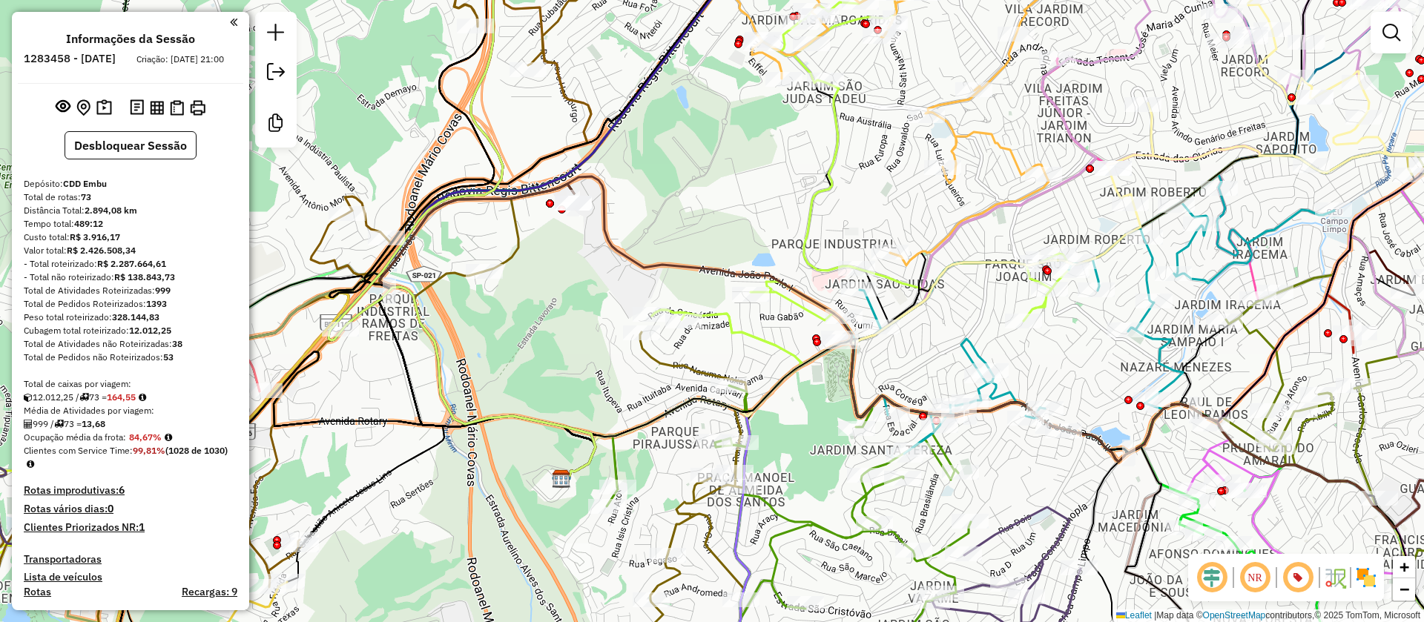
click at [983, 320] on div "Janela de atendimento Grade de atendimento Capacidade Transportadoras Veículos …" at bounding box center [712, 311] width 1424 height 622
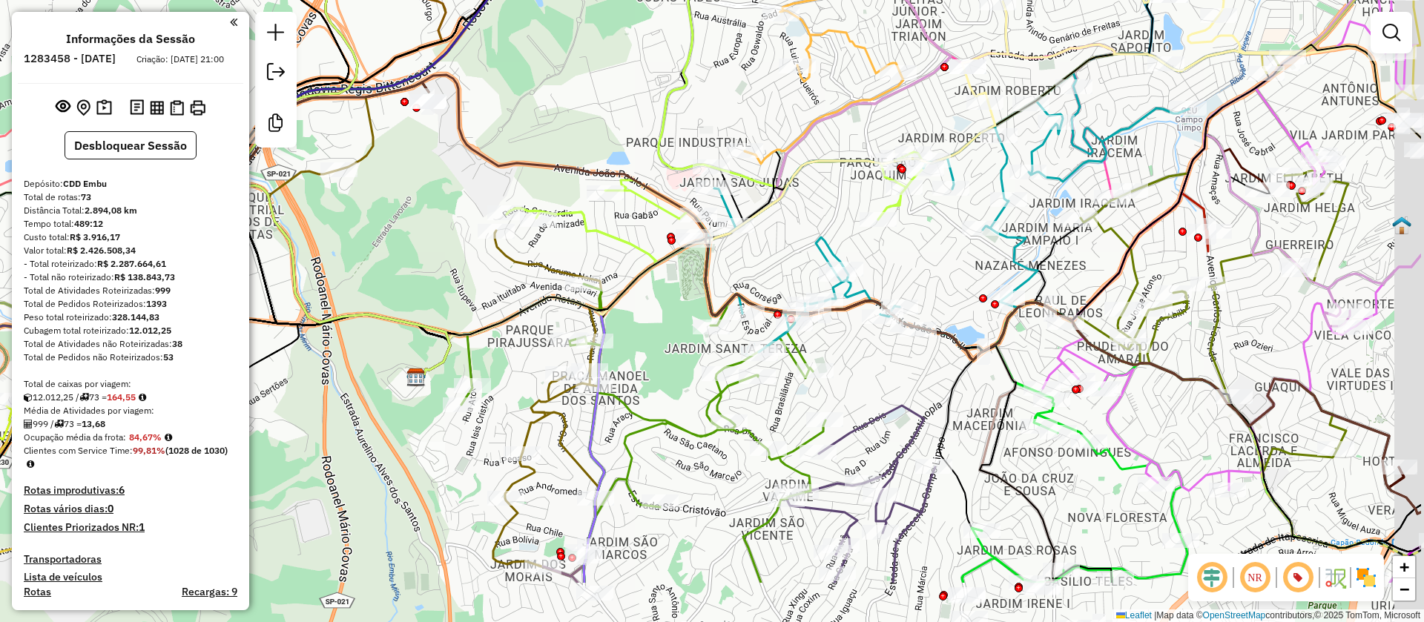
drag, startPoint x: 854, startPoint y: 222, endPoint x: 808, endPoint y: 280, distance: 74.5
click at [815, 183] on div "Janela de atendimento Grade de atendimento Capacidade Transportadoras Veículos …" at bounding box center [712, 311] width 1424 height 622
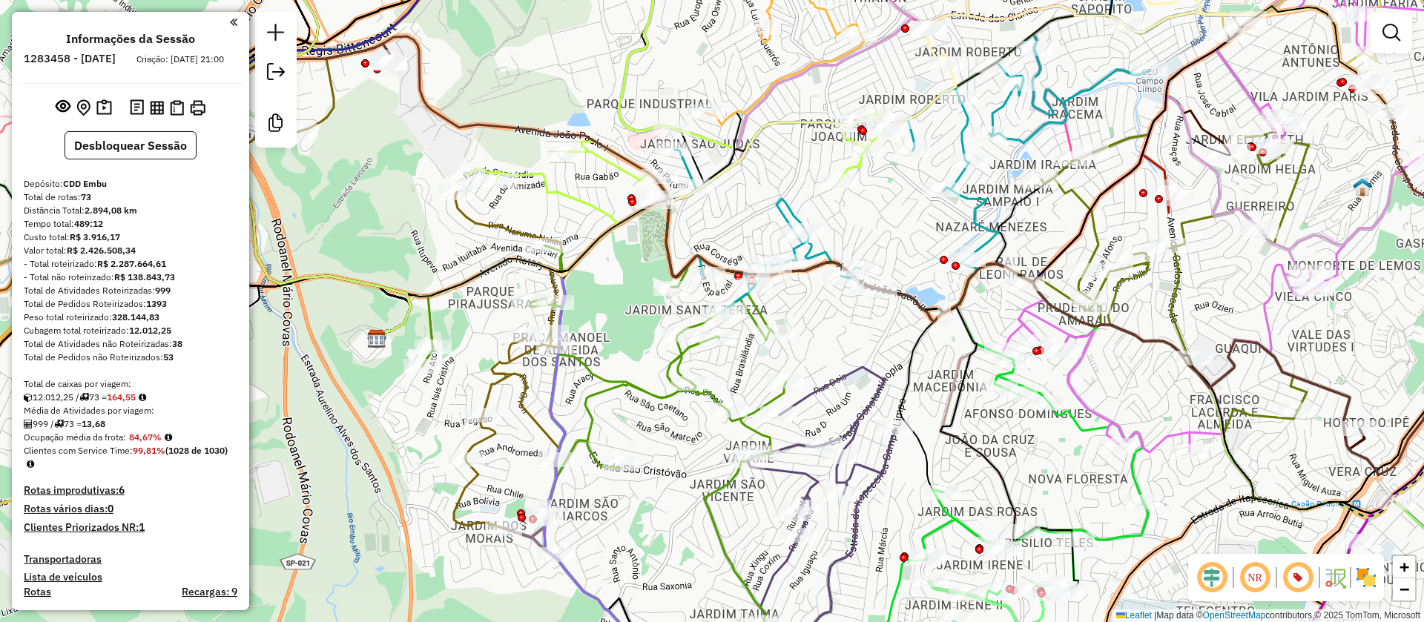
click at [840, 379] on icon at bounding box center [786, 525] width 220 height 317
select select "**********"
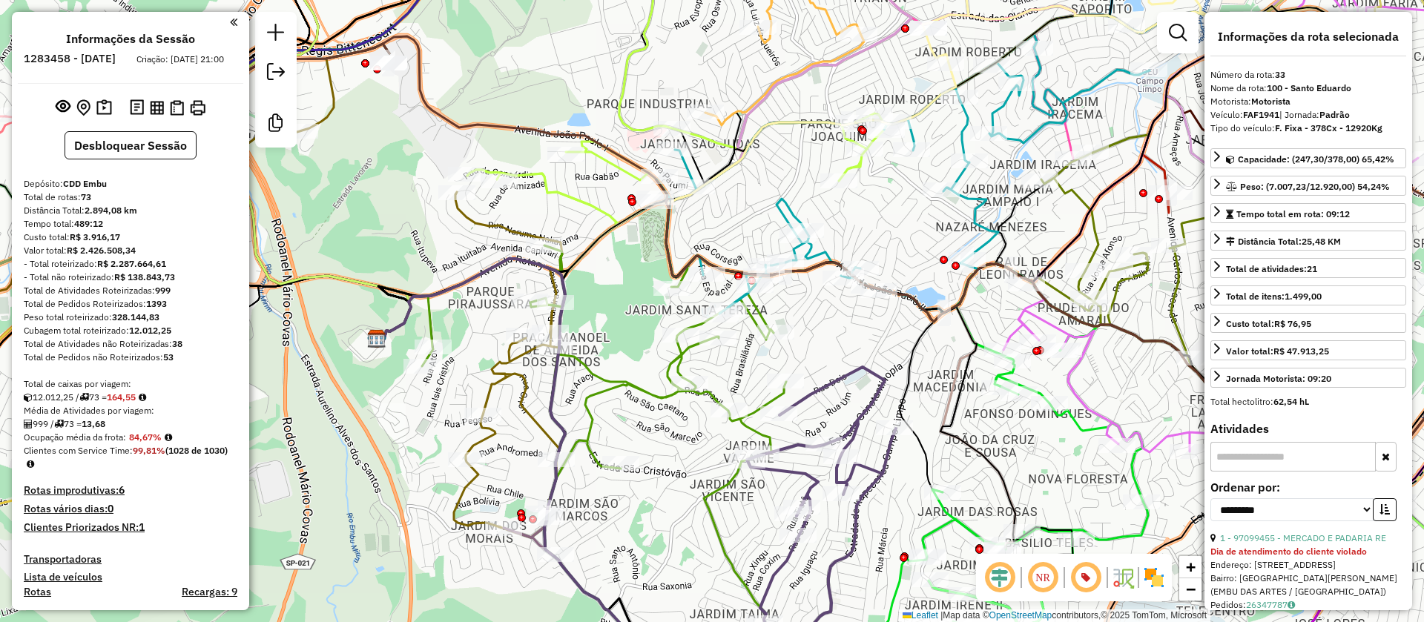
scroll to position [3333, 0]
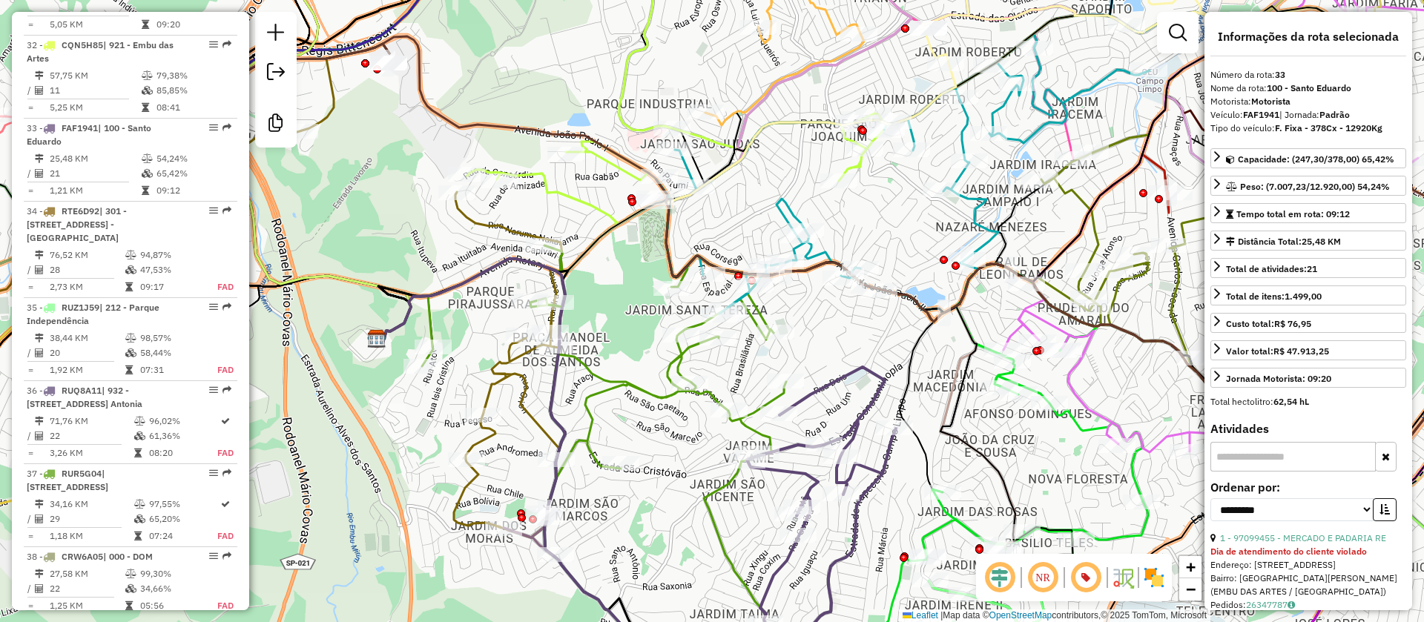
click at [678, 355] on icon at bounding box center [605, 442] width 366 height 486
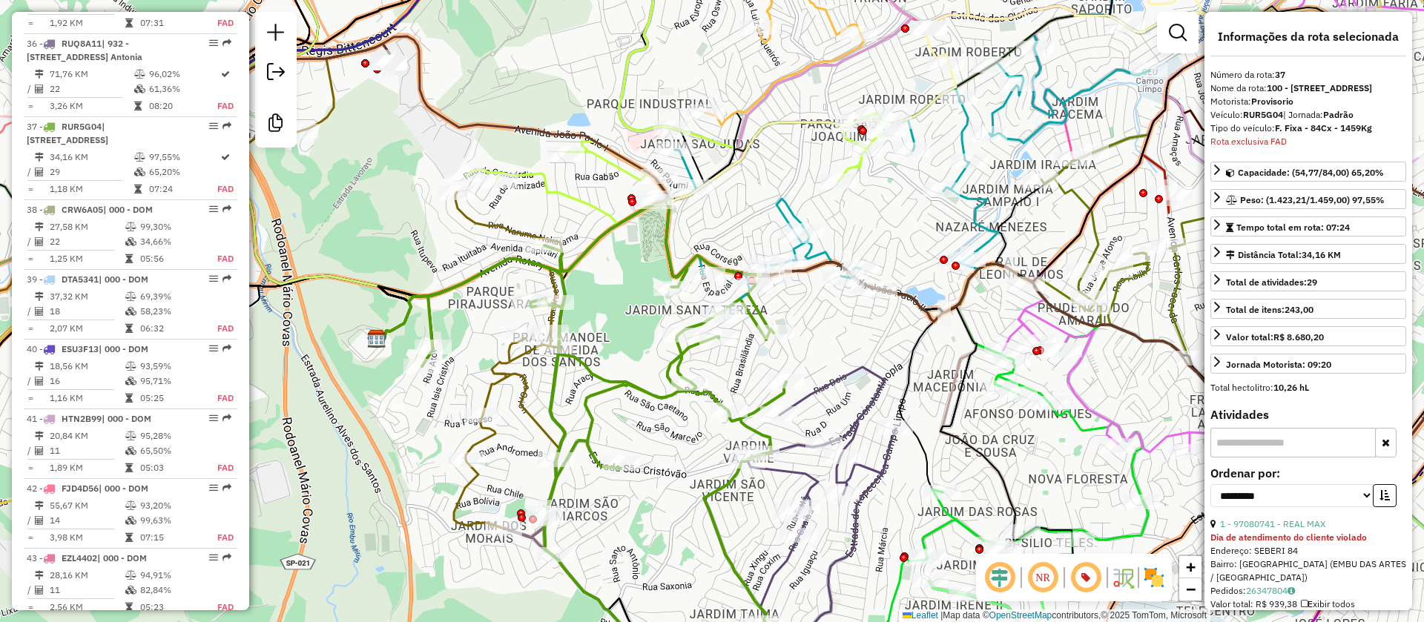
scroll to position [3679, 0]
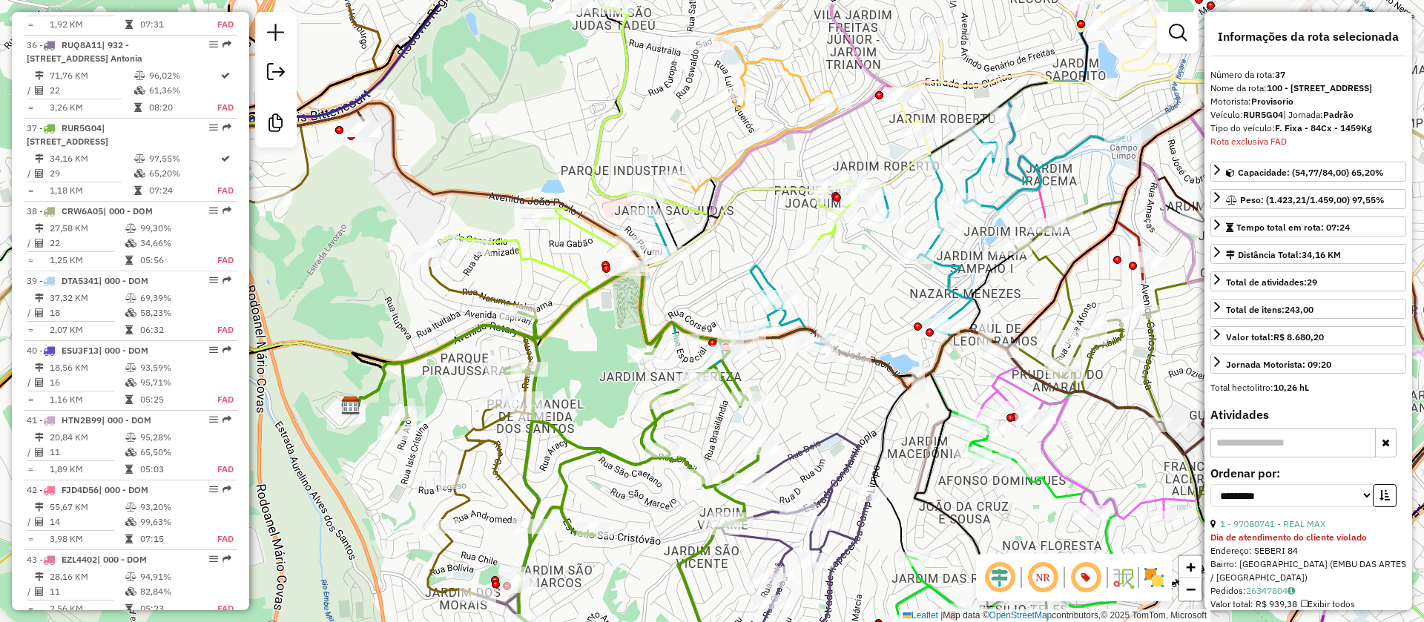
drag, startPoint x: 863, startPoint y: 349, endPoint x: 796, endPoint y: 343, distance: 67.1
click at [761, 431] on div "Janela de atendimento Grade de atendimento Capacidade Transportadoras Veículos …" at bounding box center [712, 311] width 1424 height 622
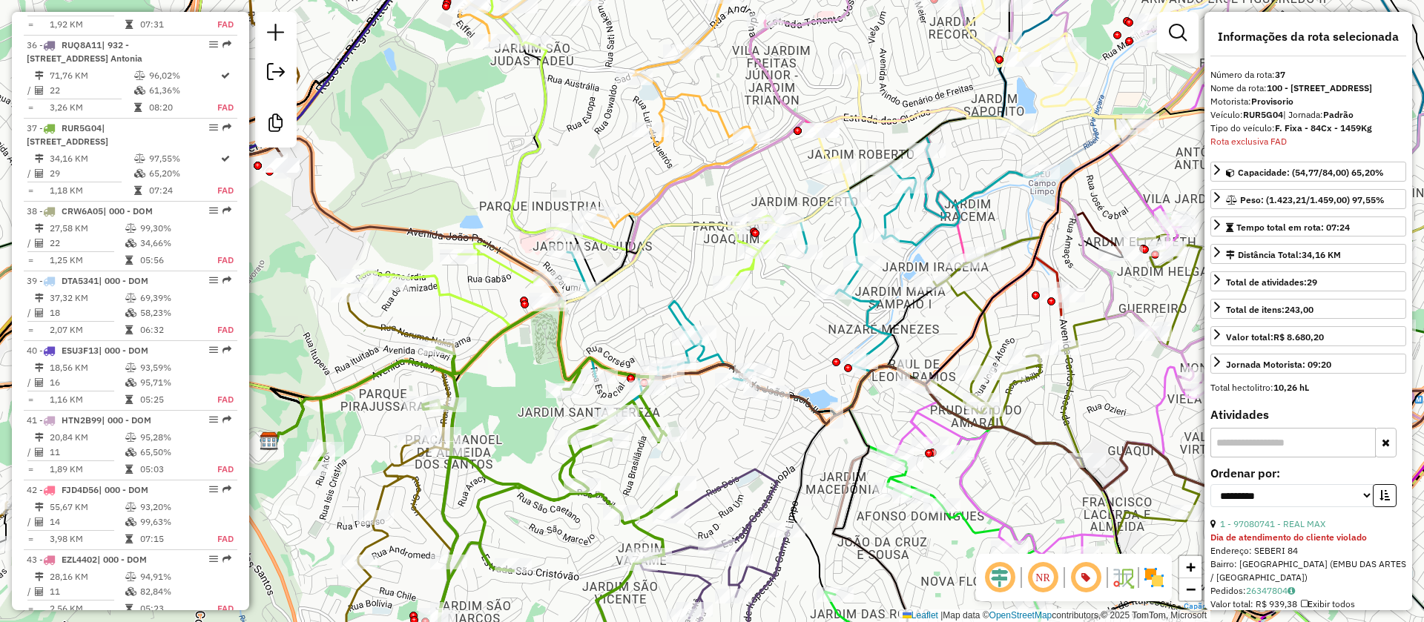
click at [914, 248] on icon at bounding box center [795, 276] width 493 height 280
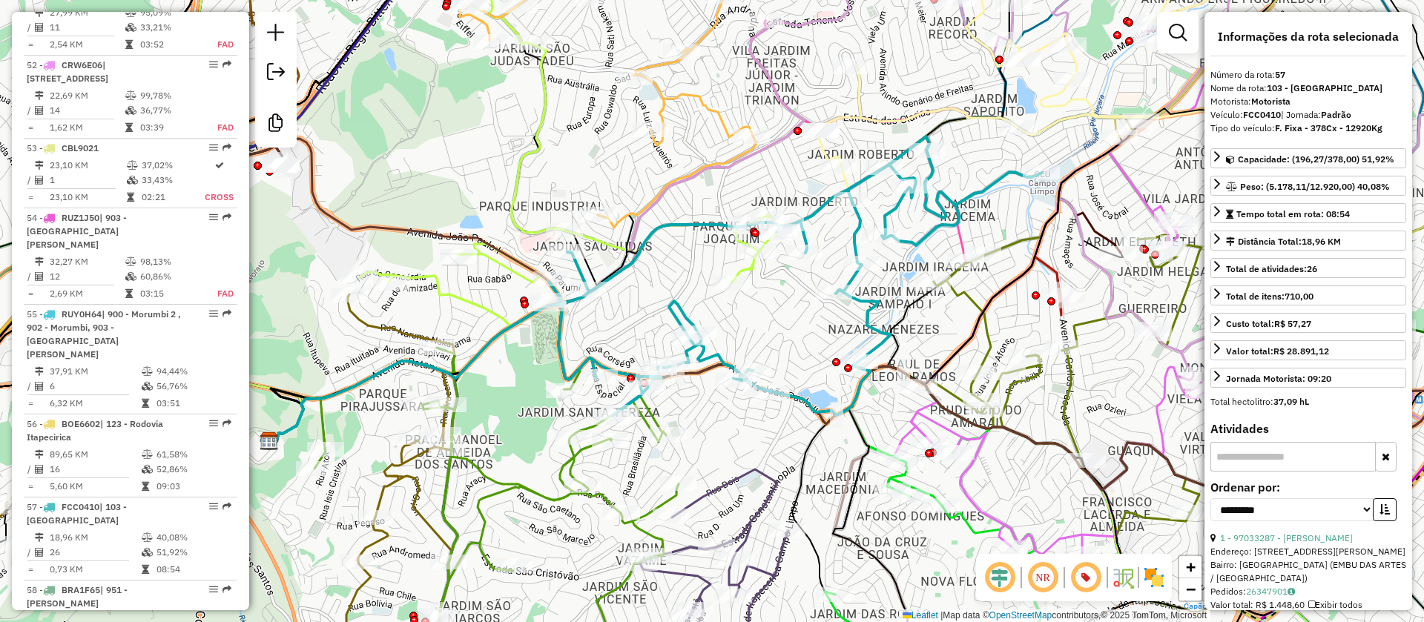
scroll to position [5138, 0]
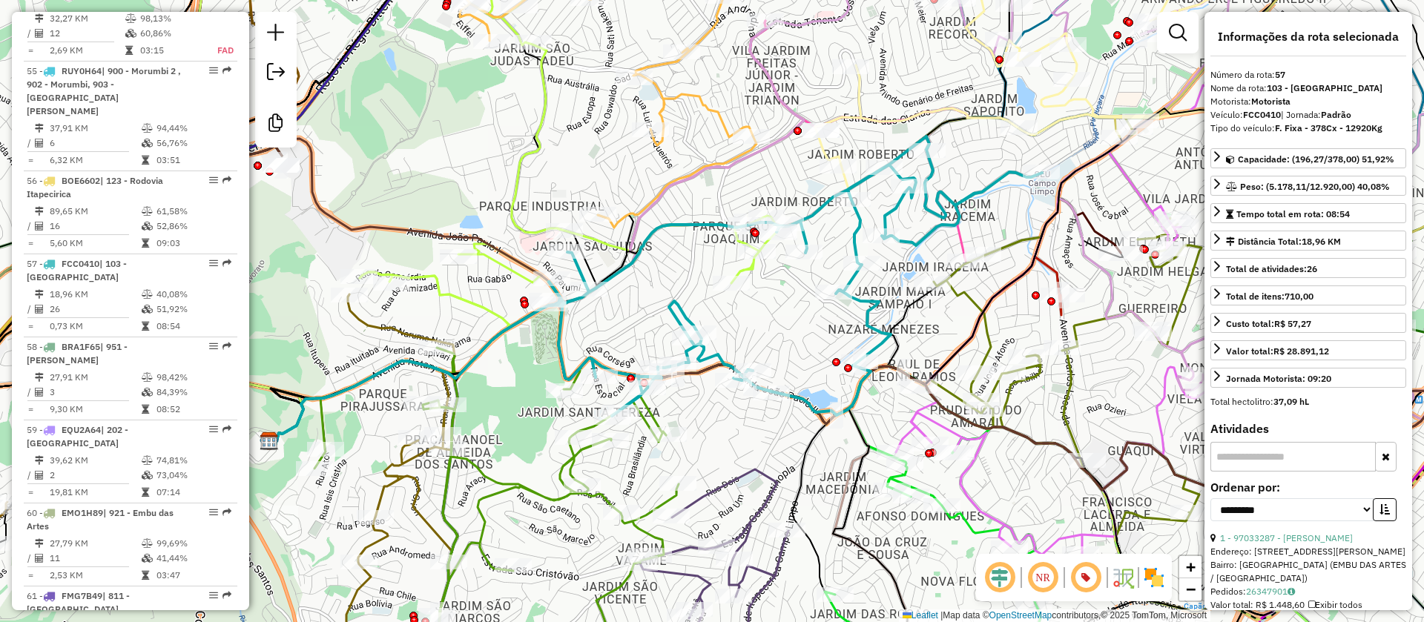
click at [911, 240] on icon at bounding box center [795, 276] width 493 height 280
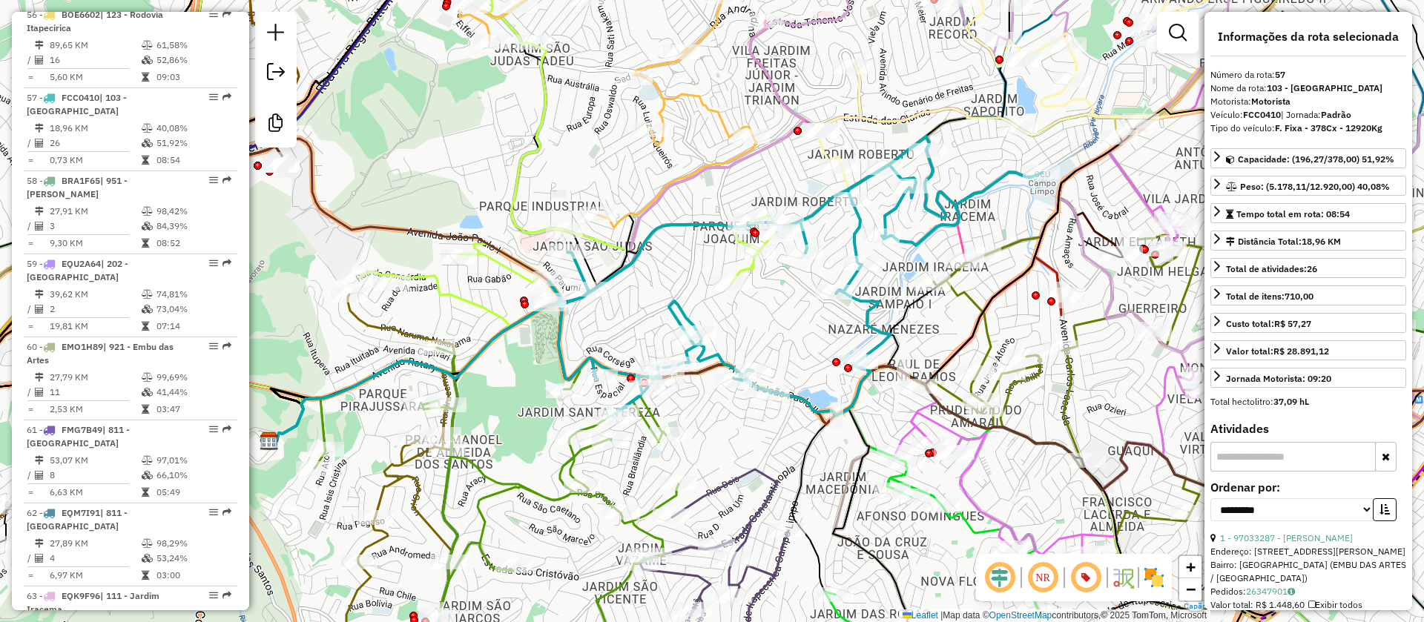
scroll to position [5300, 0]
